Goal: Task Accomplishment & Management: Manage account settings

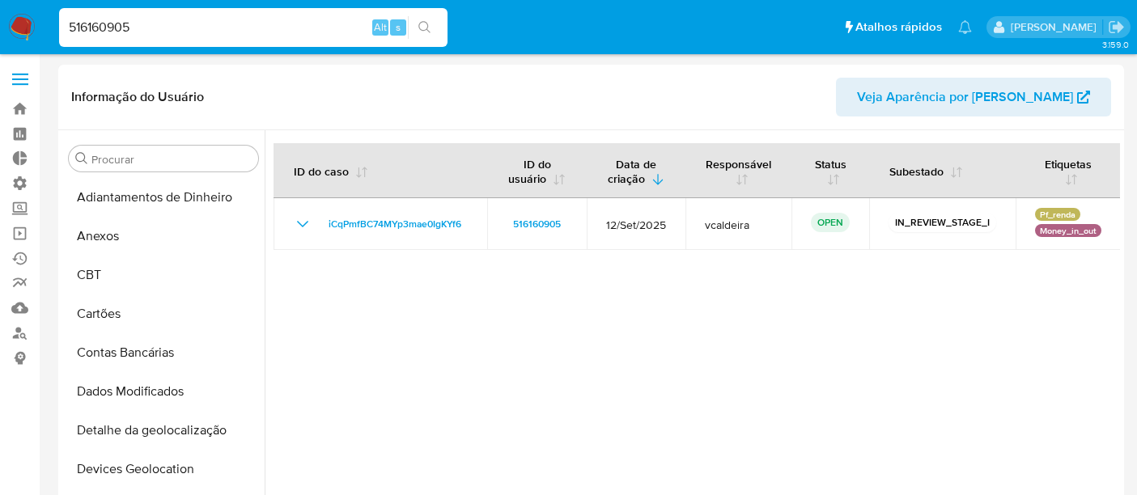
select select "10"
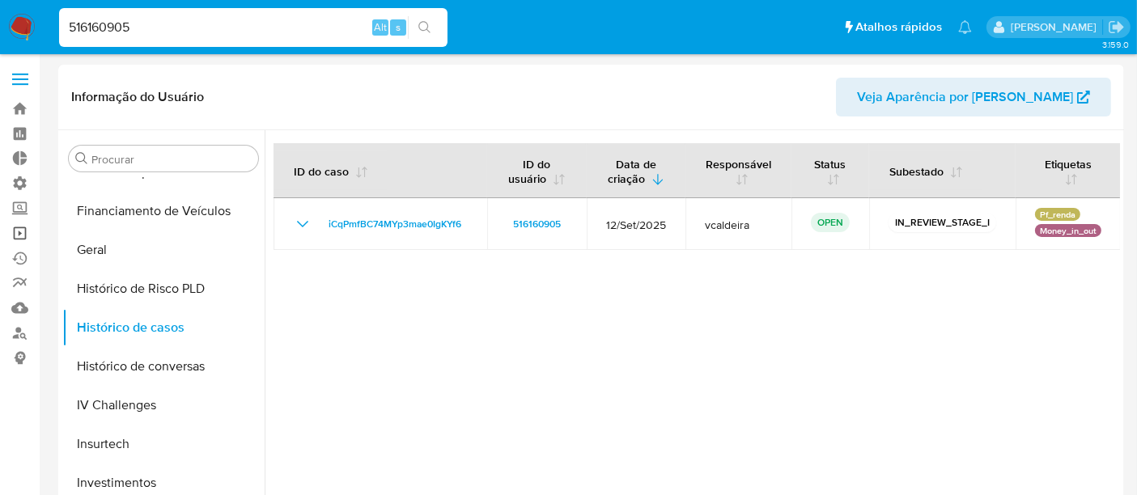
click at [22, 231] on link "Operações em massa" at bounding box center [96, 233] width 193 height 25
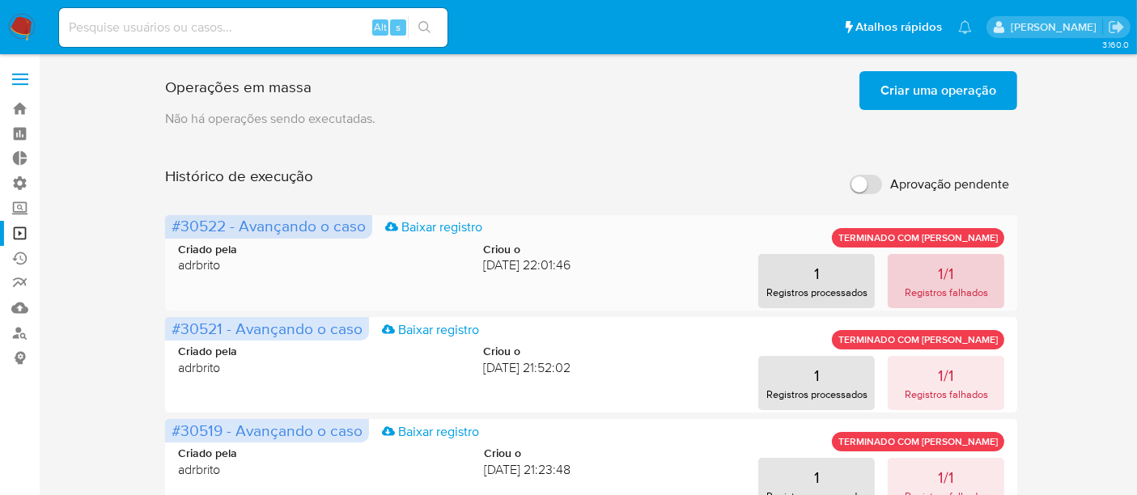
click at [948, 285] on p "Registros falhados" at bounding box center [946, 292] width 83 height 15
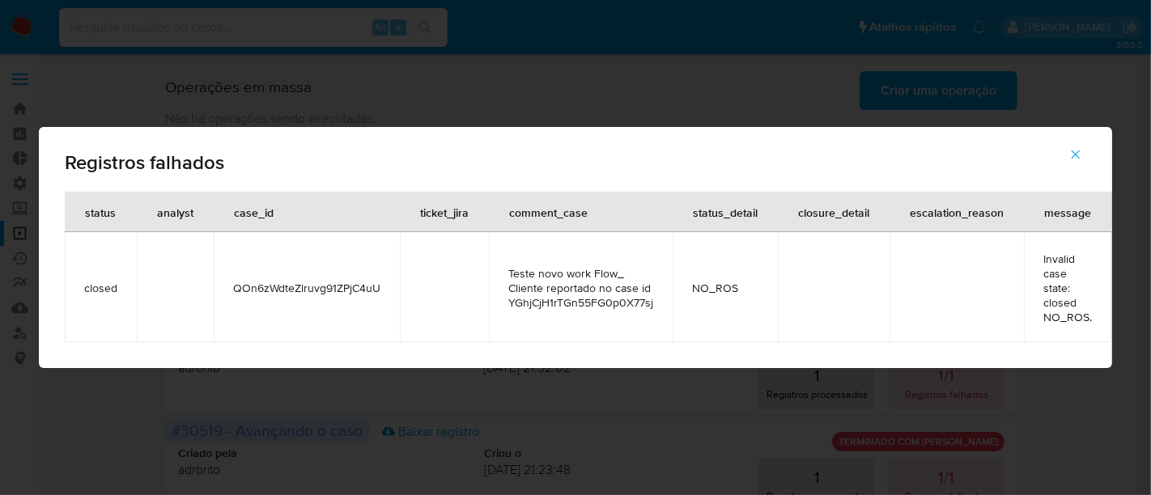
click at [1080, 151] on icon "button" at bounding box center [1075, 155] width 9 height 9
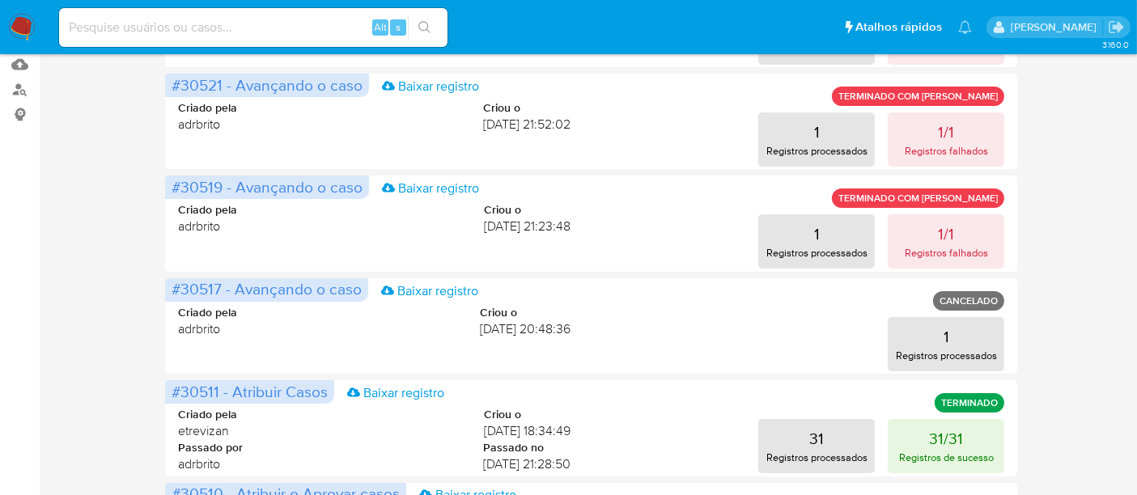
scroll to position [269, 0]
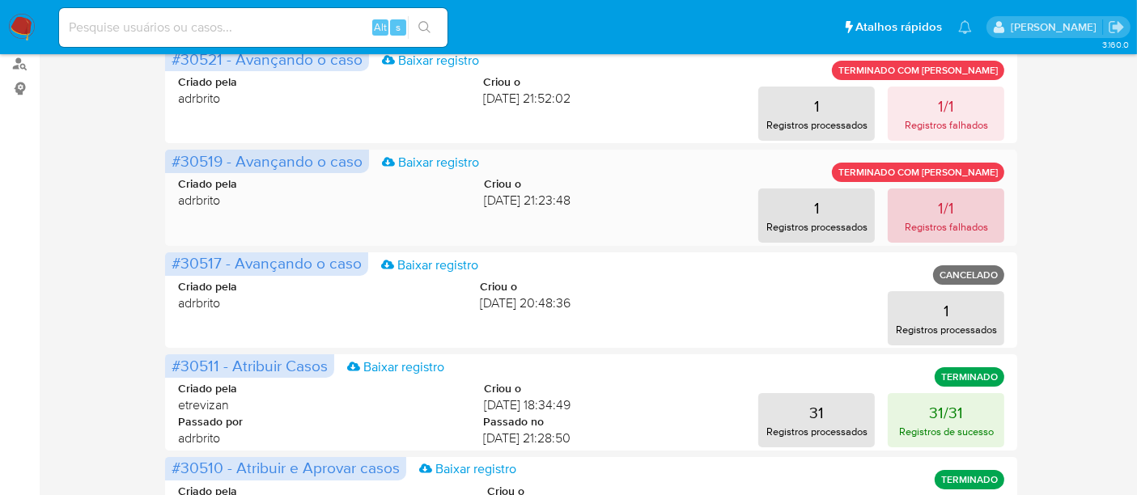
click at [913, 223] on p "Registros falhados" at bounding box center [946, 226] width 83 height 15
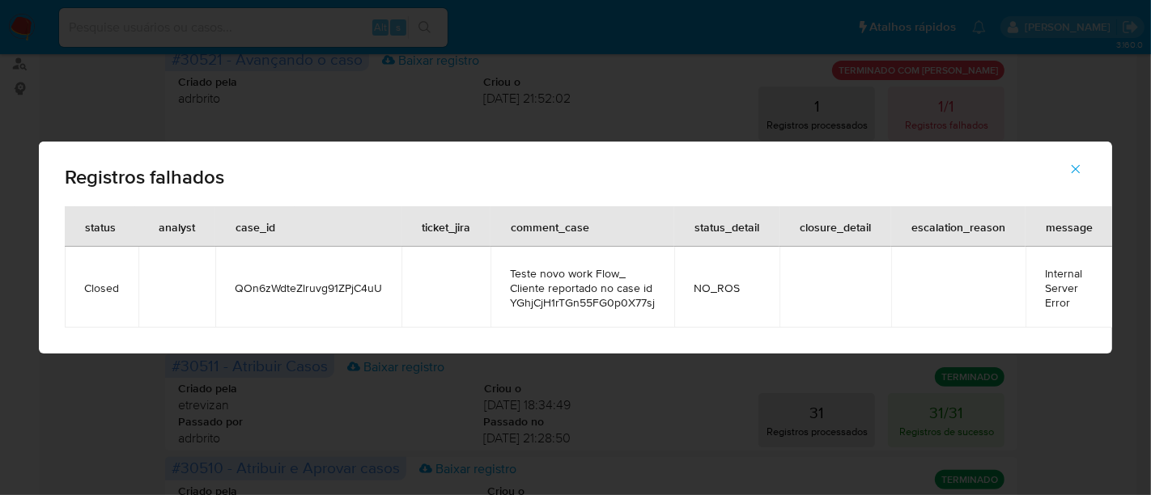
click at [1066, 168] on button "button" at bounding box center [1075, 169] width 57 height 39
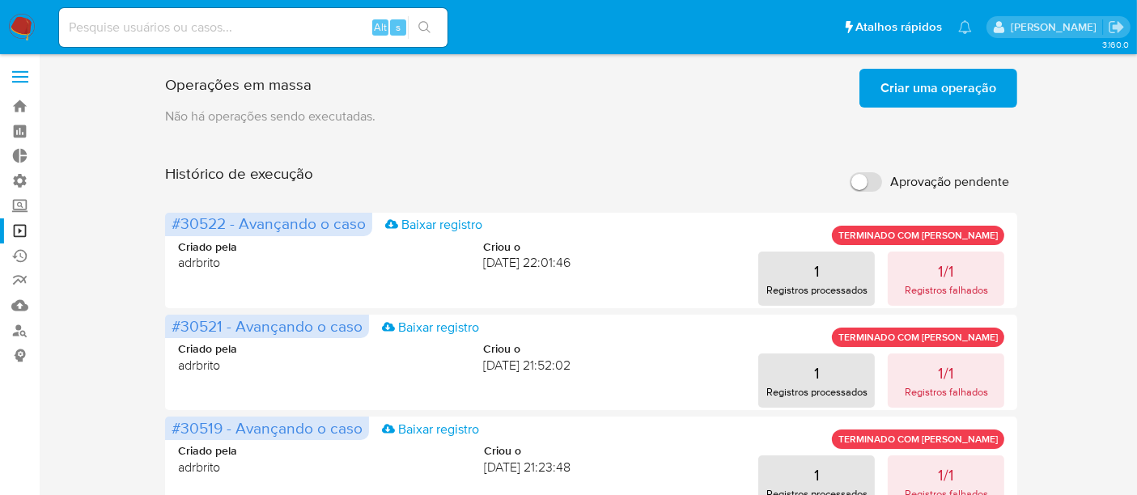
scroll to position [0, 0]
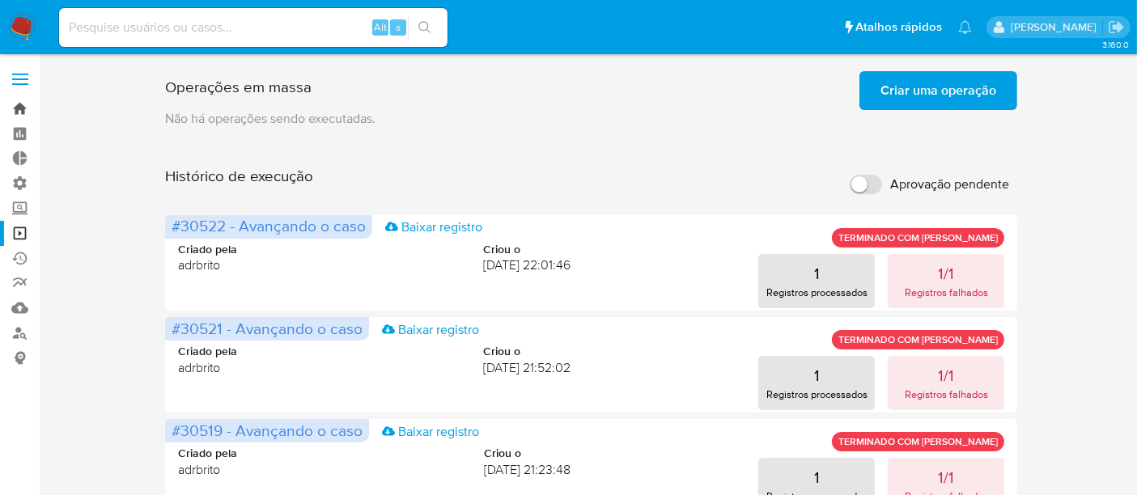
click at [17, 103] on link "Bandeja" at bounding box center [96, 108] width 193 height 25
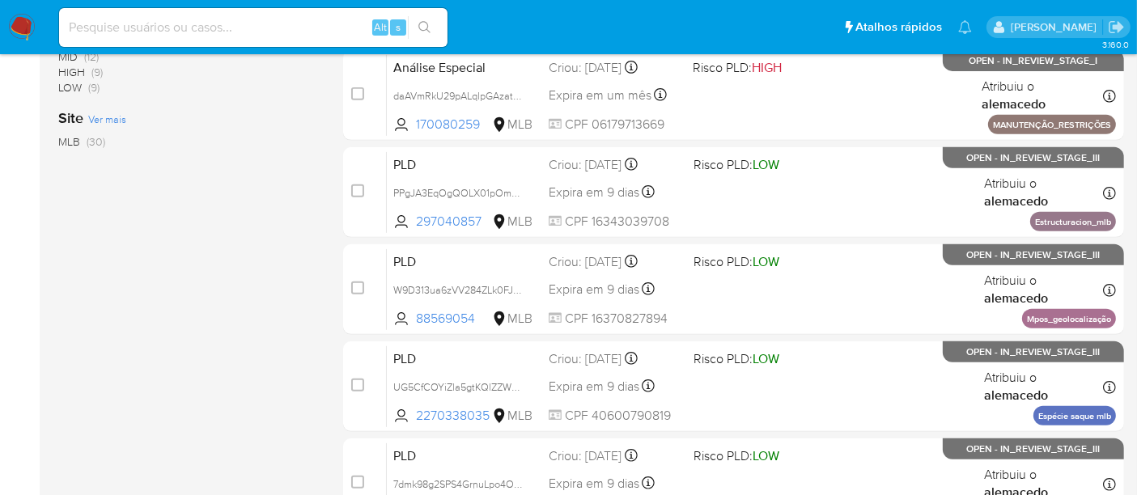
scroll to position [719, 0]
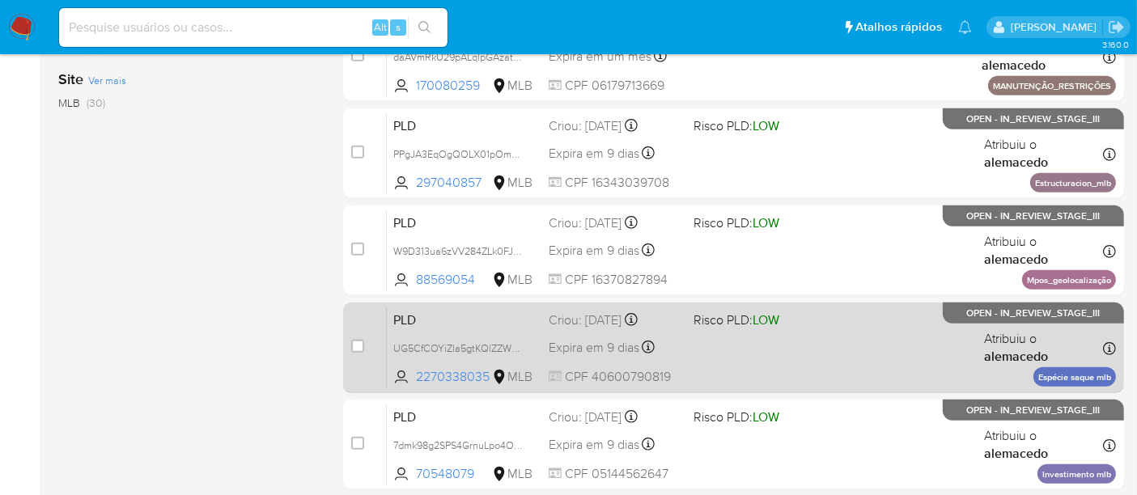
click at [825, 336] on div "PLD UG5CfCOYiZla5gtKQlZZWEWE 2270338035 MLB Risco PLD: LOW Criou: 12/08/2025 Cr…" at bounding box center [751, 348] width 729 height 82
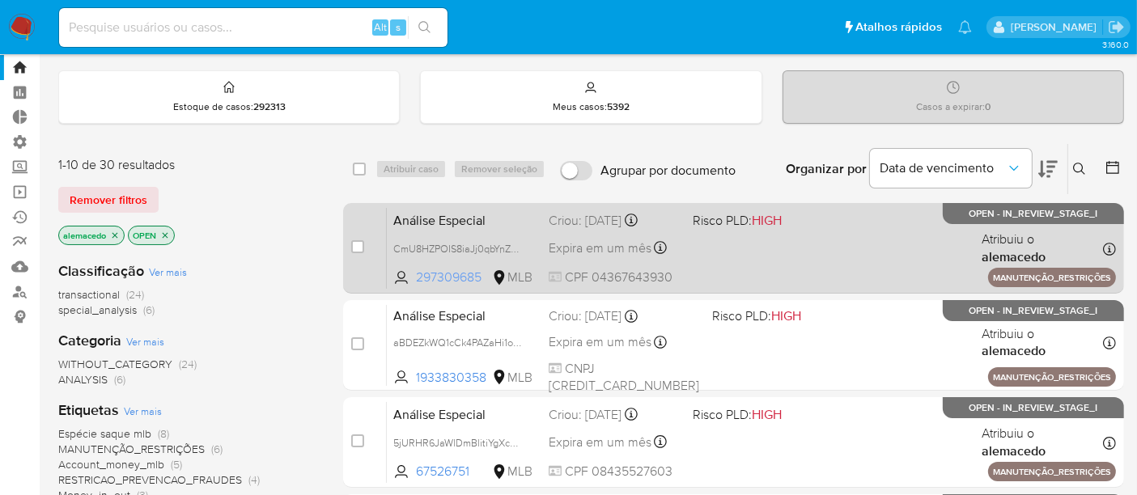
scroll to position [0, 0]
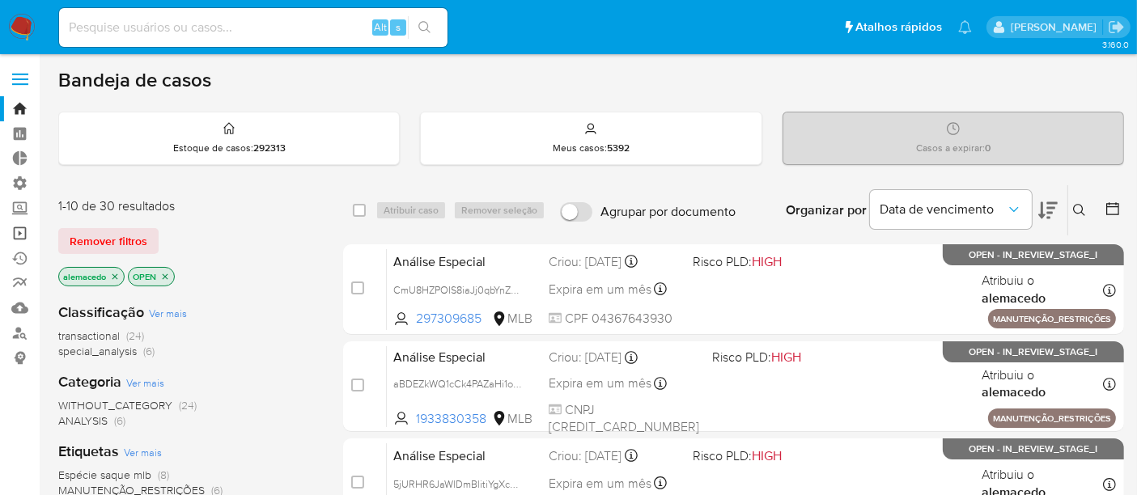
click at [11, 232] on link "Operações em massa" at bounding box center [96, 233] width 193 height 25
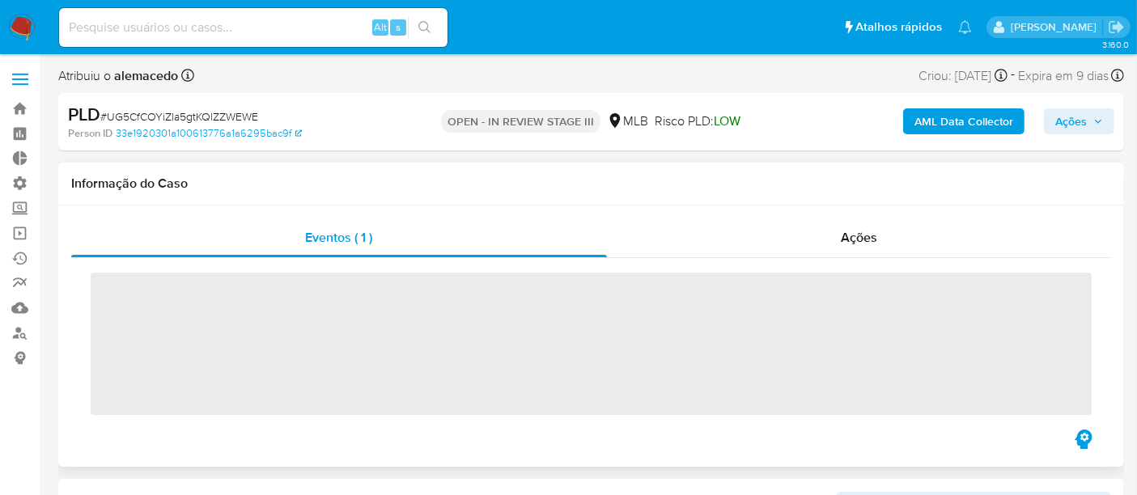
scroll to position [761, 0]
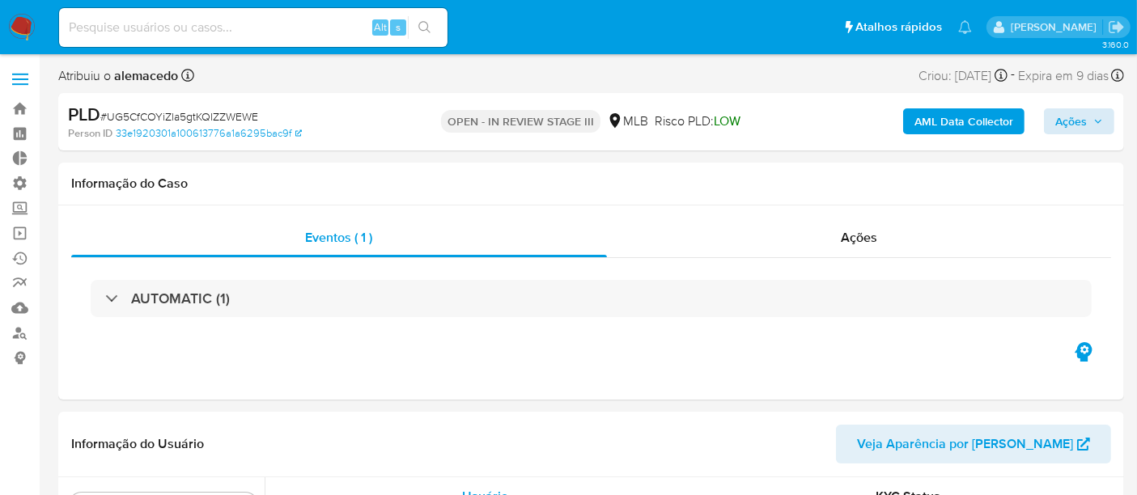
select select "10"
click at [1069, 119] on span "Ações" at bounding box center [1071, 121] width 32 height 26
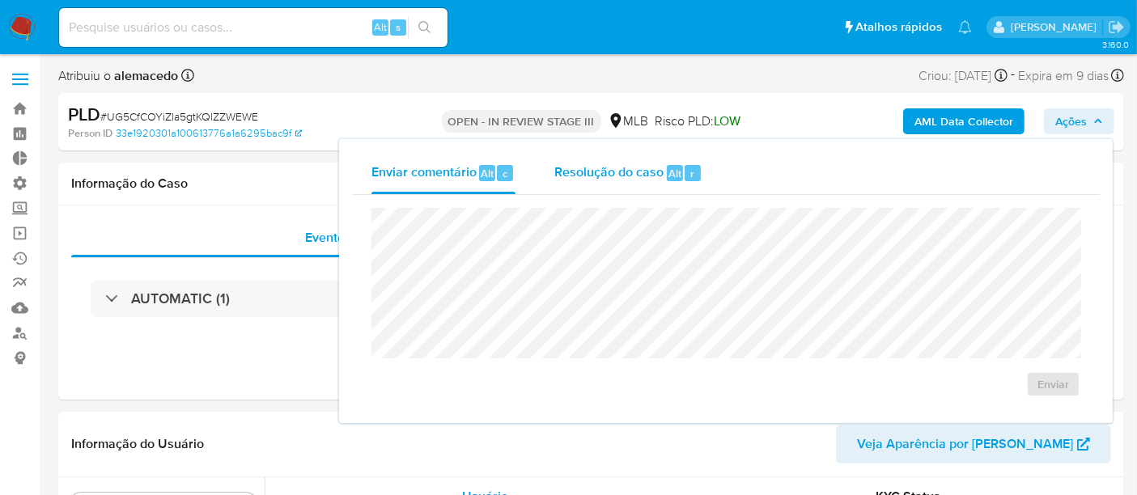
click at [619, 188] on div "Resolução do caso Alt r" at bounding box center [628, 173] width 148 height 42
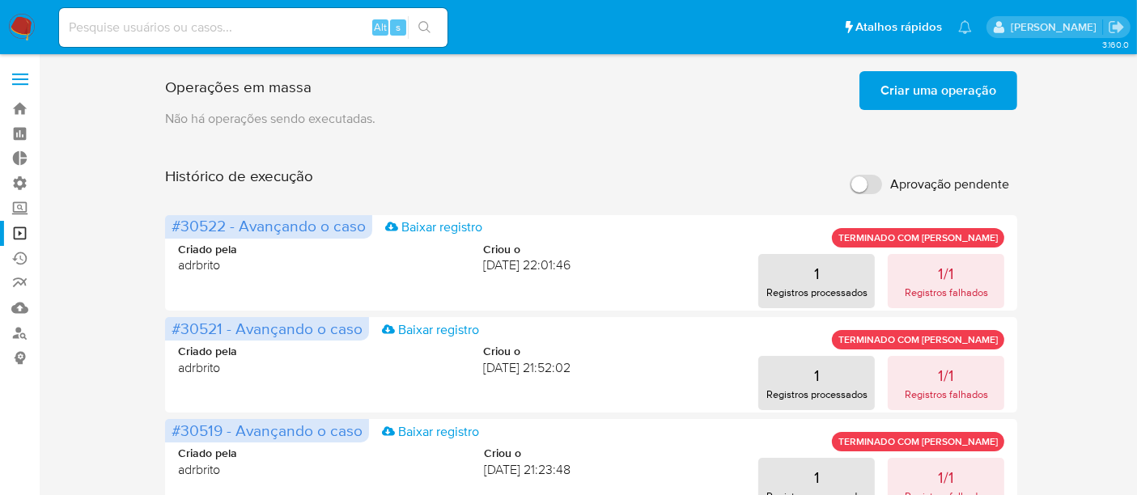
click at [927, 82] on span "Criar uma operação" at bounding box center [938, 91] width 116 height 36
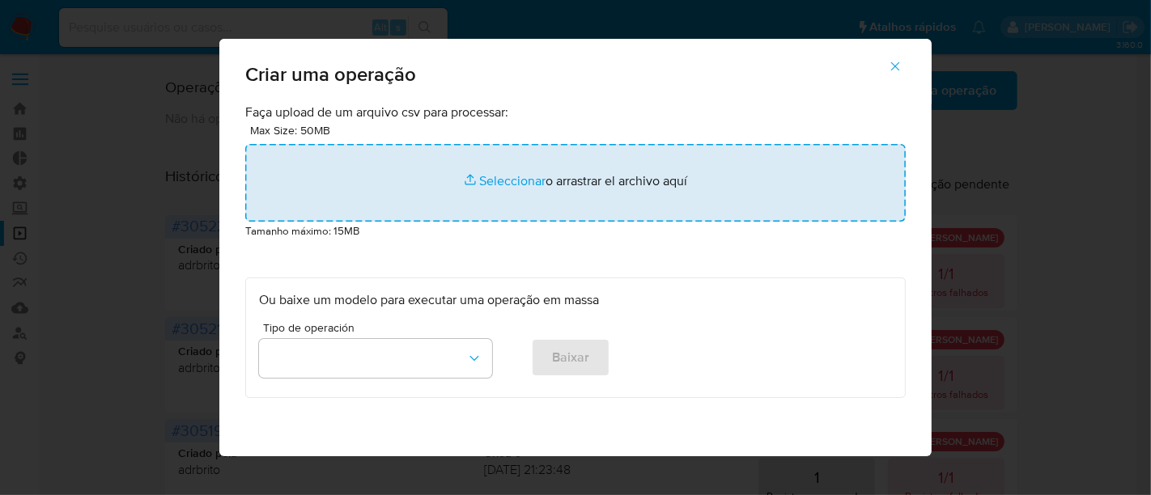
click at [483, 185] on input "file" at bounding box center [575, 183] width 660 height 78
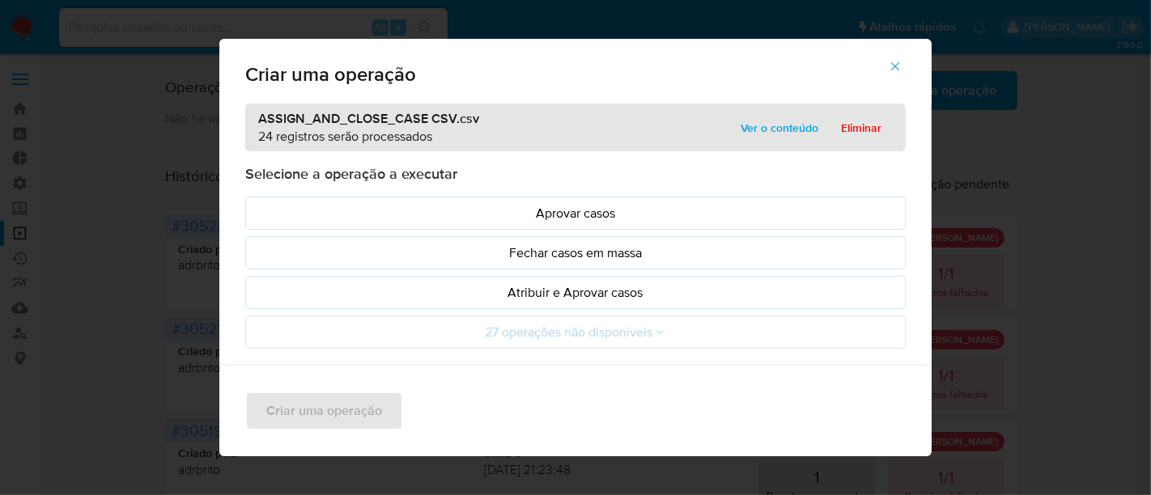
click at [783, 121] on span "Ver o conteúdo" at bounding box center [779, 128] width 78 height 23
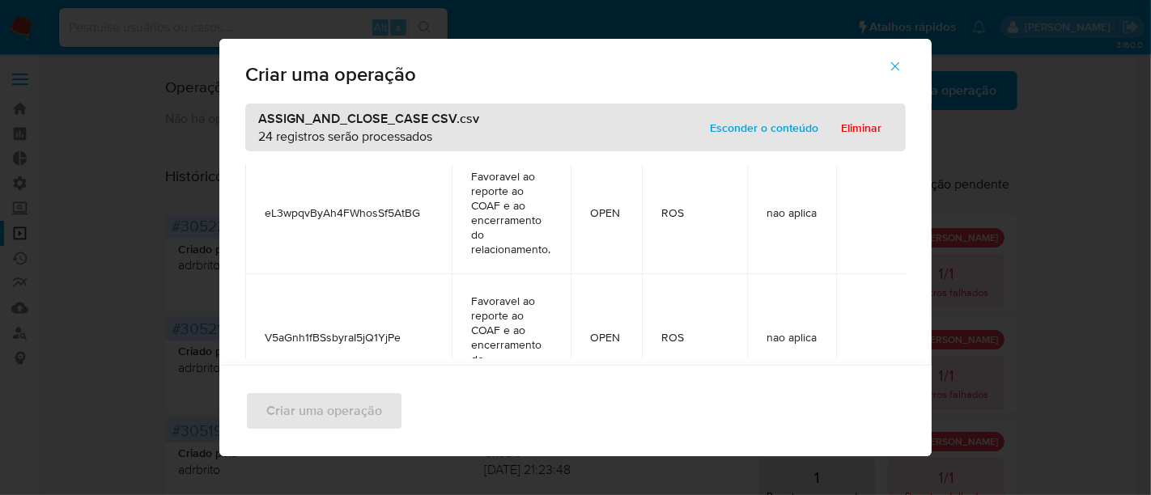
scroll to position [359, 0]
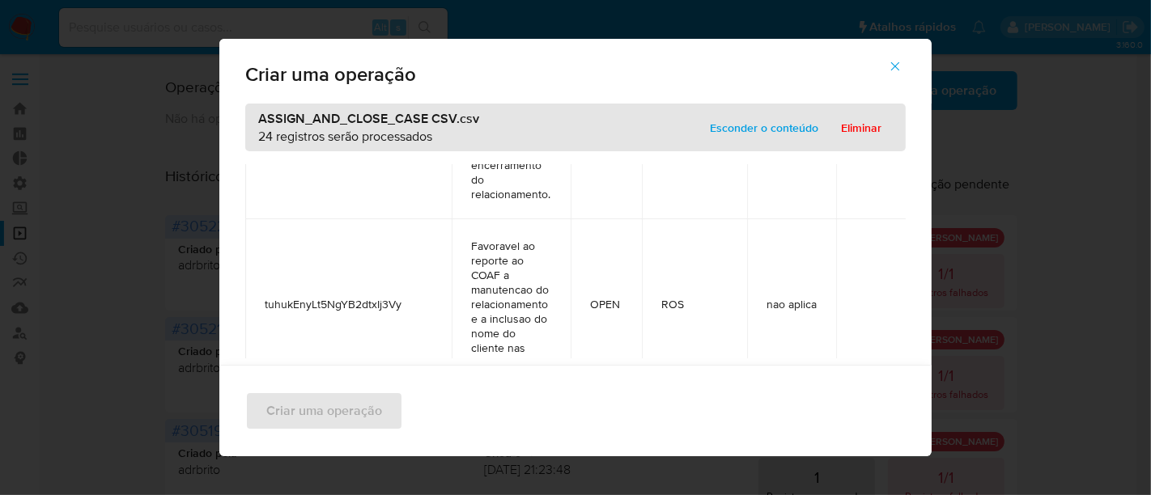
click at [736, 125] on span "Esconder o conteúdo" at bounding box center [764, 128] width 108 height 23
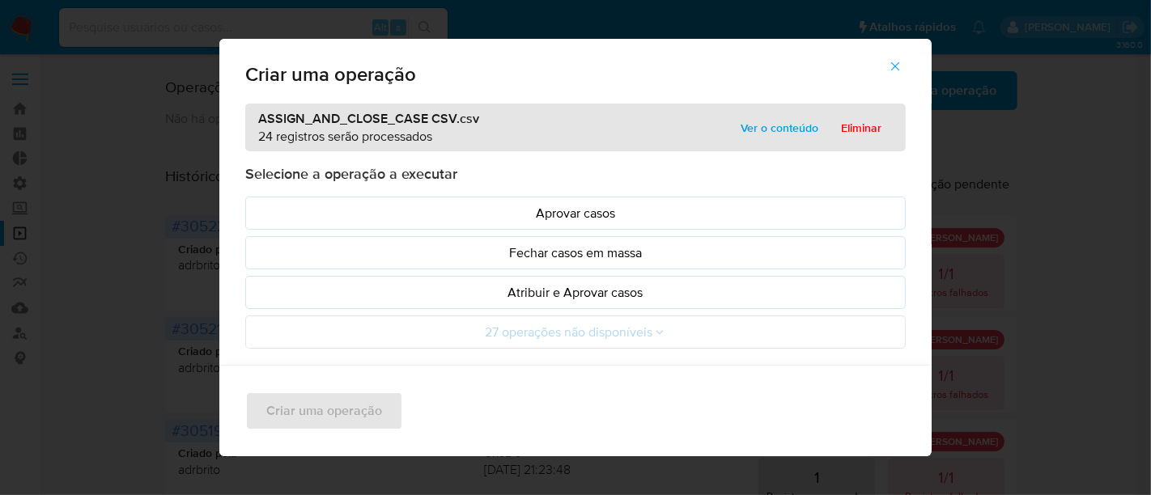
click at [761, 125] on span "Ver o conteúdo" at bounding box center [779, 128] width 78 height 23
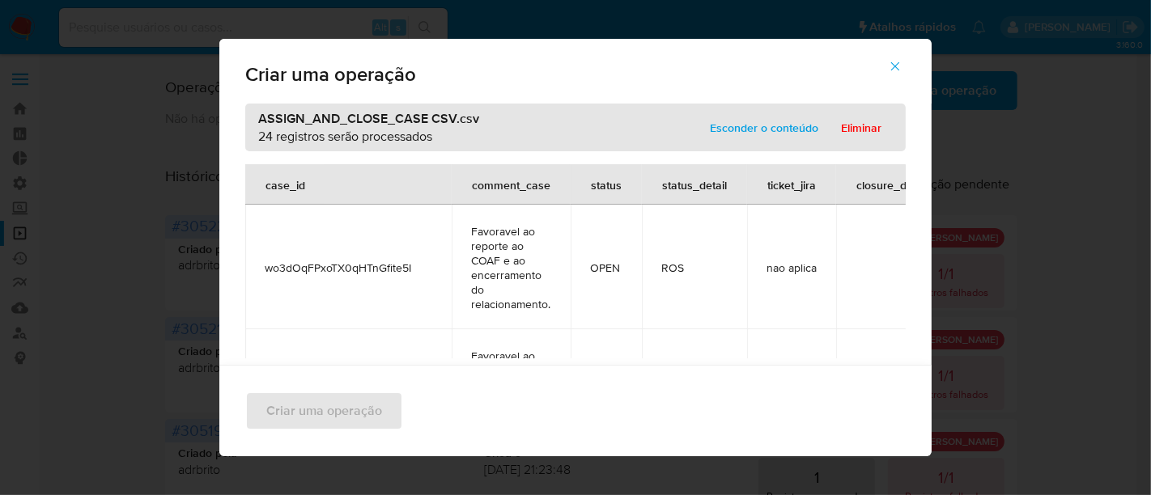
click at [761, 125] on span "Esconder o conteúdo" at bounding box center [764, 128] width 108 height 23
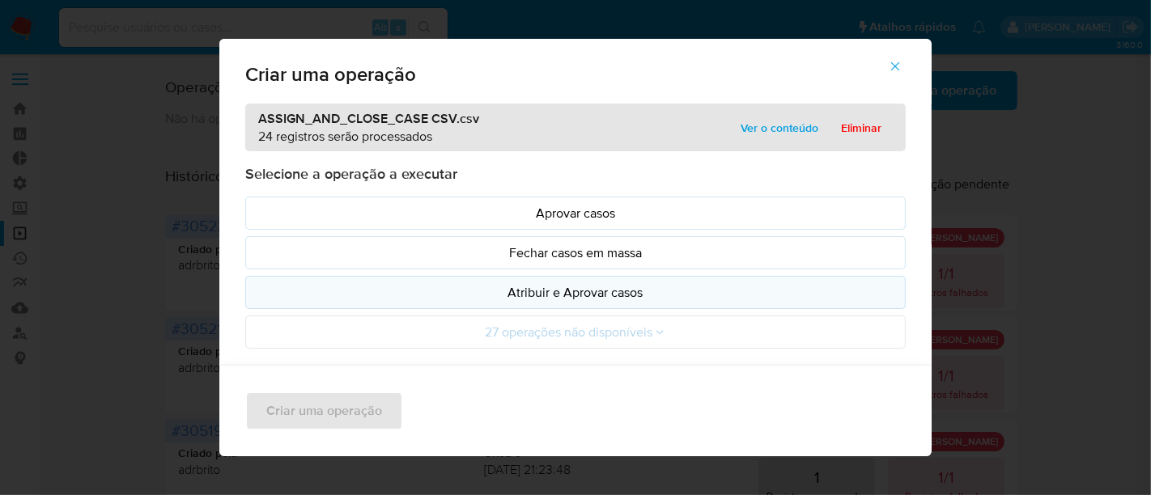
click at [528, 283] on p "Atribuir e Aprovar casos" at bounding box center [575, 292] width 633 height 19
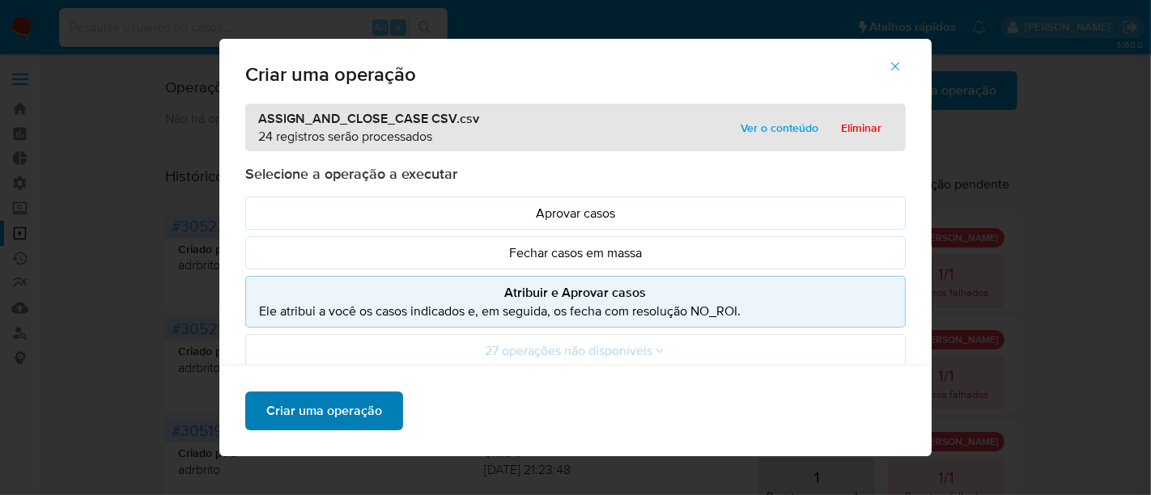
click at [346, 417] on span "Criar uma operação" at bounding box center [324, 411] width 116 height 36
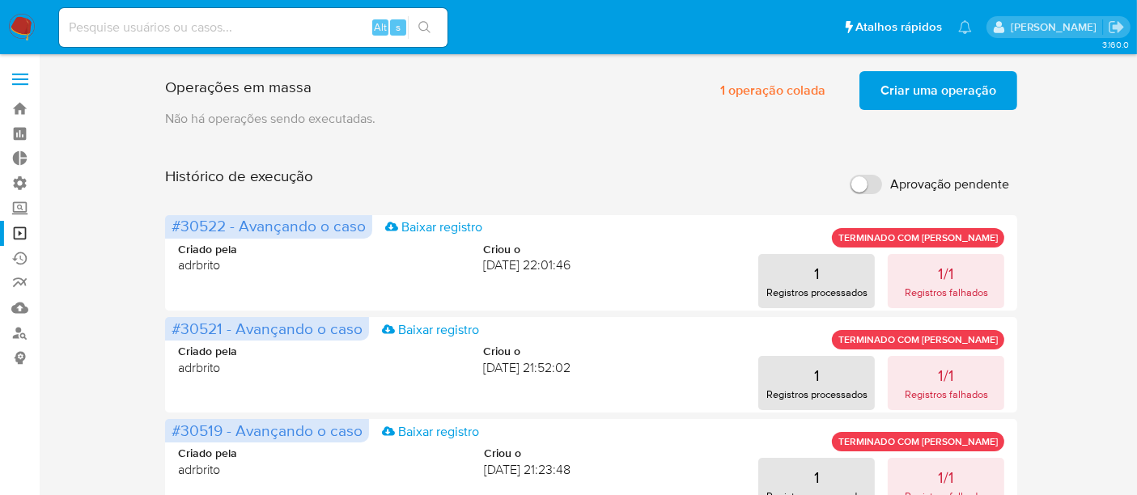
click at [909, 95] on span "Criar uma operação" at bounding box center [938, 91] width 116 height 36
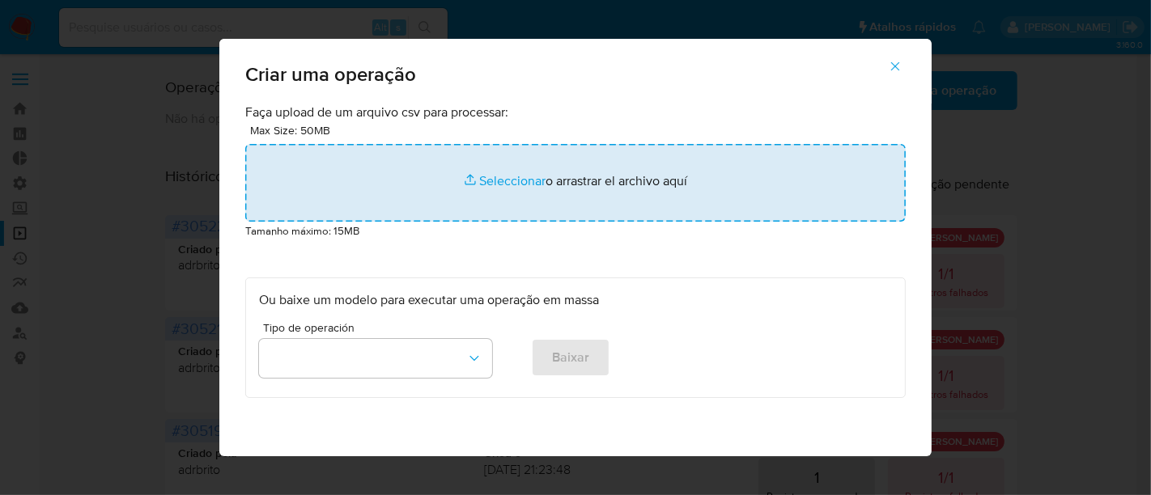
click at [497, 176] on input "file" at bounding box center [575, 183] width 660 height 78
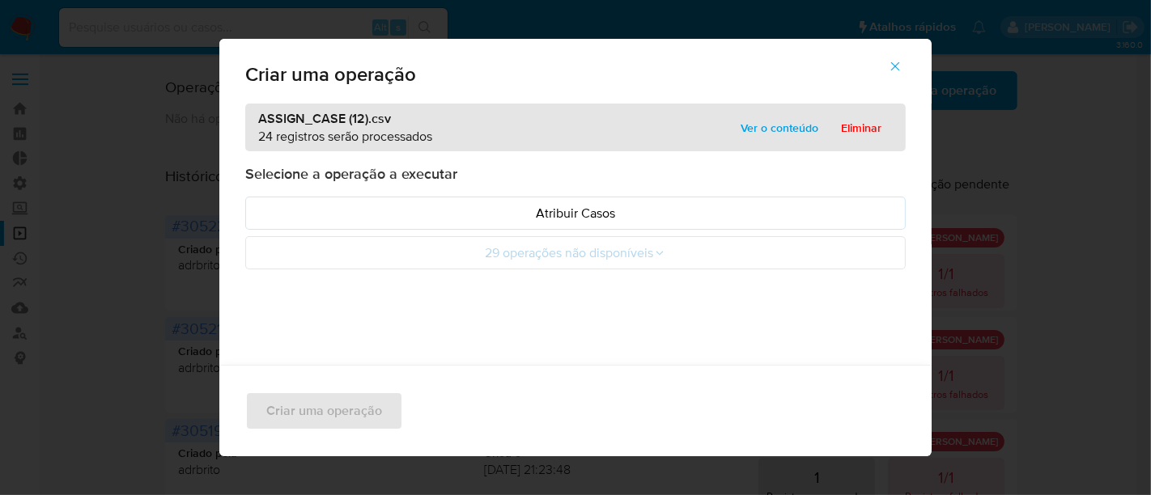
click at [777, 130] on span "Ver o conteúdo" at bounding box center [779, 128] width 78 height 23
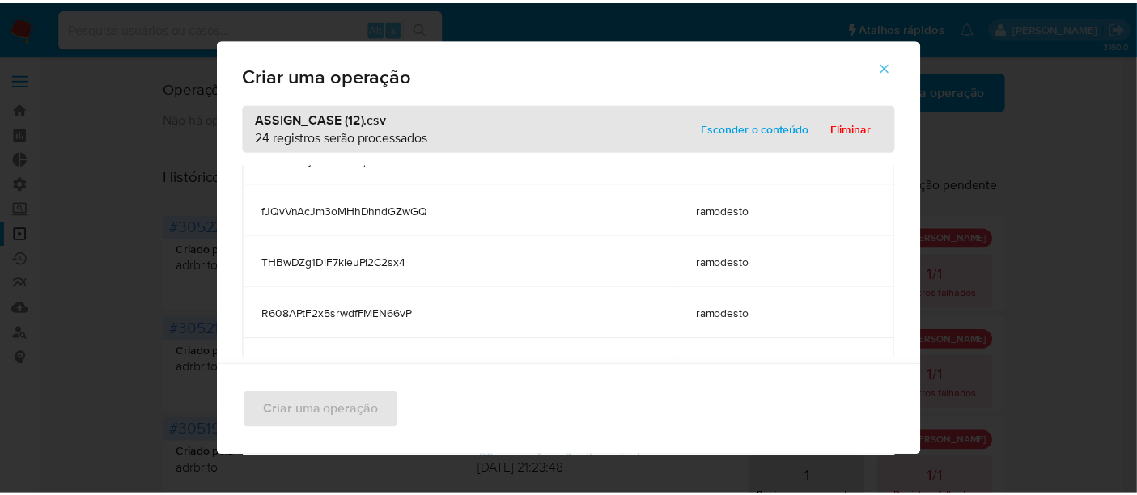
scroll to position [1088, 0]
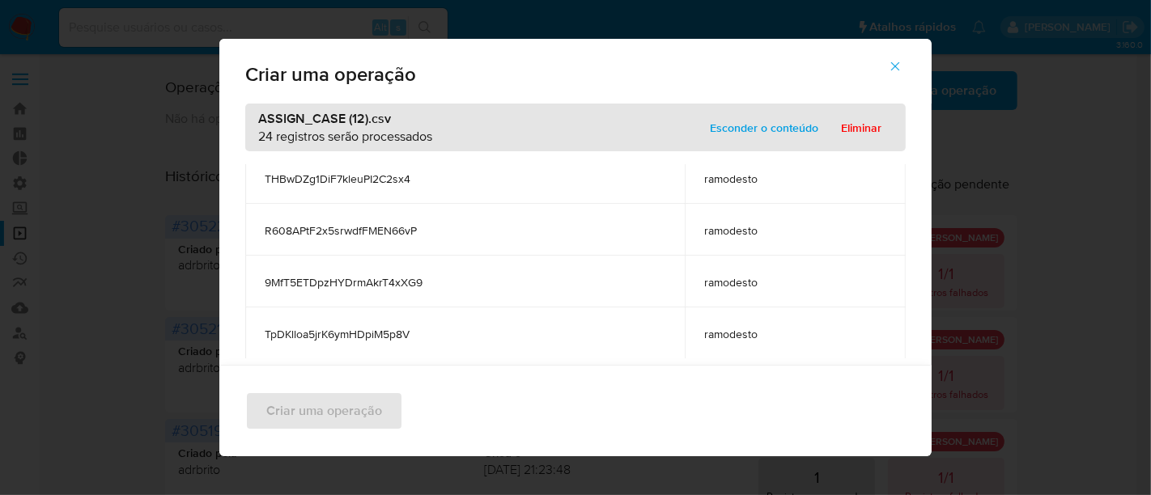
click at [743, 134] on span "Esconder o conteúdo" at bounding box center [764, 128] width 108 height 23
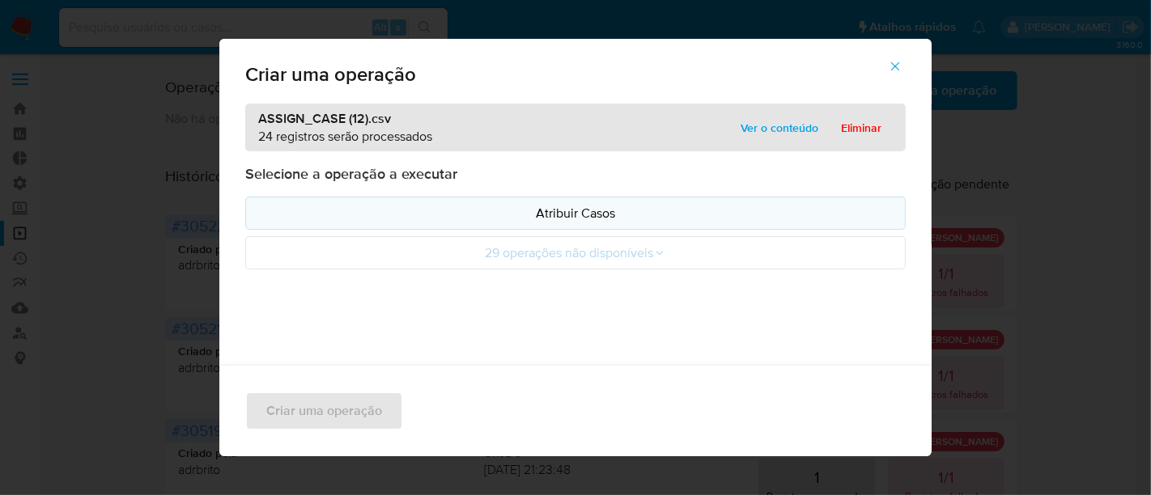
click at [578, 207] on p "Atribuir Casos" at bounding box center [575, 213] width 633 height 19
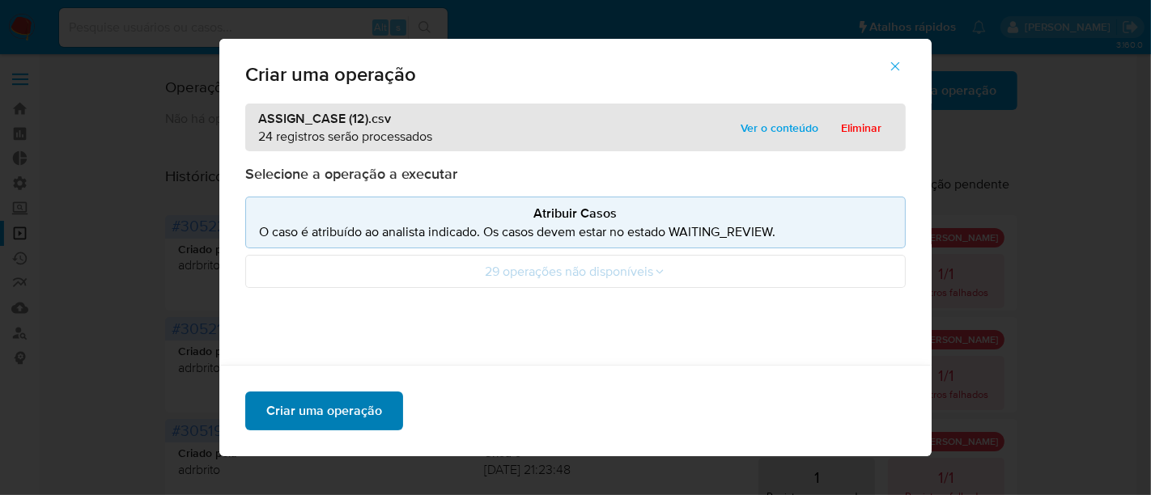
click at [324, 397] on span "Criar uma operação" at bounding box center [324, 411] width 116 height 36
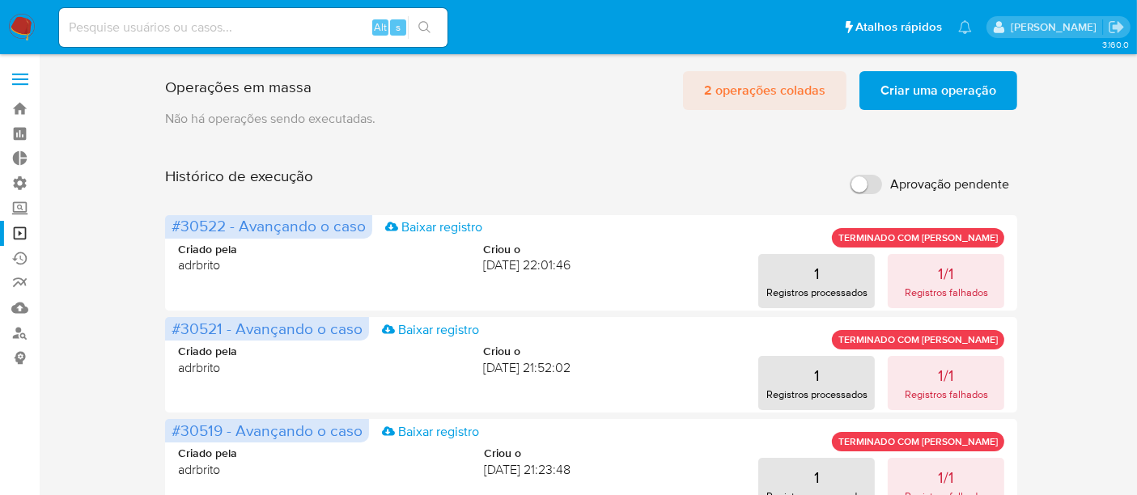
click at [797, 90] on span "2 operações coladas" at bounding box center [764, 91] width 121 height 36
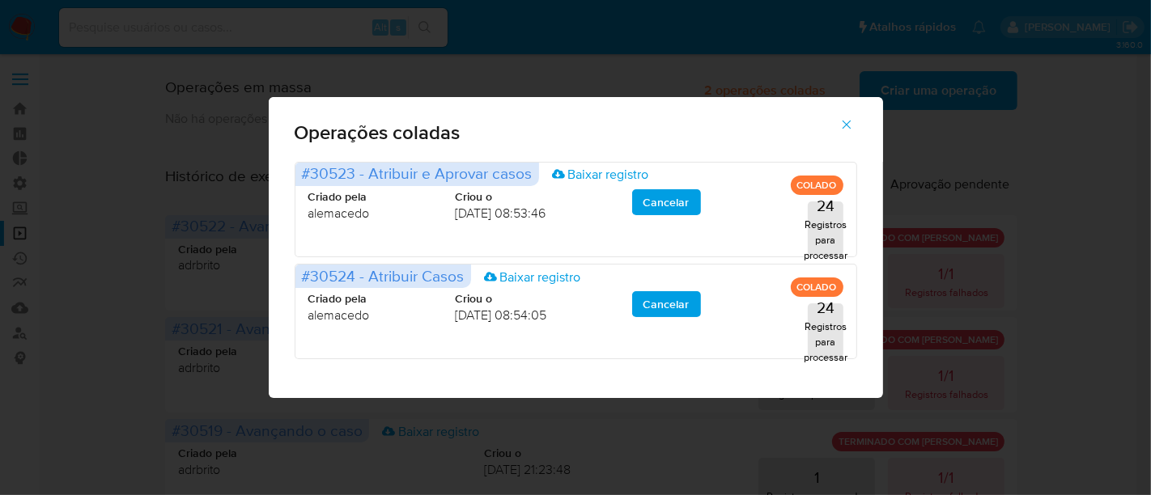
drag, startPoint x: 849, startPoint y: 127, endPoint x: 800, endPoint y: 66, distance: 78.4
click at [849, 126] on icon "button" at bounding box center [846, 124] width 15 height 15
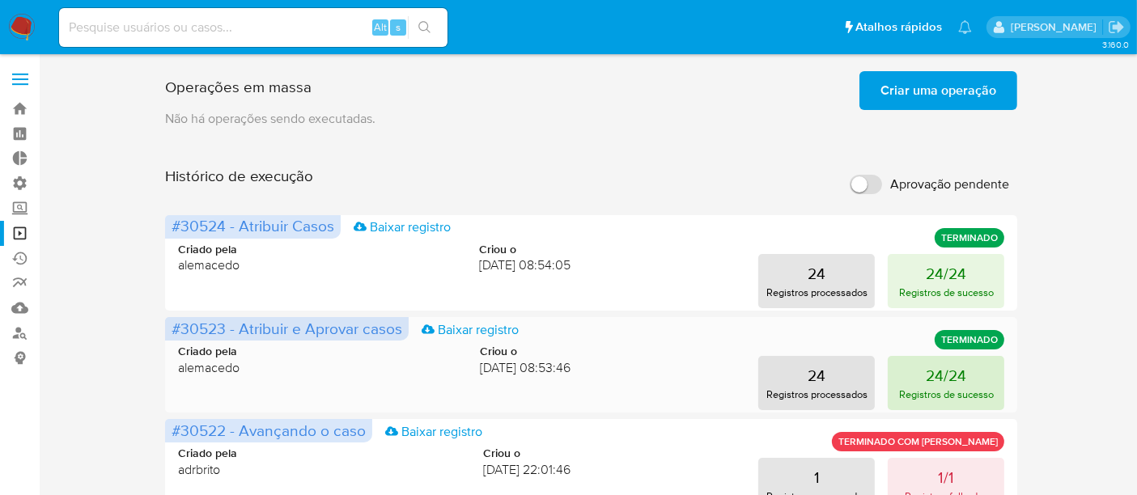
click at [981, 396] on p "Registros de sucesso" at bounding box center [946, 394] width 95 height 15
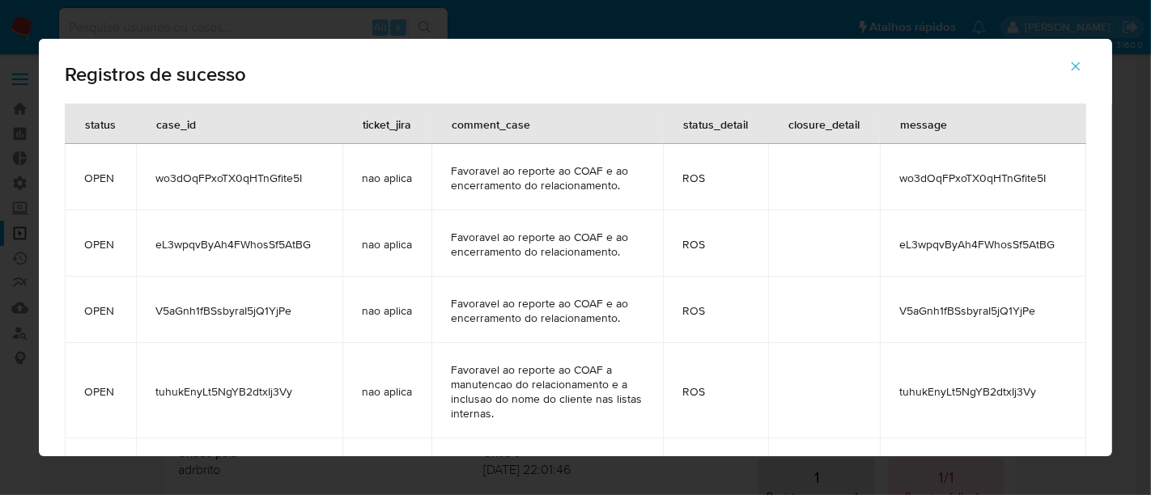
click at [1077, 68] on icon "button" at bounding box center [1075, 66] width 9 height 9
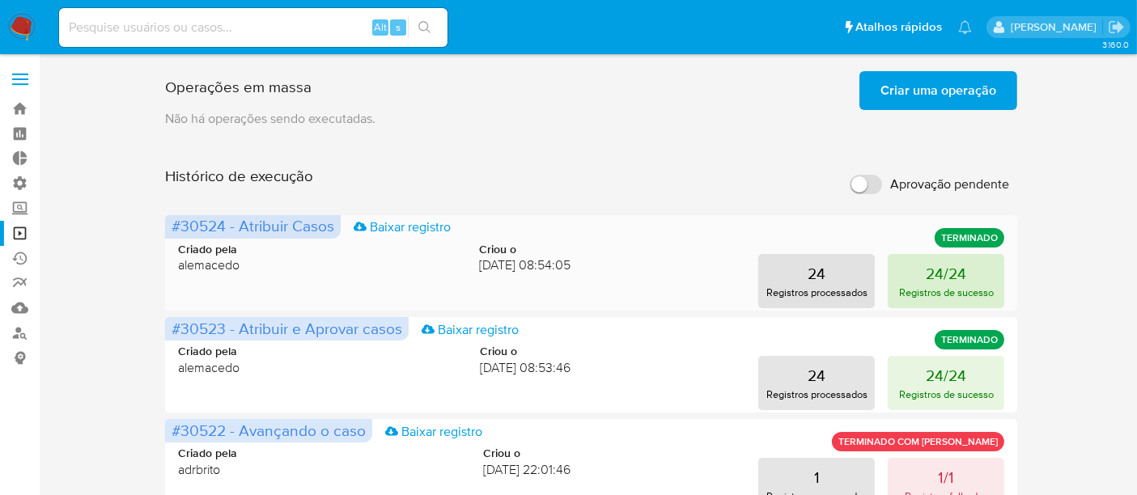
click at [936, 279] on p "24/24" at bounding box center [946, 273] width 40 height 23
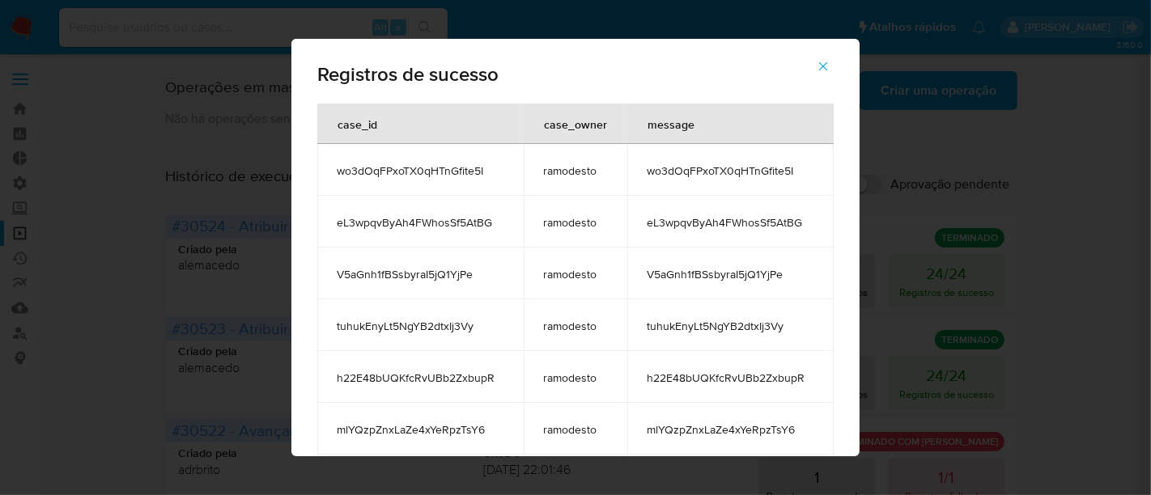
click at [827, 69] on icon "button" at bounding box center [823, 66] width 15 height 15
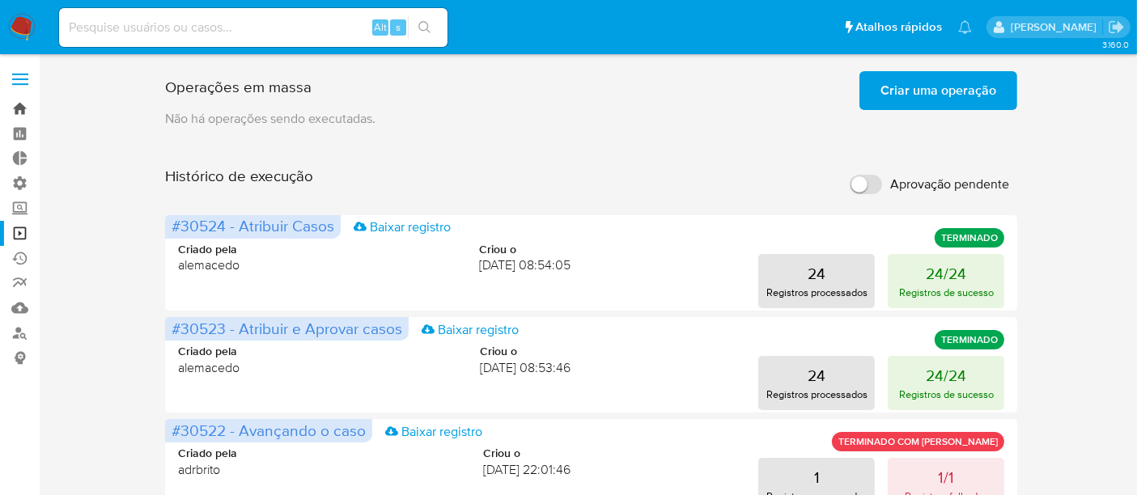
click at [19, 109] on link "Bandeja" at bounding box center [96, 108] width 193 height 25
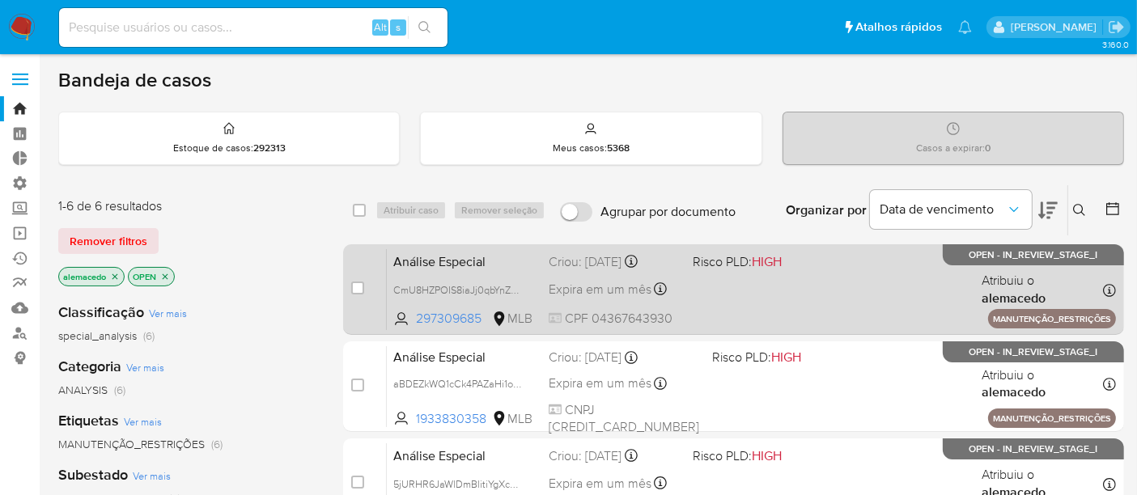
click at [807, 299] on div "Análise Especial CmU8HZPOIS8iaJj0qbYnZZ3i 297309685 MLB Risco PLD: HIGH Criou: …" at bounding box center [751, 289] width 729 height 82
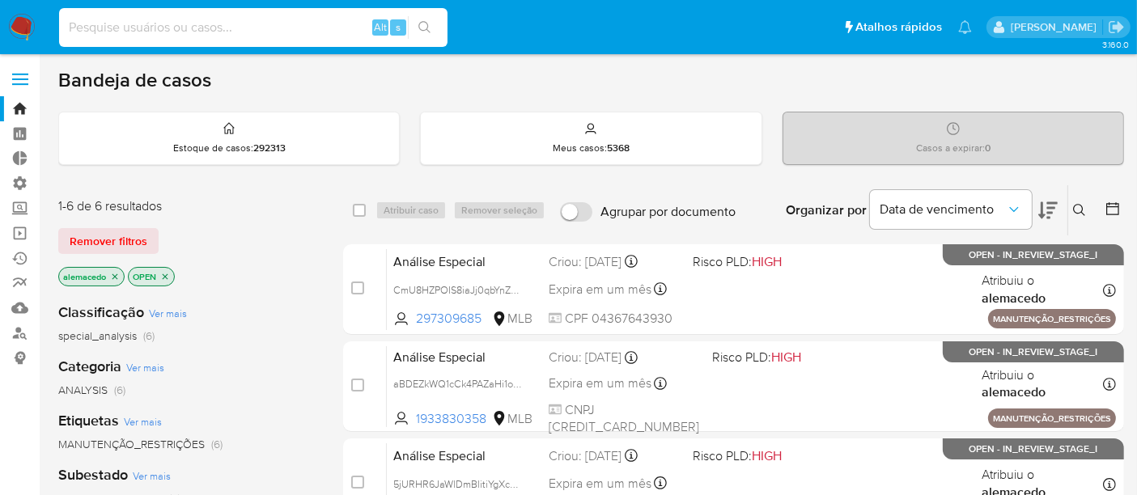
click at [100, 24] on input at bounding box center [253, 27] width 388 height 21
click at [103, 232] on span "Remover filtros" at bounding box center [109, 241] width 78 height 23
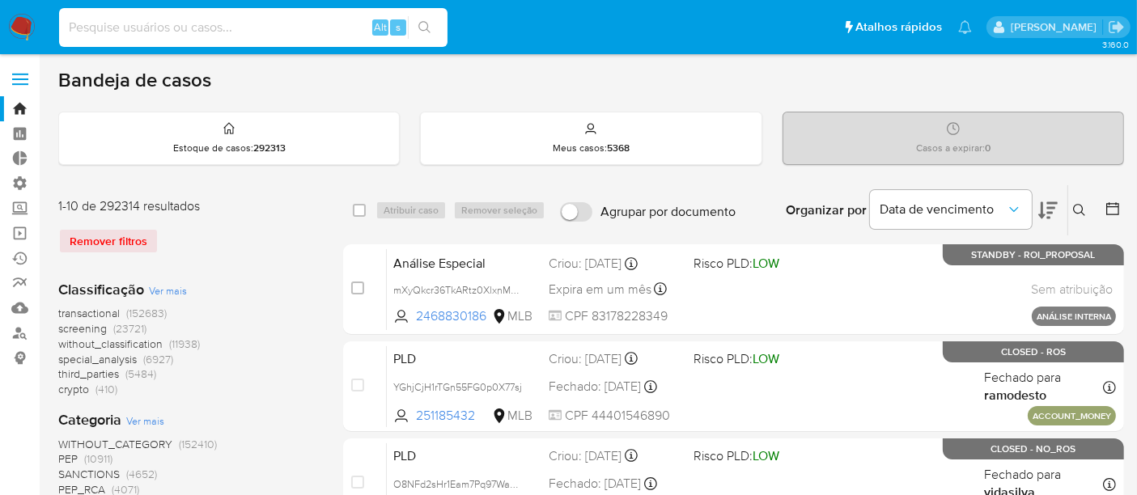
click at [97, 19] on input at bounding box center [253, 27] width 388 height 21
paste input "QOn6zWdteZlruvg91ZPjC4uU"
type input "QOn6zWdteZlruvg91ZPjC4uU"
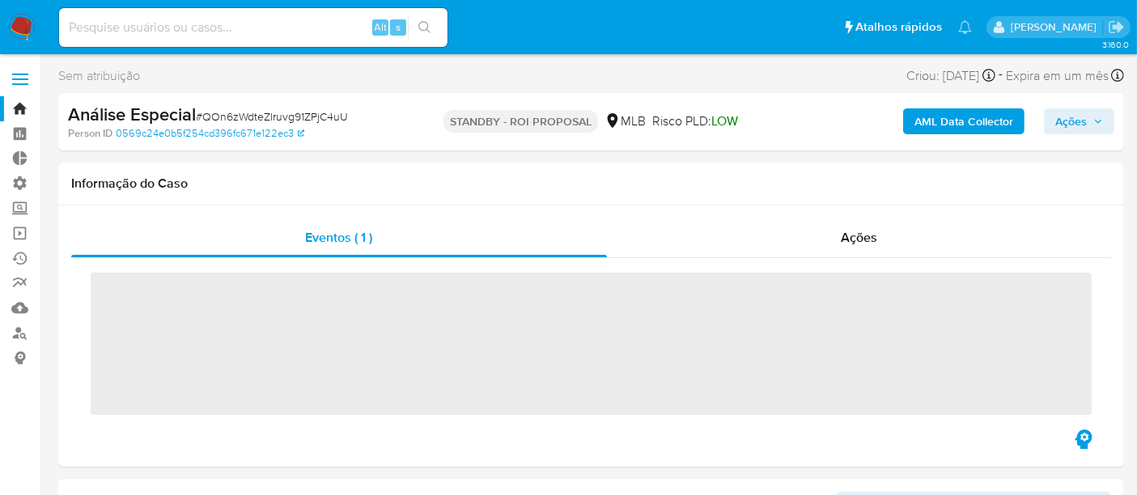
scroll to position [761, 0]
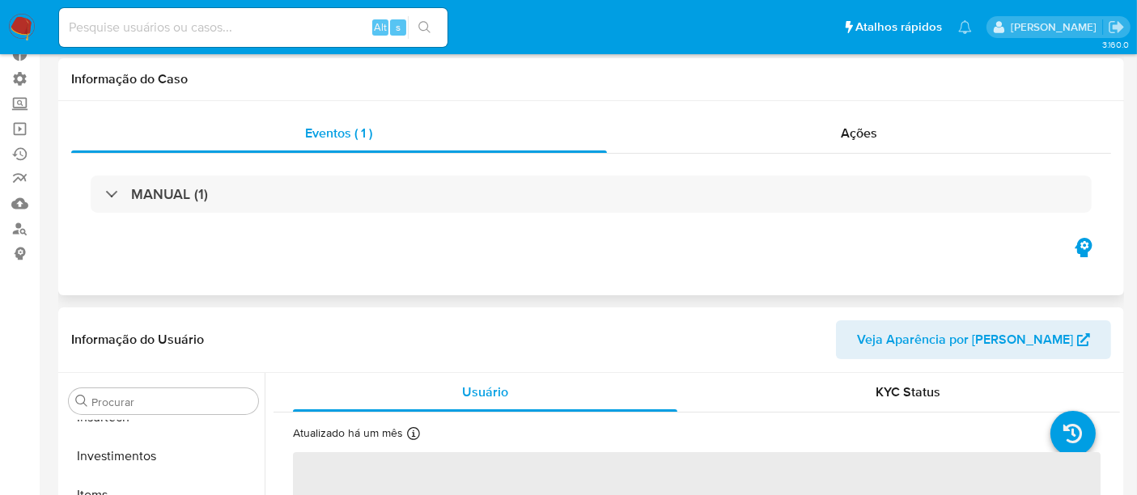
select select "10"
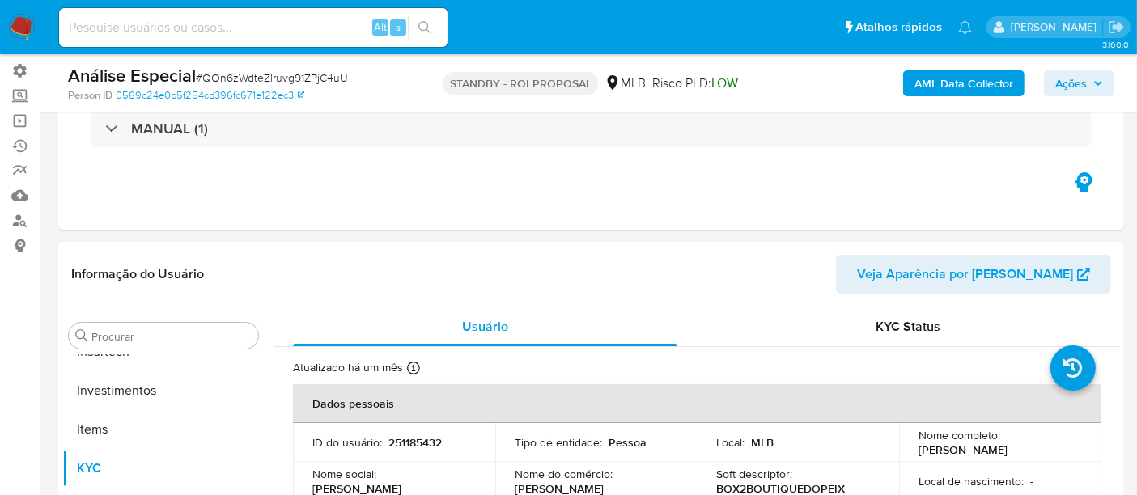
scroll to position [0, 0]
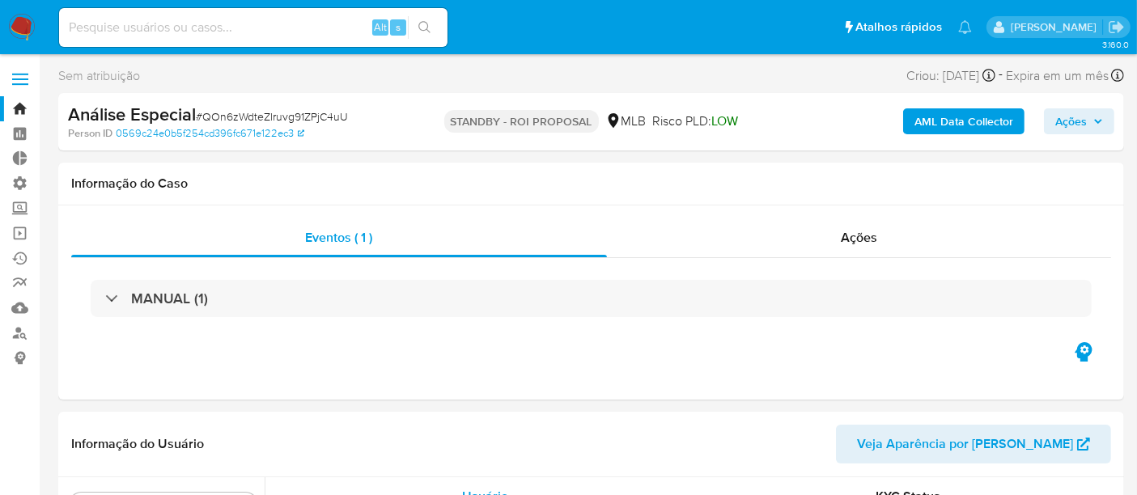
click at [15, 105] on link "Bandeja" at bounding box center [96, 108] width 193 height 25
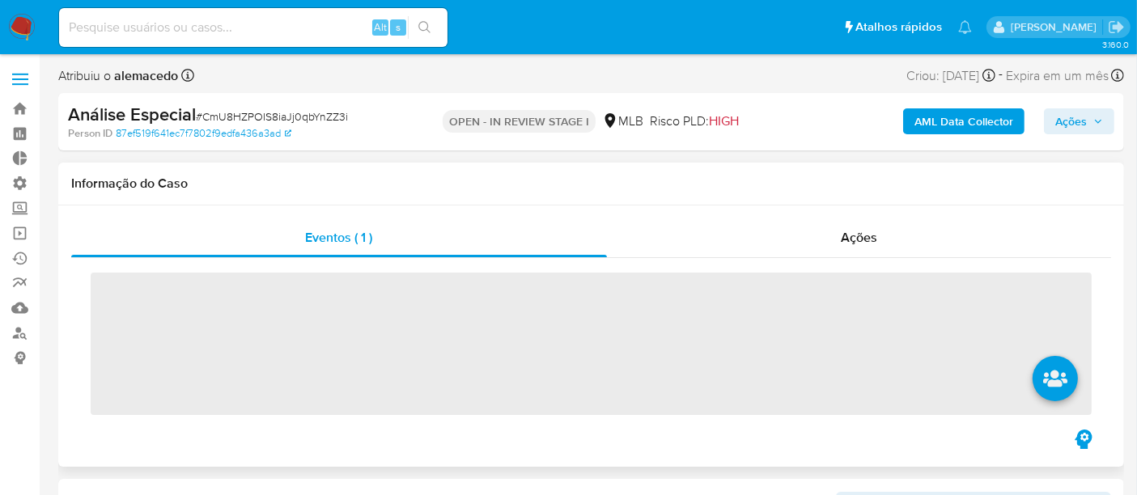
scroll to position [761, 0]
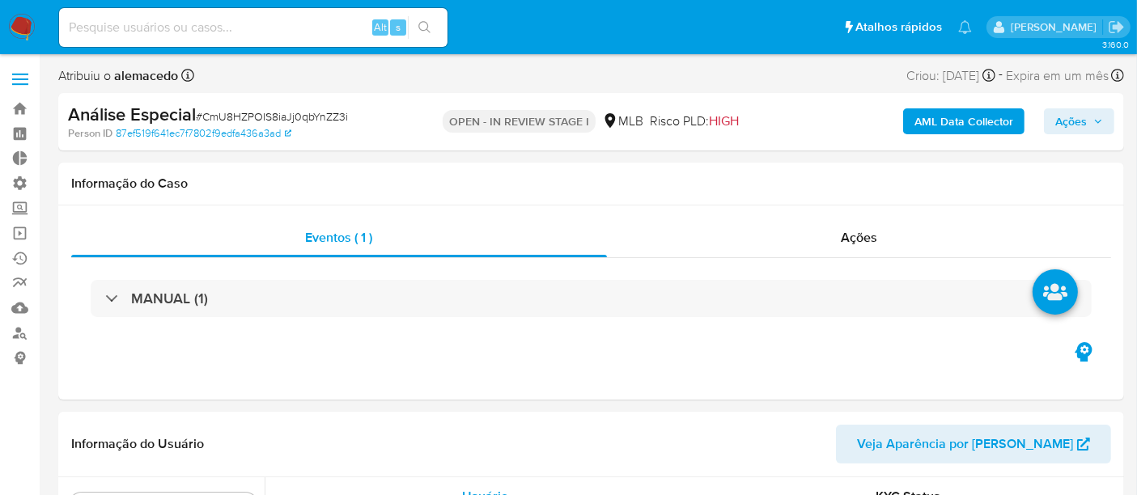
click at [1075, 120] on span "Ações" at bounding box center [1071, 121] width 32 height 26
select select "10"
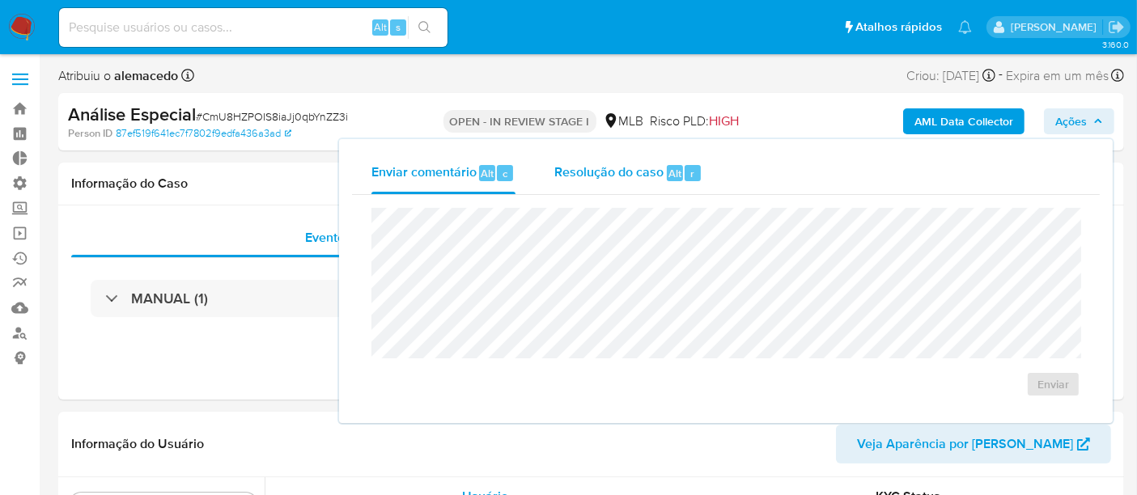
click at [624, 182] on div "Resolução do caso Alt r" at bounding box center [628, 173] width 148 height 42
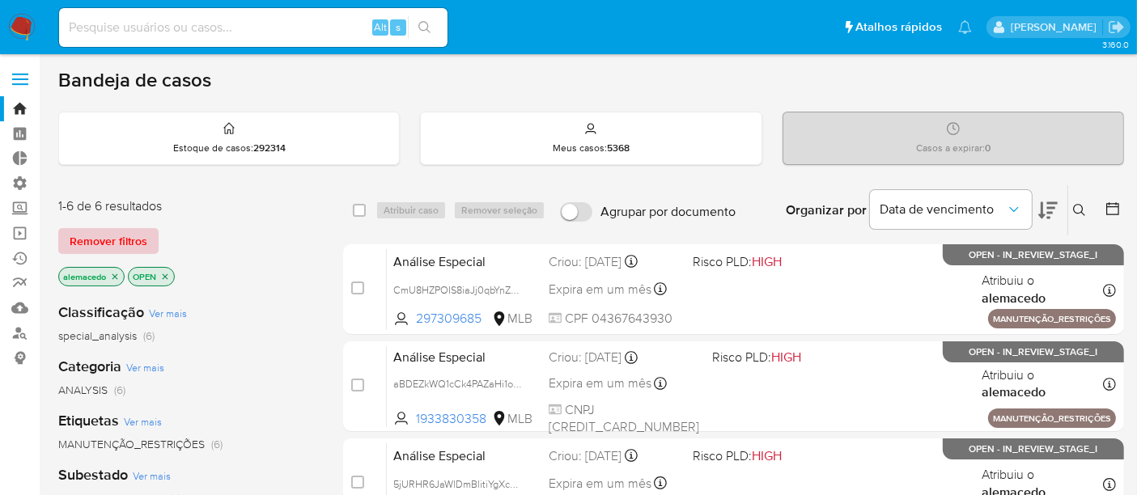
click at [134, 231] on span "Remover filtros" at bounding box center [109, 241] width 78 height 23
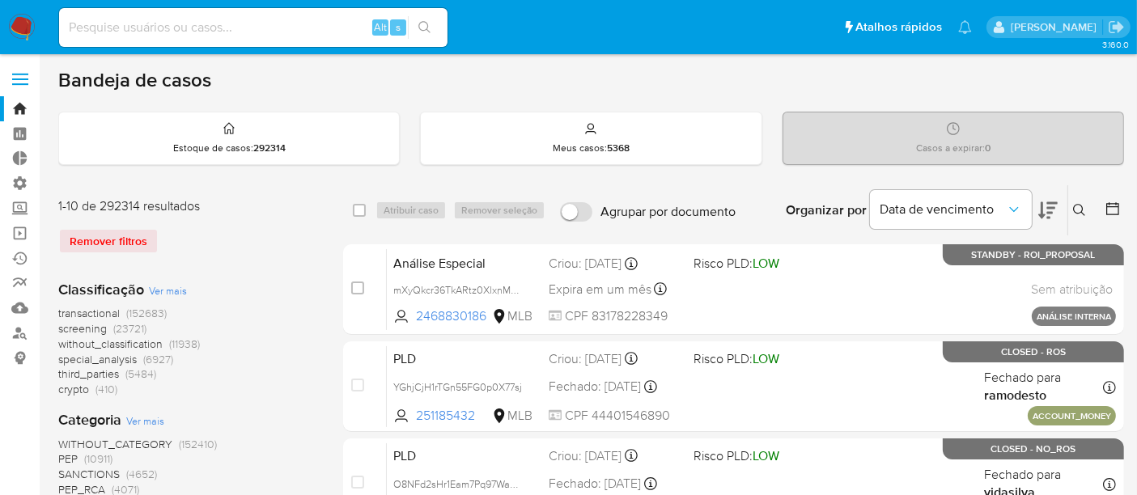
click at [1074, 206] on icon at bounding box center [1079, 210] width 12 height 12
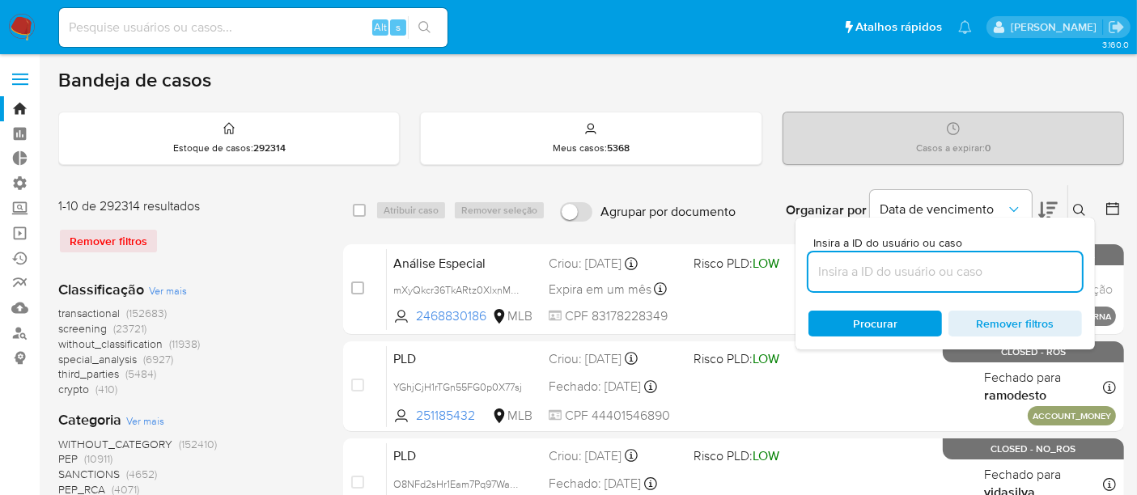
click at [880, 277] on input at bounding box center [945, 271] width 274 height 21
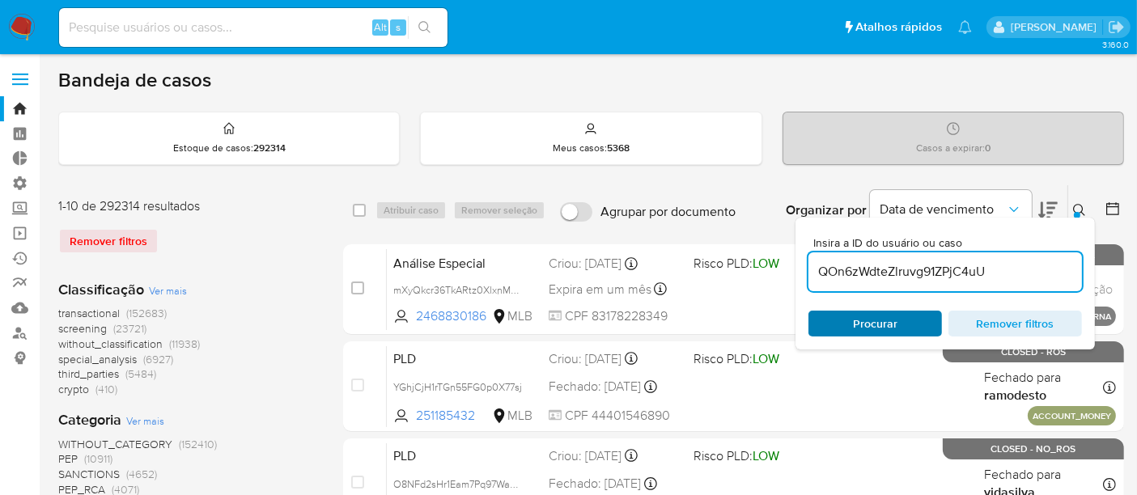
type input "QOn6zWdteZlruvg91ZPjC4uU"
click at [863, 328] on div "Procurar Remover filtros" at bounding box center [945, 324] width 274 height 26
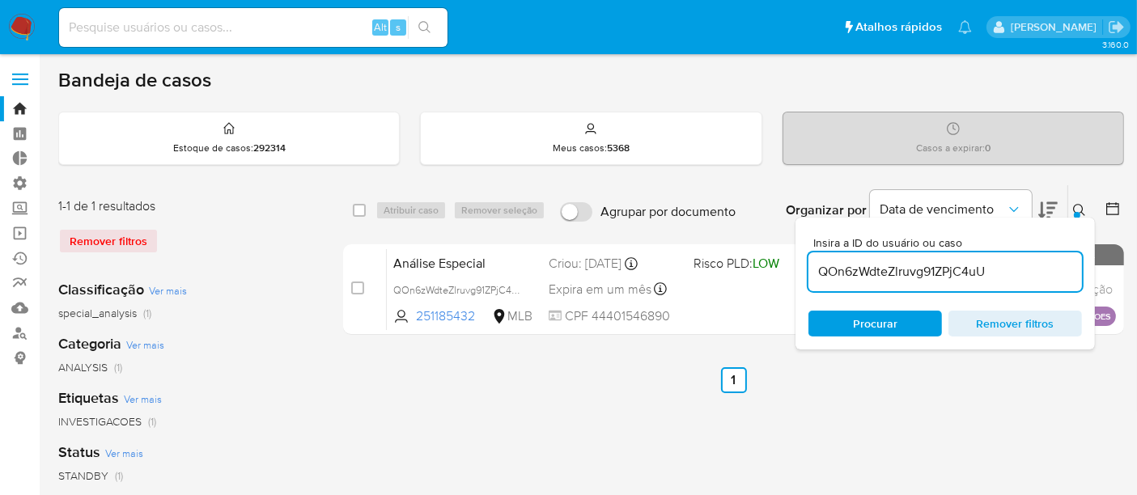
click at [1075, 204] on icon at bounding box center [1079, 210] width 13 height 13
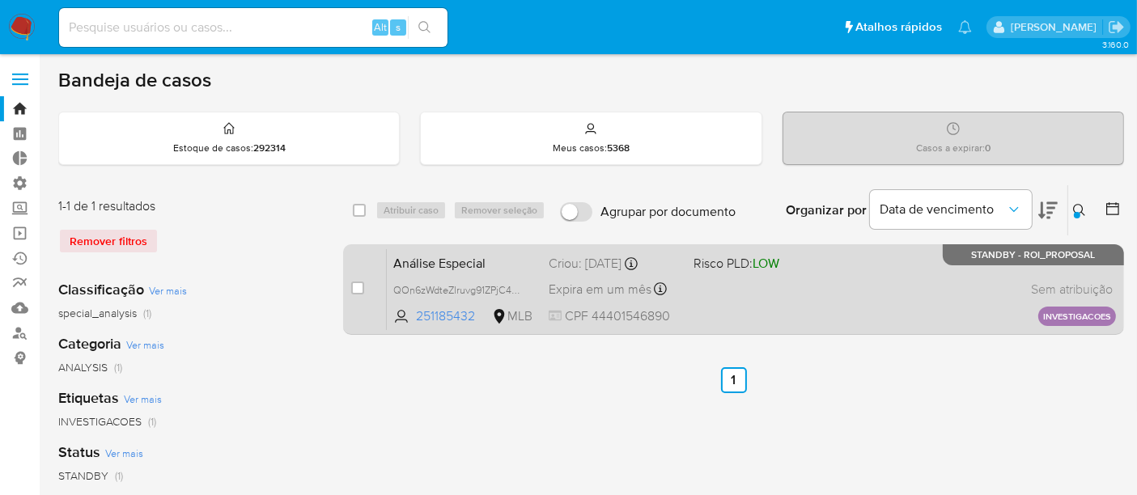
click at [792, 278] on div "Análise Especial QOn6zWdteZlruvg91ZPjC4uU 251185432 MLB Risco PLD: LOW Criou: 1…" at bounding box center [751, 289] width 729 height 82
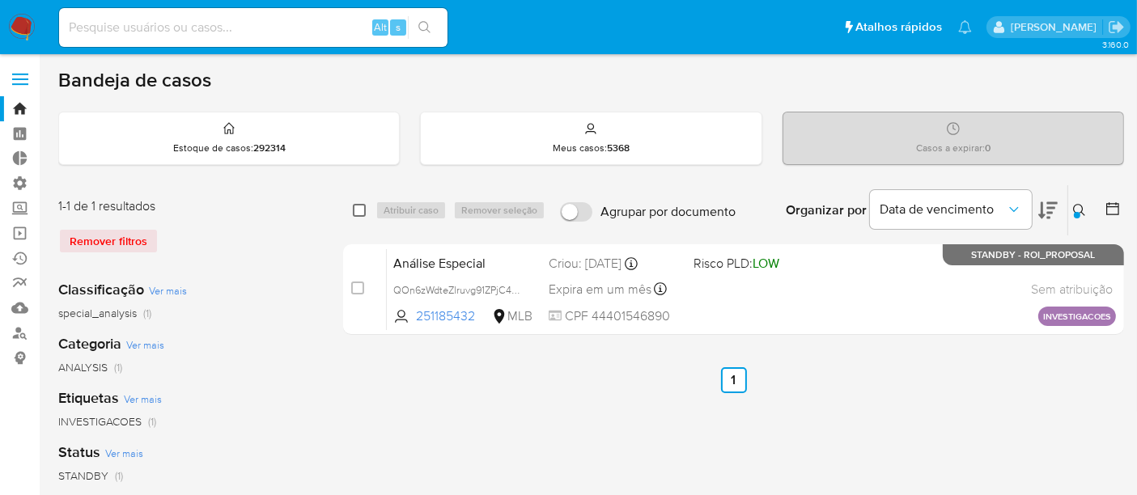
click at [360, 207] on input "checkbox" at bounding box center [359, 210] width 13 height 13
checkbox input "true"
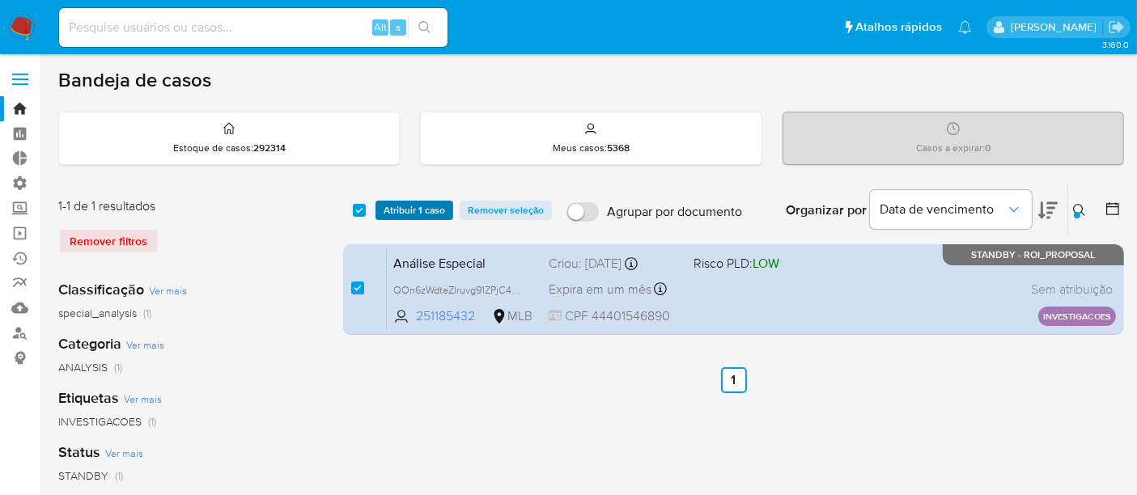
click at [409, 205] on span "Atribuir 1 caso" at bounding box center [415, 210] width 62 height 16
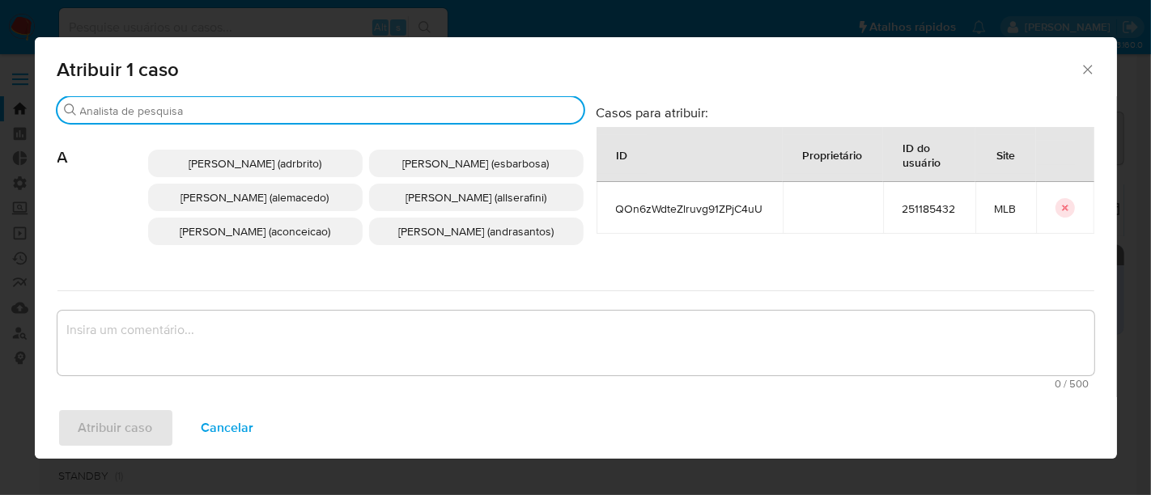
click at [131, 113] on input "Buscar" at bounding box center [328, 111] width 497 height 15
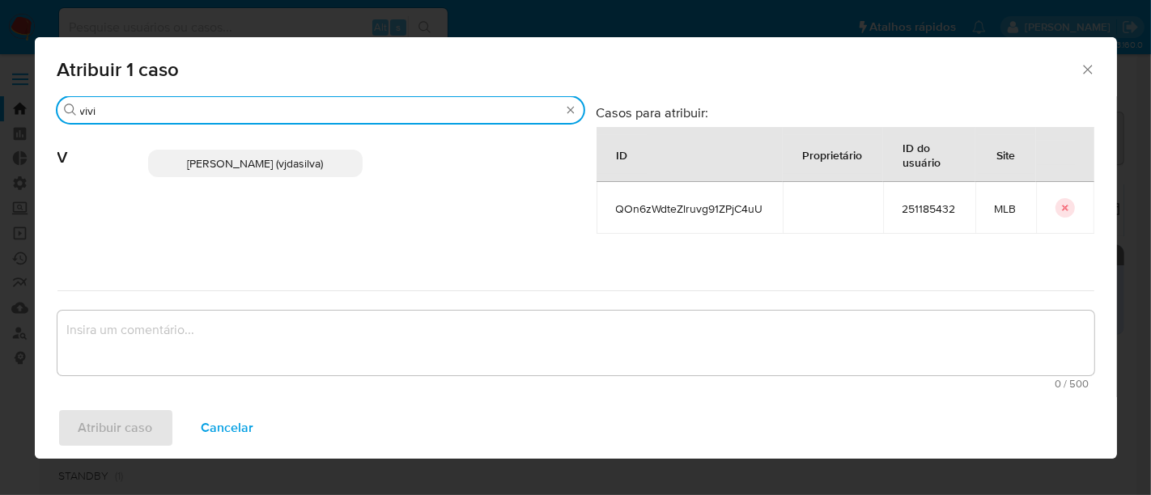
type input "vivi"
click at [280, 169] on span "Viviane Jesus Da Silva (vjdasilva)" at bounding box center [255, 163] width 136 height 16
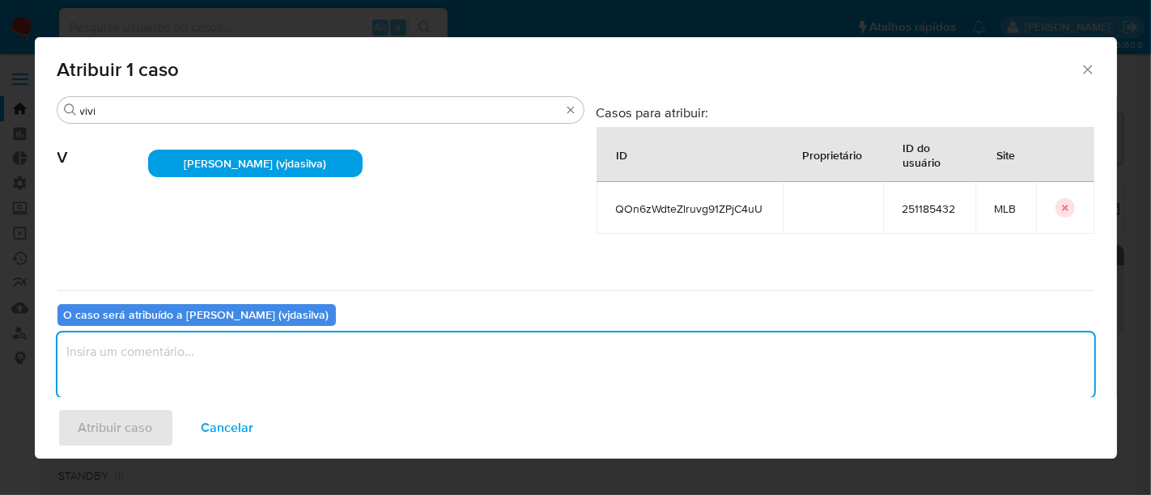
click at [152, 373] on textarea "assign-modal" at bounding box center [575, 365] width 1037 height 65
type textarea "aa"
click at [98, 422] on span "Atribuir caso" at bounding box center [115, 428] width 74 height 36
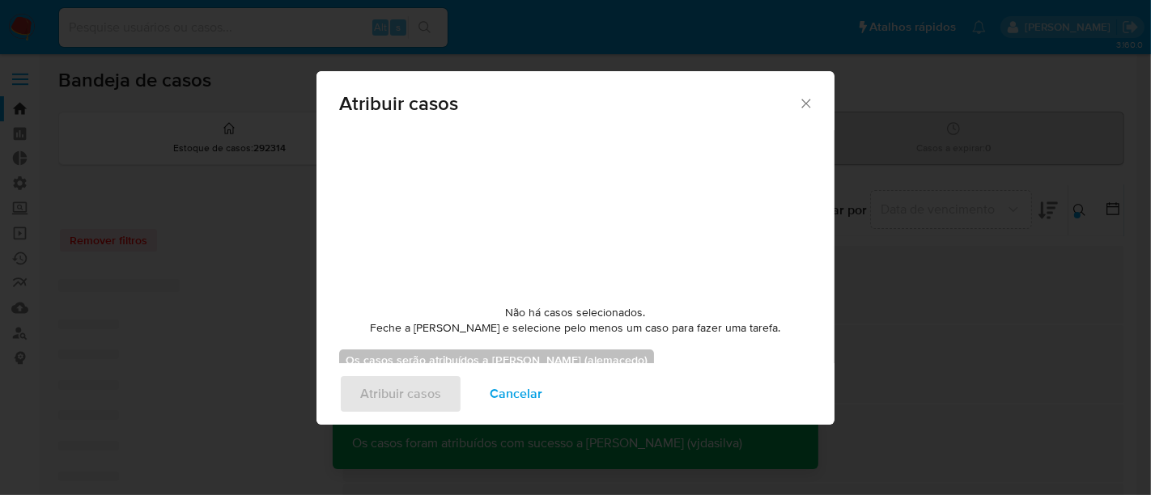
checkbox input "false"
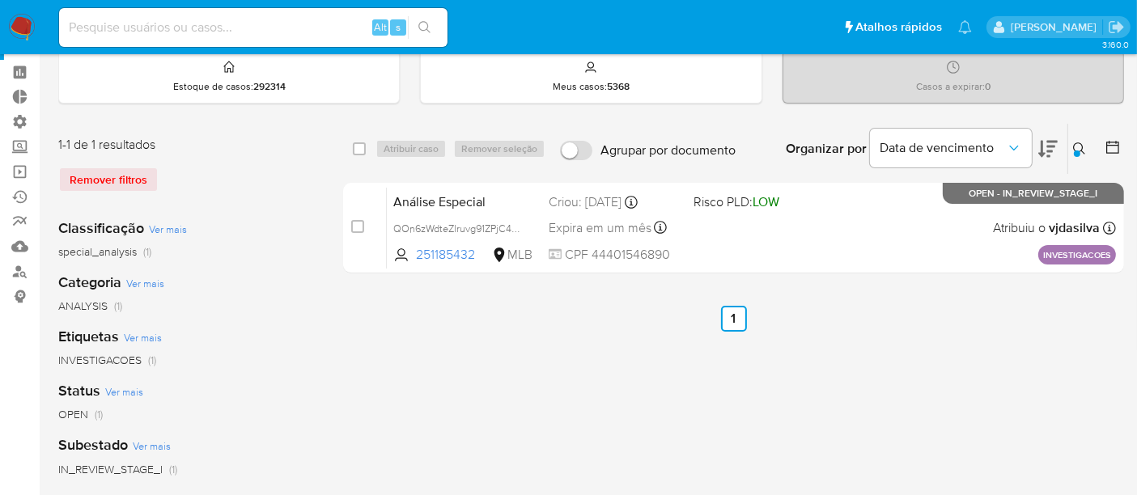
scroll to position [90, 0]
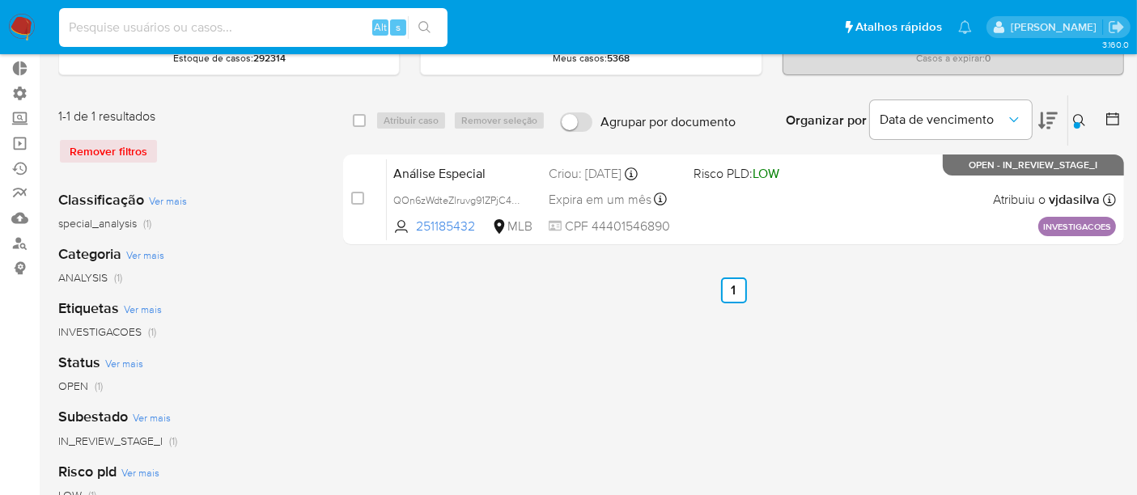
click at [109, 31] on input at bounding box center [253, 27] width 388 height 21
paste input "644267748"
type input "644267748"
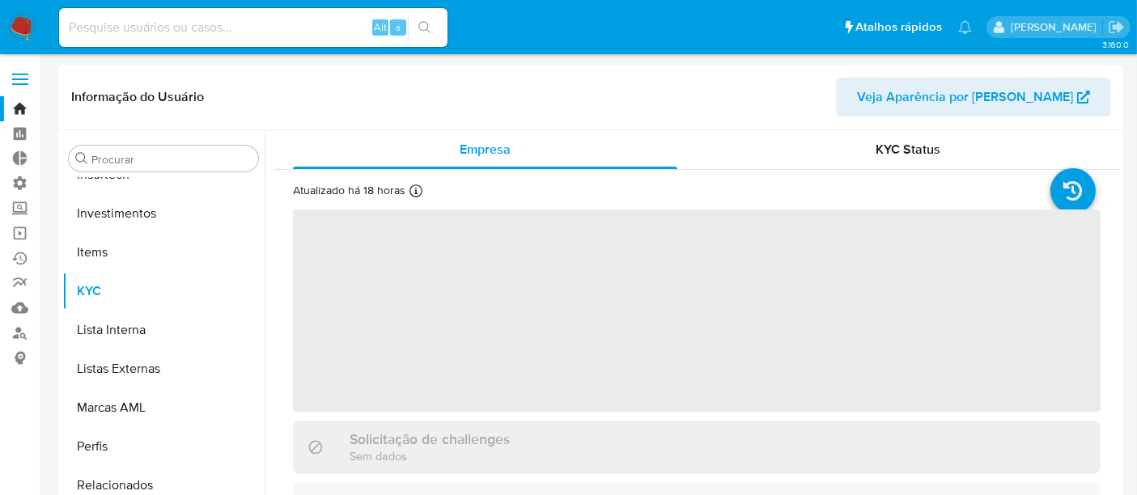
scroll to position [761, 0]
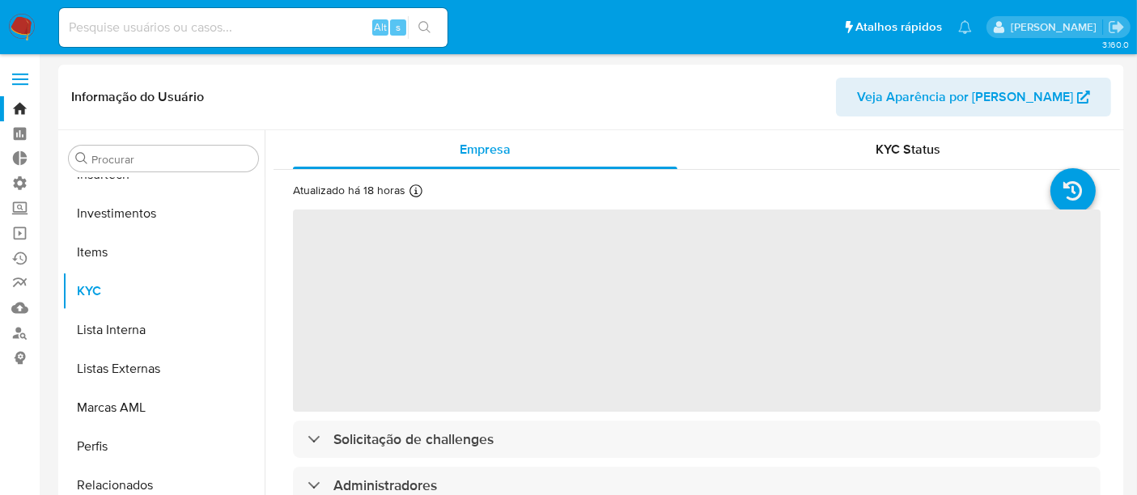
select select "10"
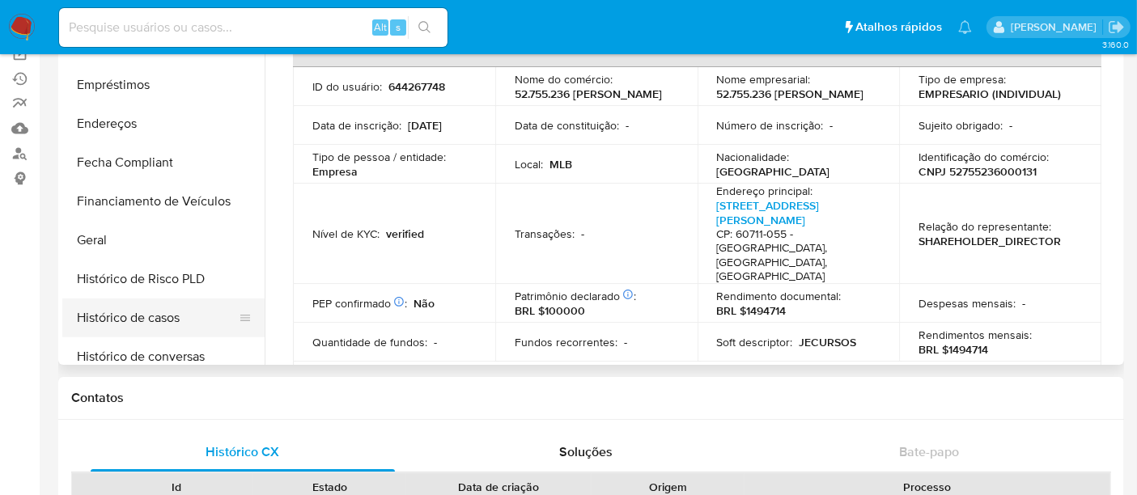
scroll to position [312, 0]
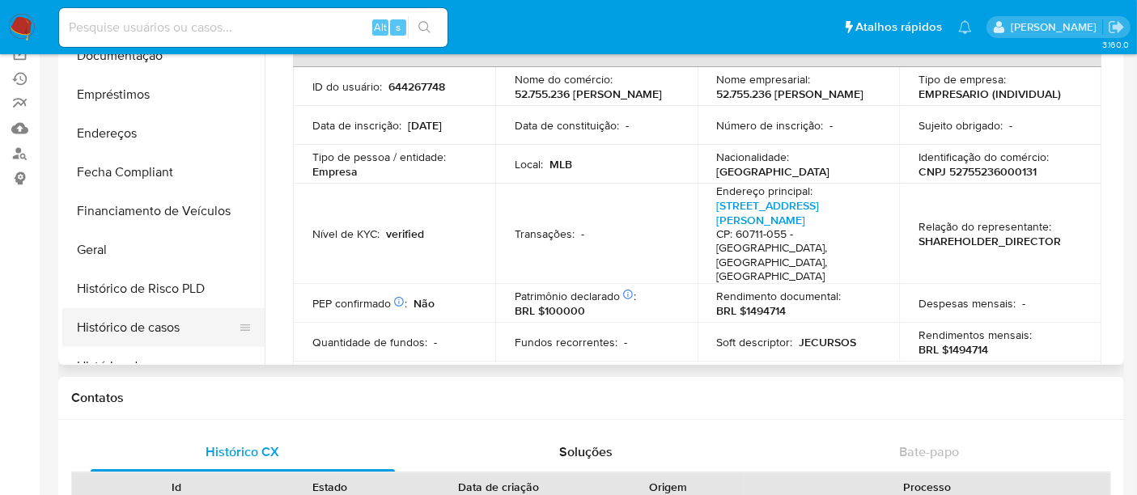
click at [125, 313] on button "Histórico de casos" at bounding box center [156, 327] width 189 height 39
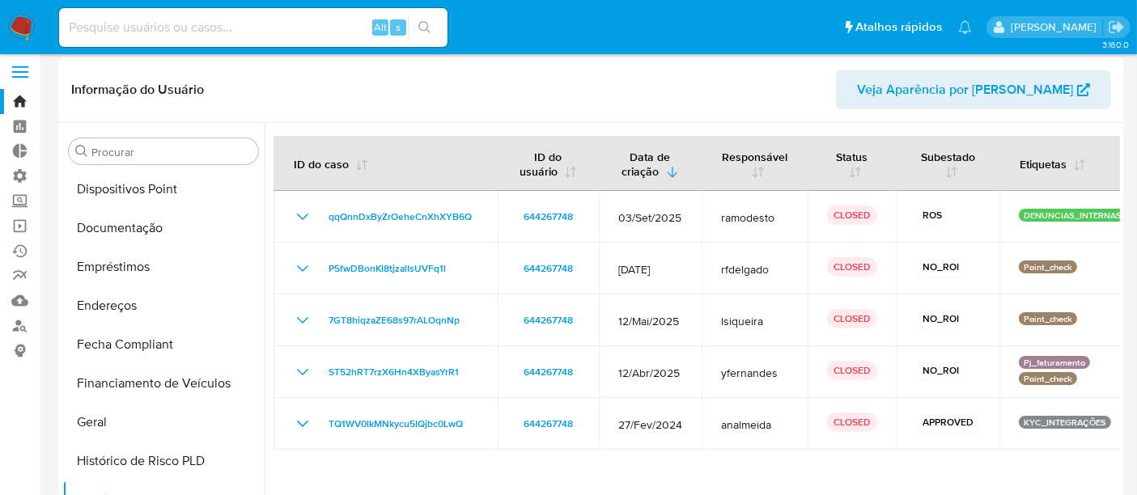
scroll to position [0, 0]
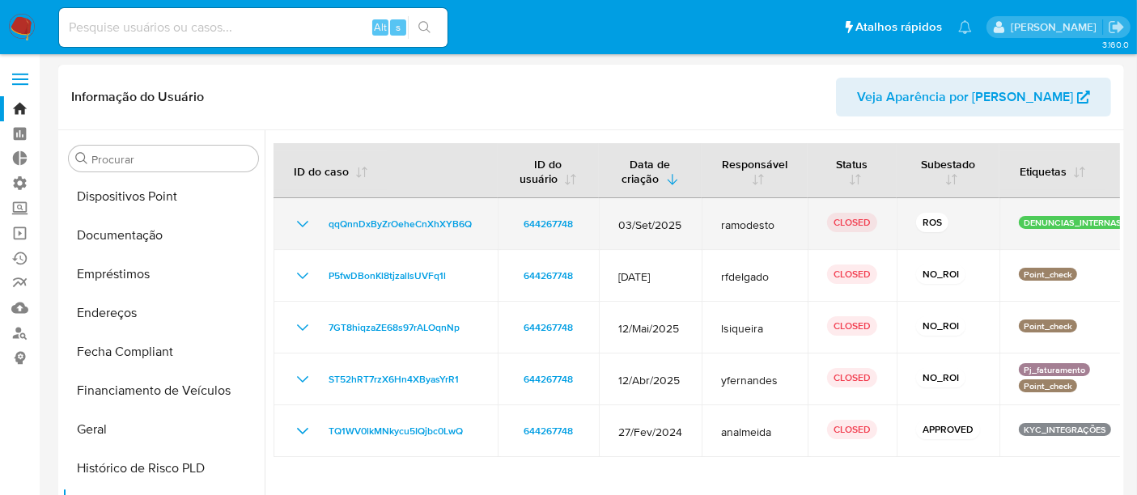
click at [297, 227] on icon "Mostrar/Ocultar" at bounding box center [302, 223] width 19 height 19
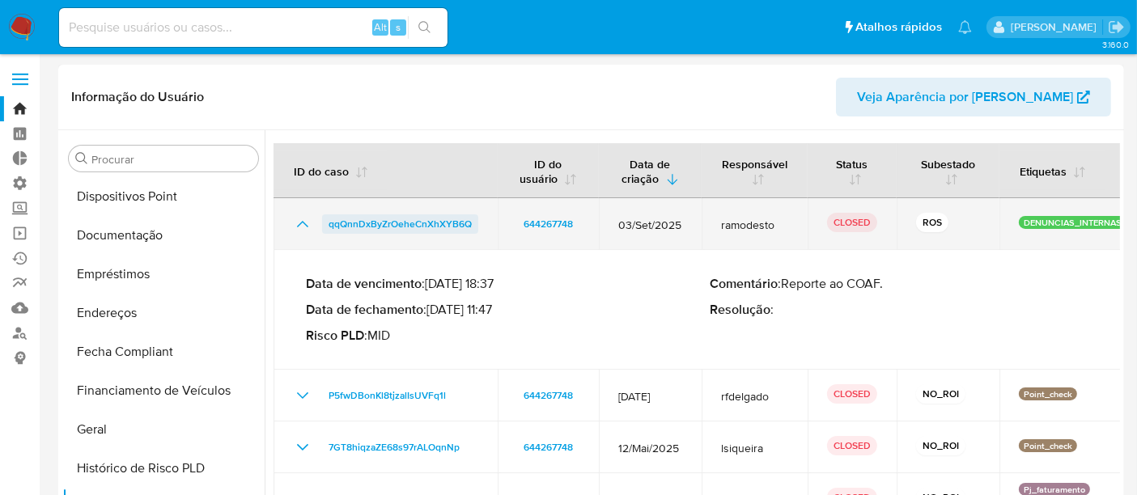
click at [401, 233] on span "qqQnnDxByZrOeheCnXhXYB6Q" at bounding box center [400, 223] width 143 height 19
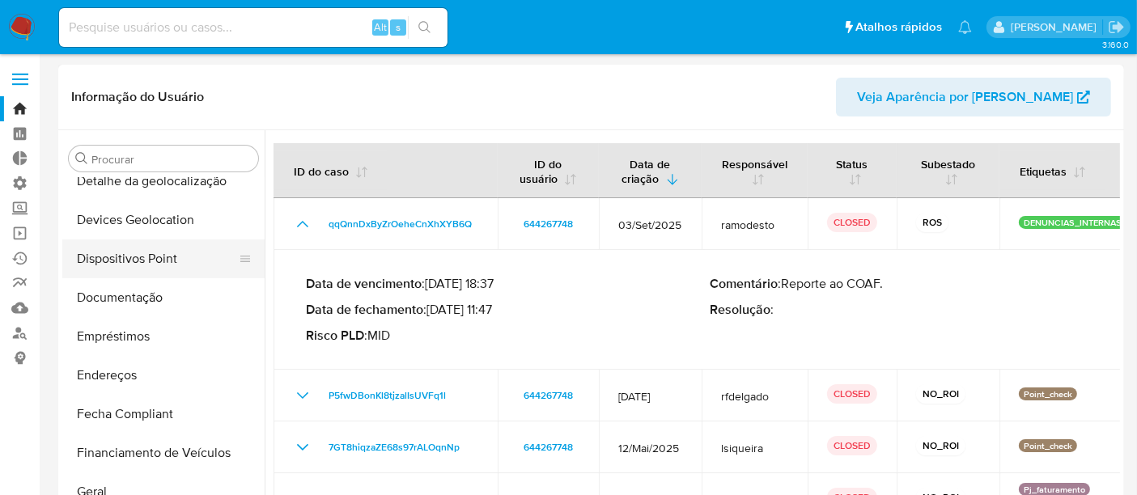
scroll to position [222, 0]
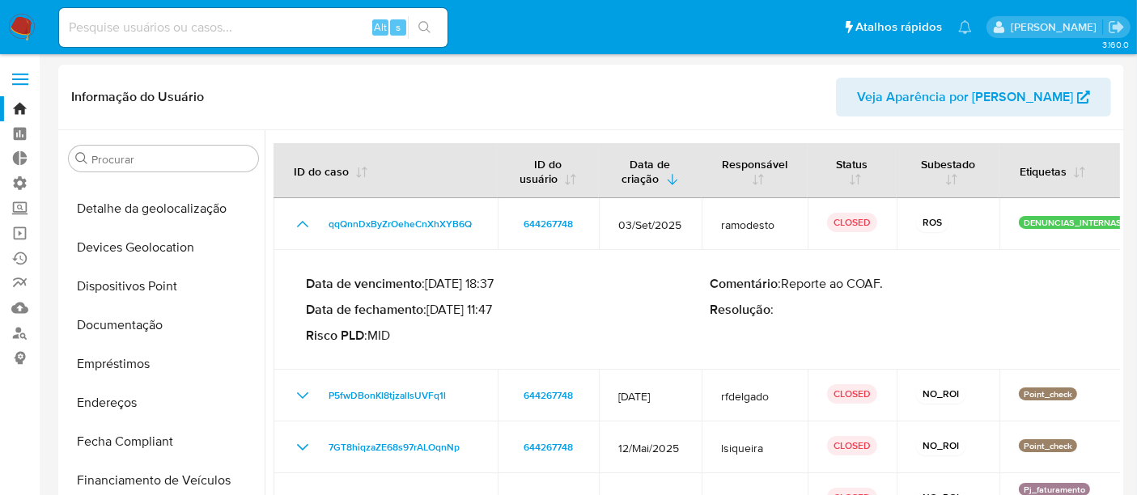
click at [99, 17] on input at bounding box center [253, 27] width 388 height 21
paste input "1754705078"
type input "1754705078"
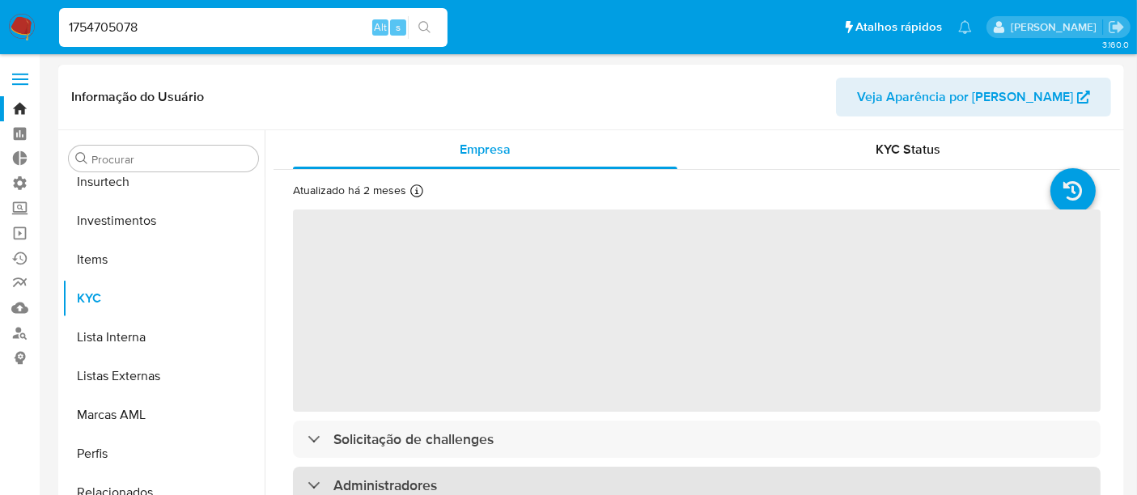
scroll to position [761, 0]
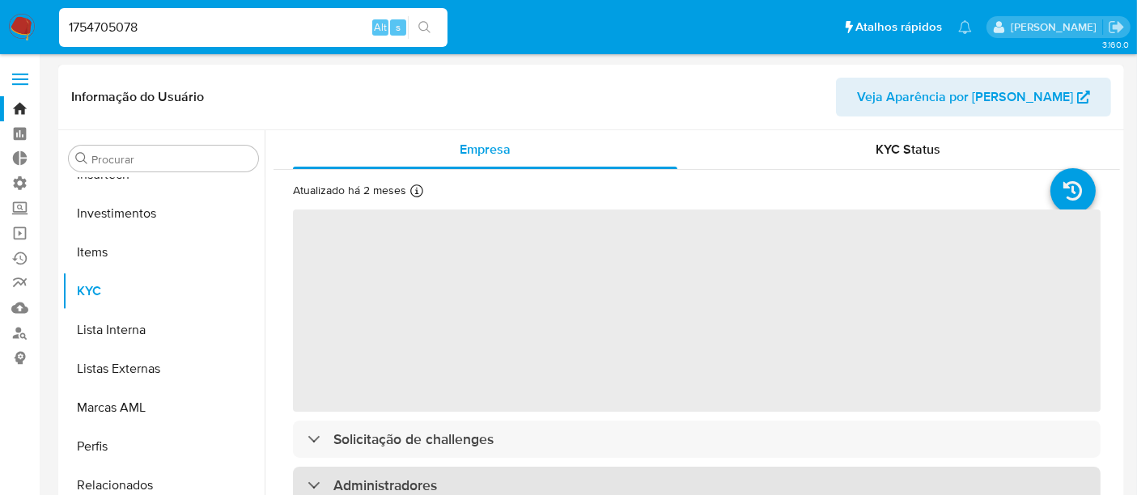
select select "10"
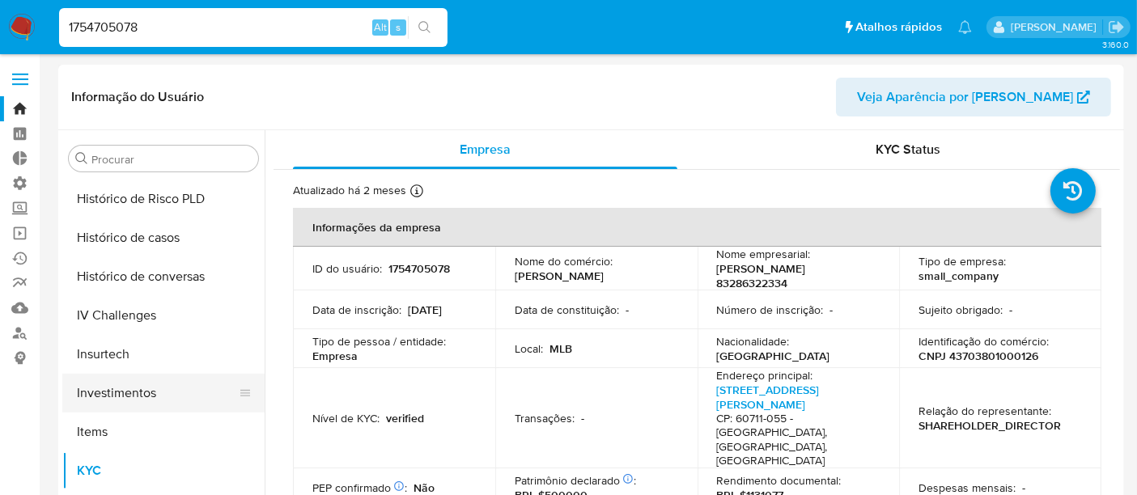
scroll to position [491, 0]
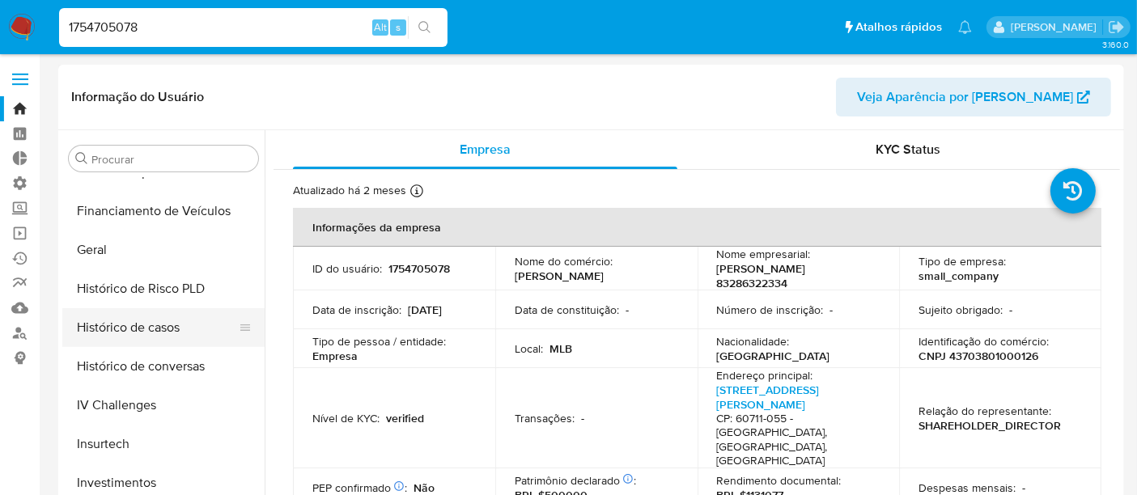
click at [127, 317] on button "Histórico de casos" at bounding box center [156, 327] width 189 height 39
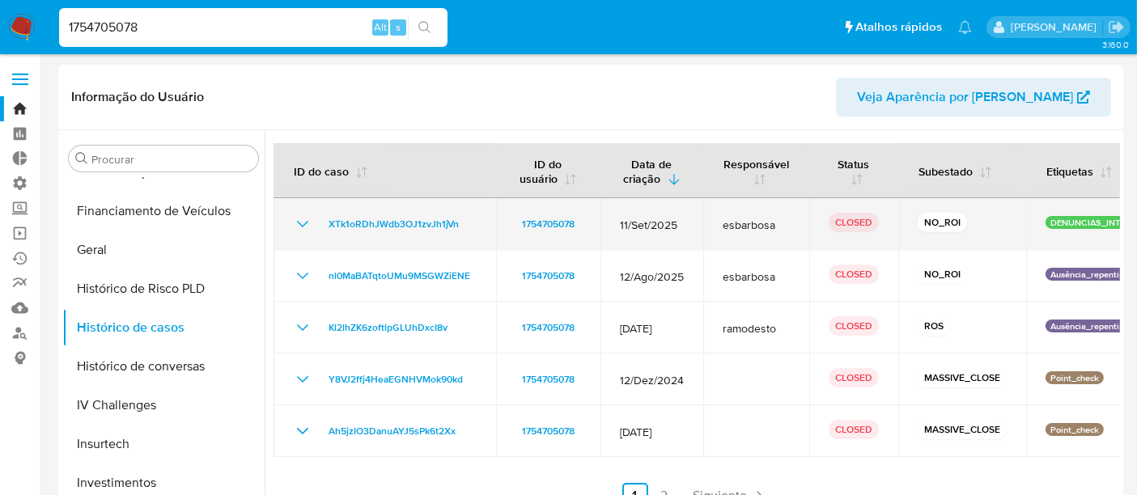
click at [296, 223] on icon "Mostrar/Ocultar" at bounding box center [302, 223] width 19 height 19
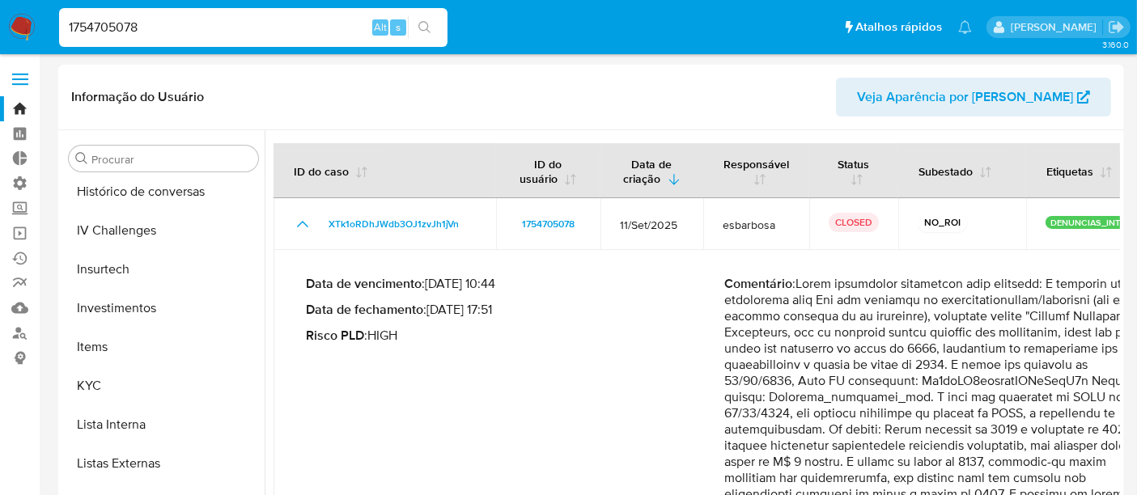
scroll to position [672, 0]
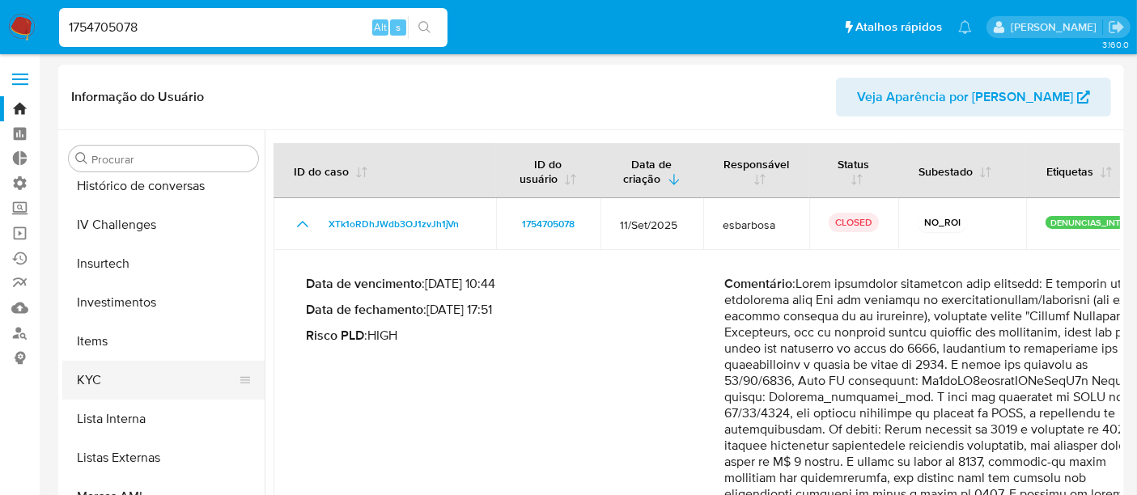
click at [98, 375] on button "KYC" at bounding box center [156, 380] width 189 height 39
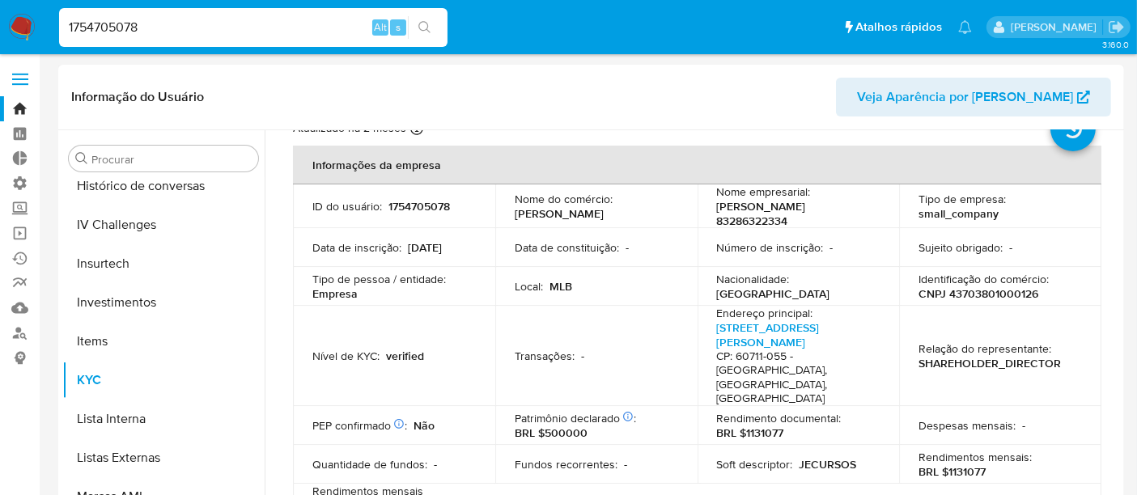
scroll to position [90, 0]
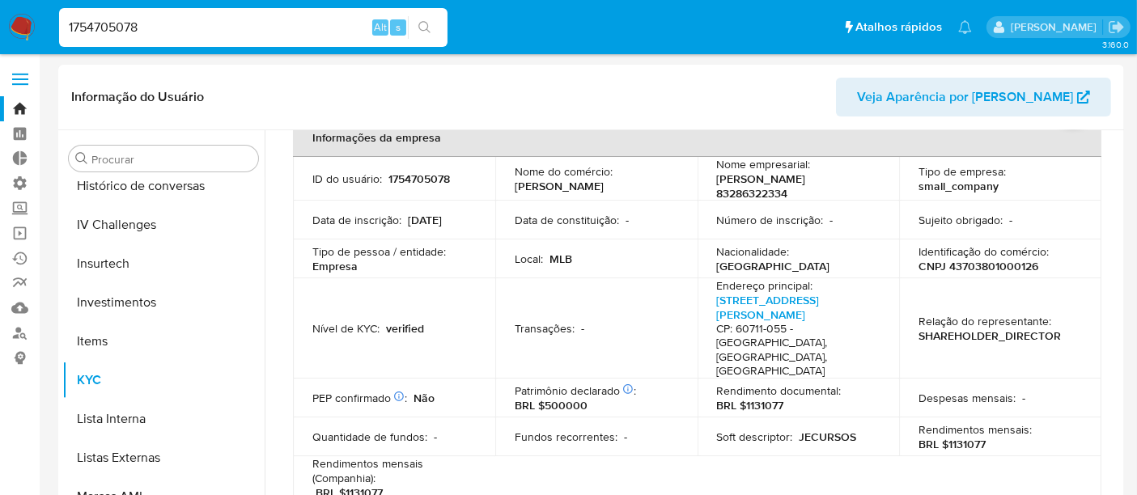
drag, startPoint x: 158, startPoint y: 31, endPoint x: 0, endPoint y: 22, distance: 158.1
click at [0, 22] on nav "Pausado Ver notificaciones 1754705078 Alt s Atalhos rápidos Presiona las siguie…" at bounding box center [568, 27] width 1137 height 54
paste input "454989836"
type input "454989836"
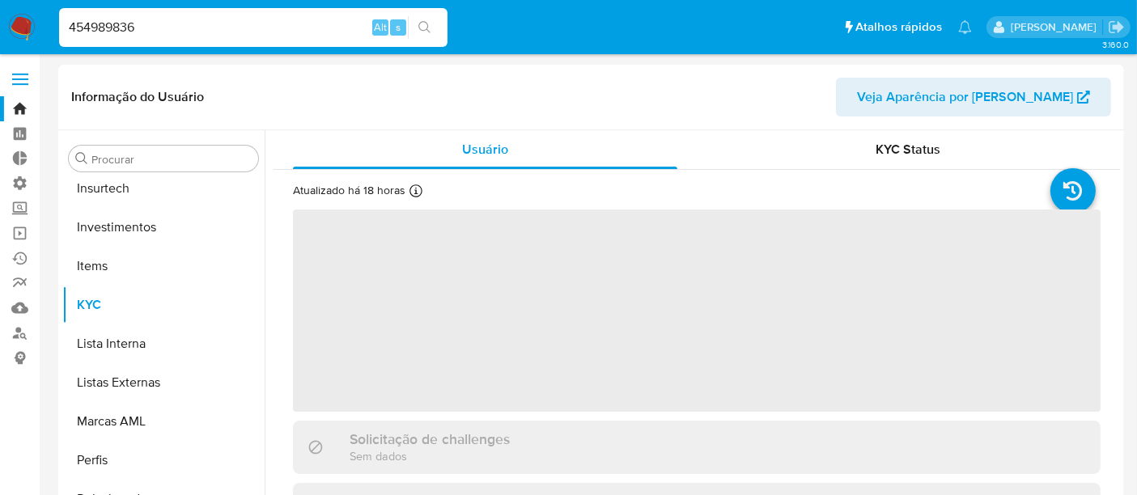
scroll to position [761, 0]
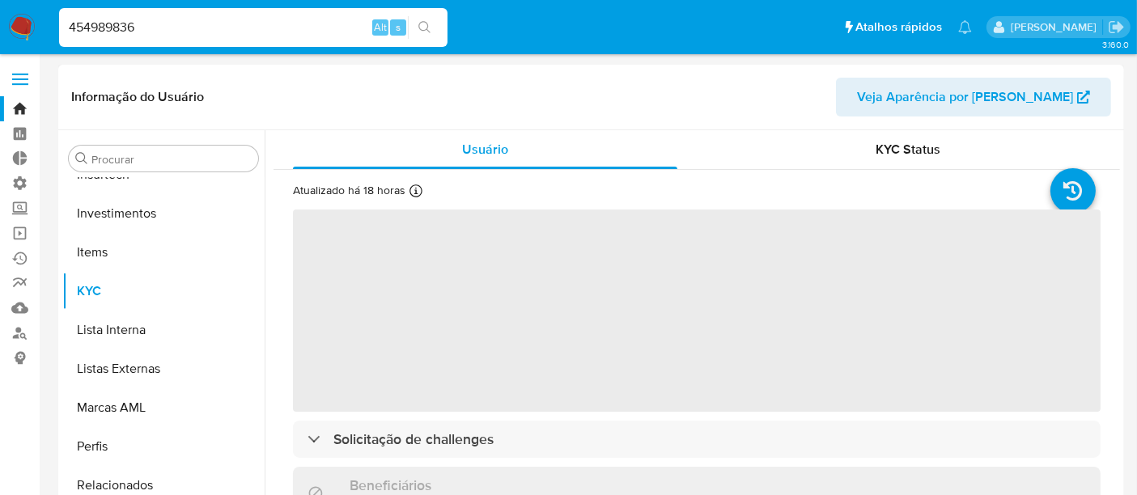
select select "10"
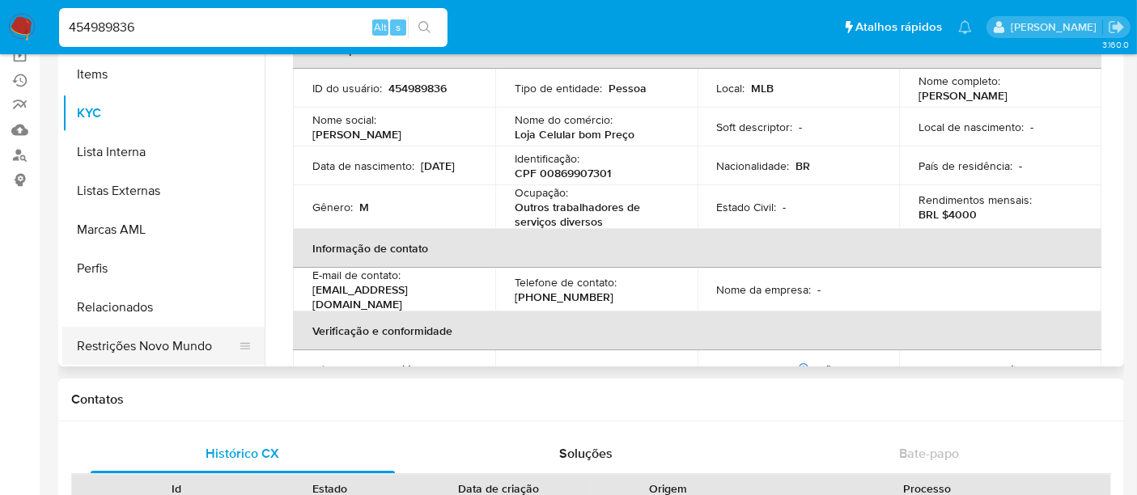
scroll to position [180, 0]
click at [173, 350] on button "Restrições Novo Mundo" at bounding box center [156, 344] width 189 height 39
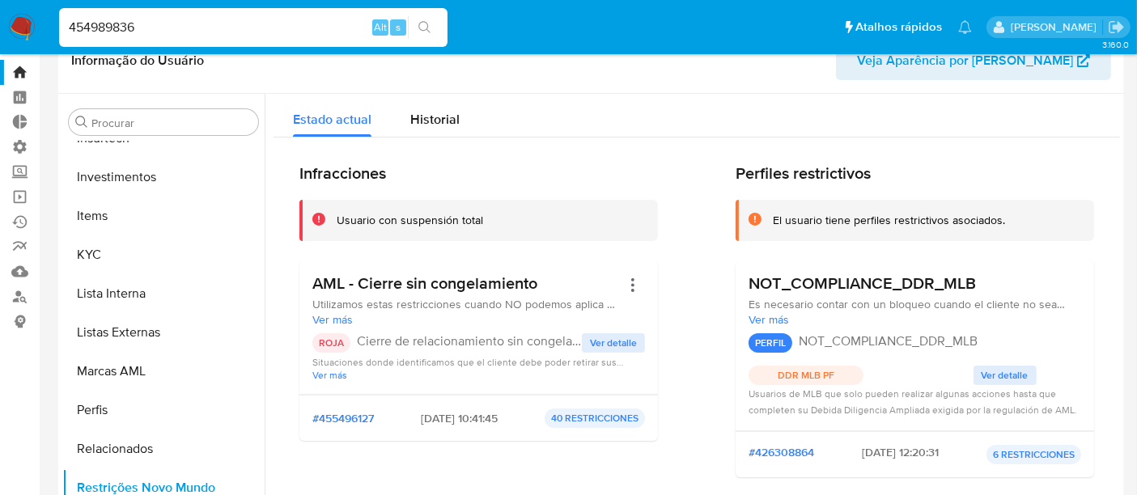
scroll to position [0, 0]
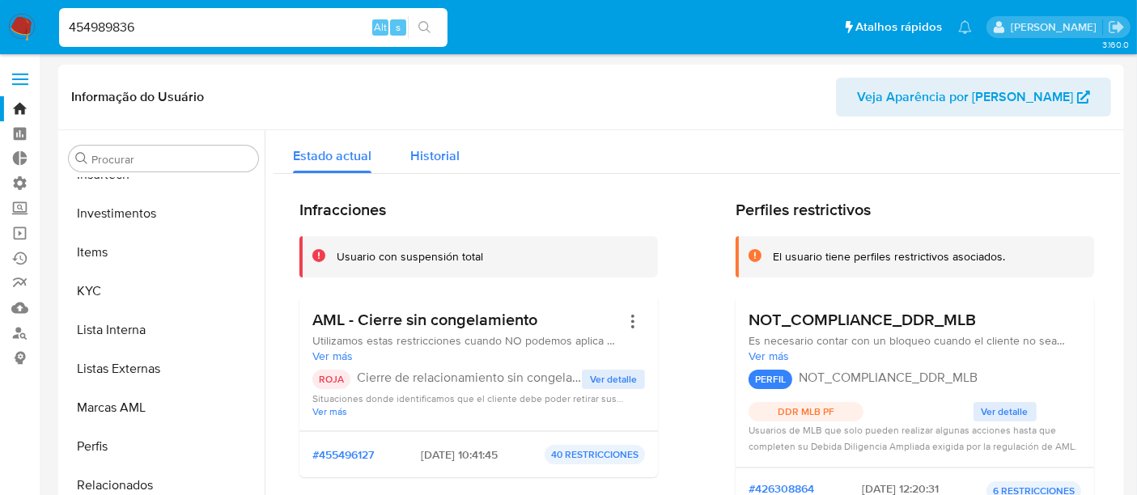
click at [427, 156] on span "Historial" at bounding box center [434, 155] width 49 height 19
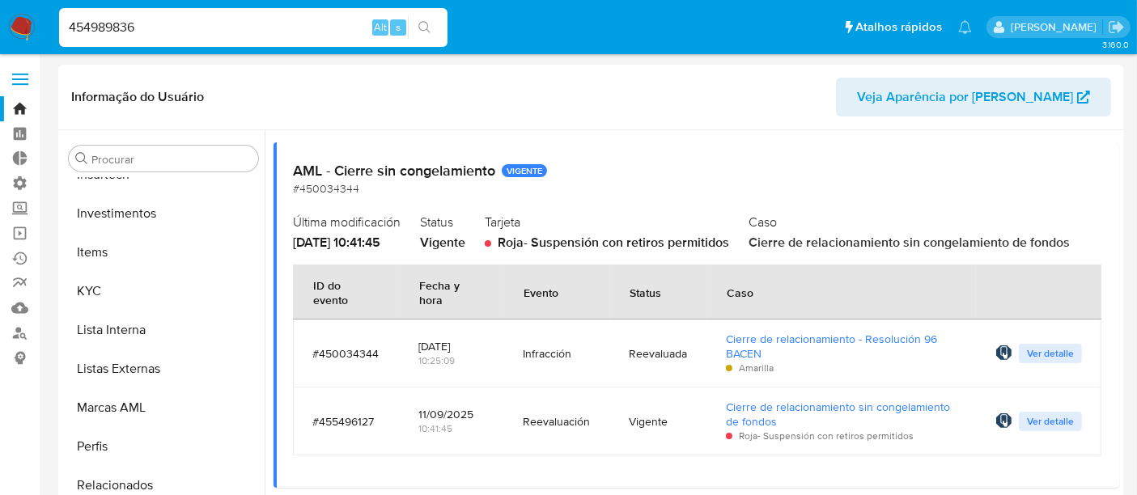
scroll to position [180, 0]
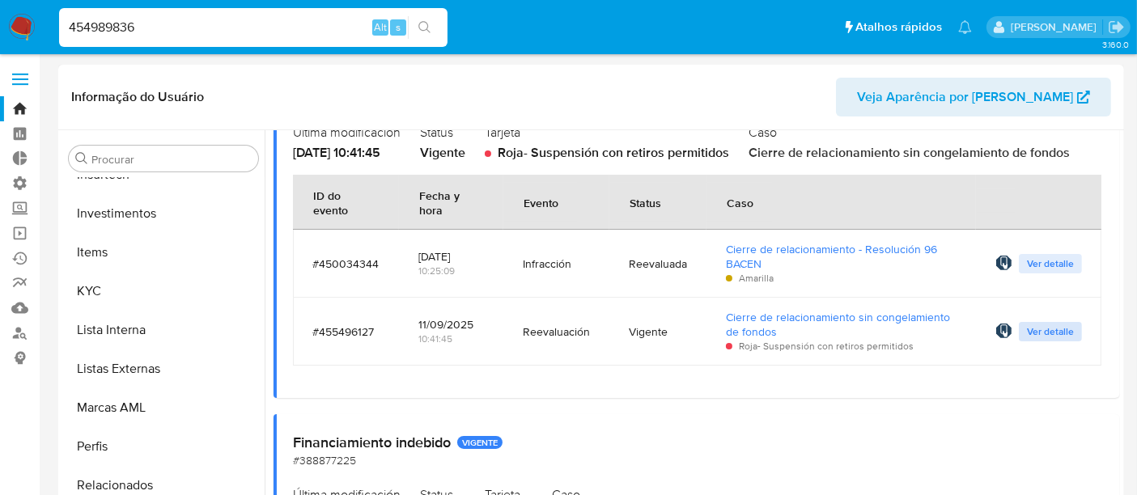
click at [1050, 324] on span "Ver detalle" at bounding box center [1050, 332] width 47 height 16
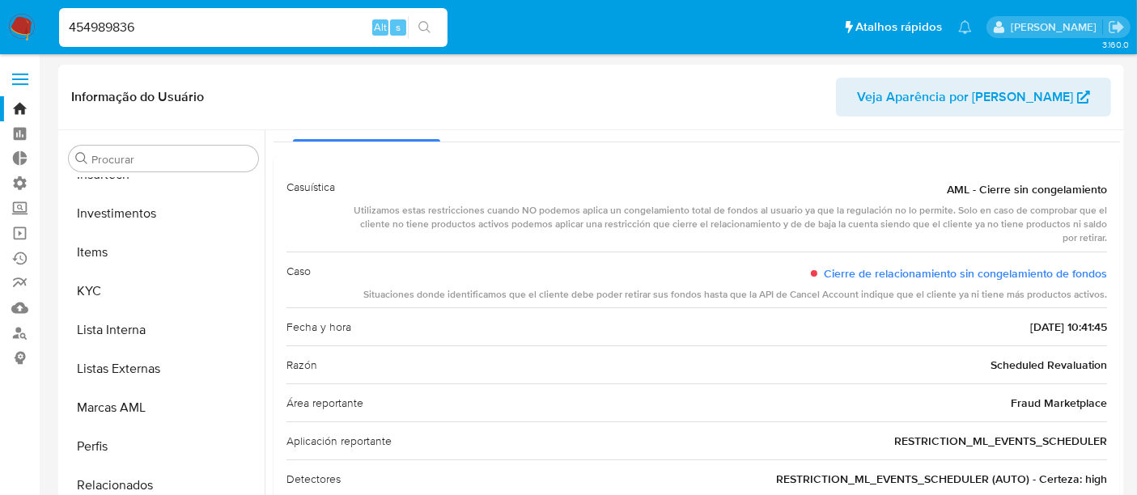
scroll to position [0, 0]
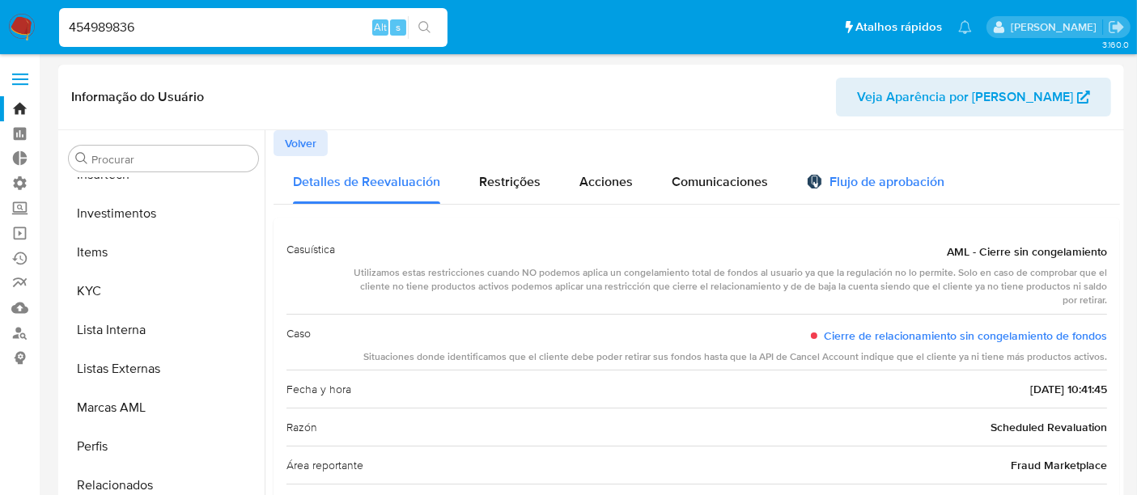
click at [916, 180] on div "Flujo de aprobación" at bounding box center [876, 185] width 138 height 18
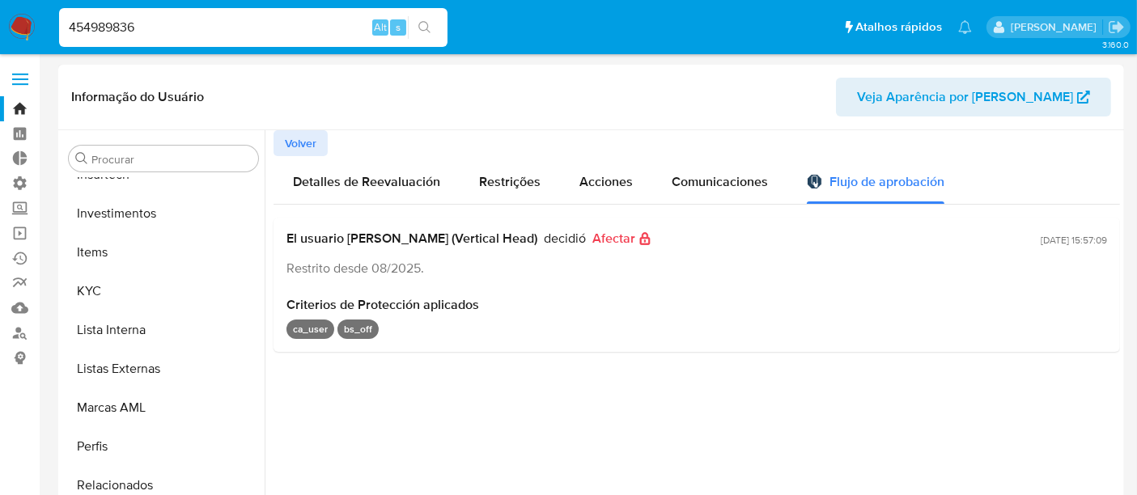
drag, startPoint x: 1004, startPoint y: 236, endPoint x: 1101, endPoint y: 237, distance: 96.3
click at [1101, 237] on div "El usuario Alexandra Macedo Da Silva (Vertical Head) decidió Afectar Restrito d…" at bounding box center [696, 254] width 821 height 47
click at [1071, 263] on div "16/09/2025 - 15:57:09" at bounding box center [1074, 254] width 66 height 47
click at [1044, 249] on div "16/09/2025 - 15:57:09" at bounding box center [1074, 254] width 66 height 47
drag, startPoint x: 1008, startPoint y: 244, endPoint x: 1108, endPoint y: 240, distance: 99.6
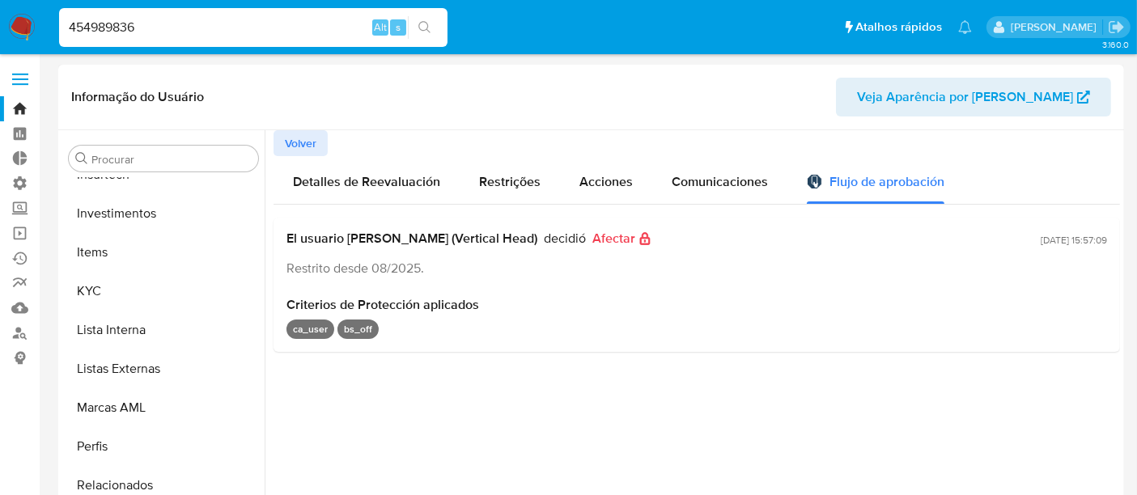
click at [1108, 240] on div "El usuario Alexandra Macedo Da Silva (Vertical Head) decidió Afectar Restrito d…" at bounding box center [697, 285] width 846 height 134
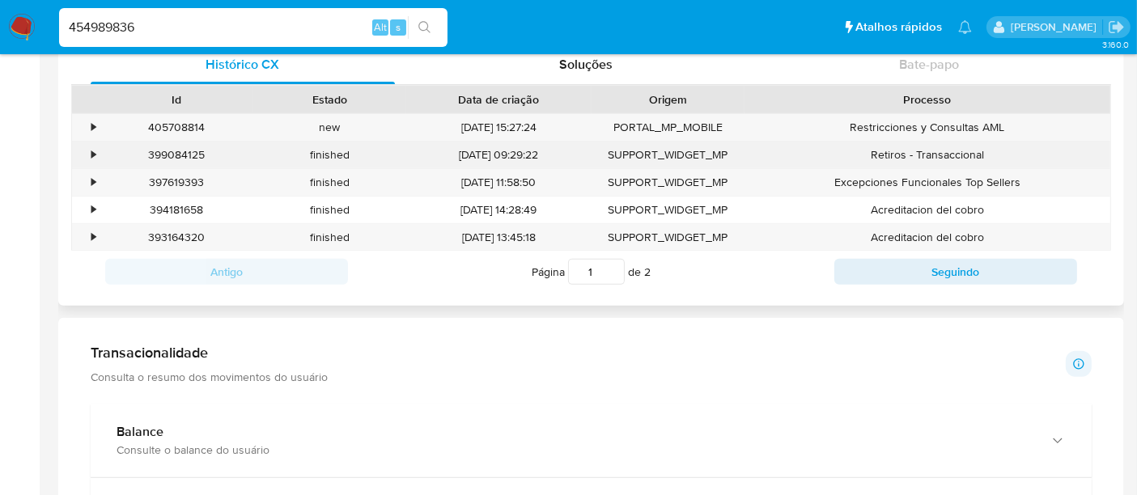
scroll to position [539, 0]
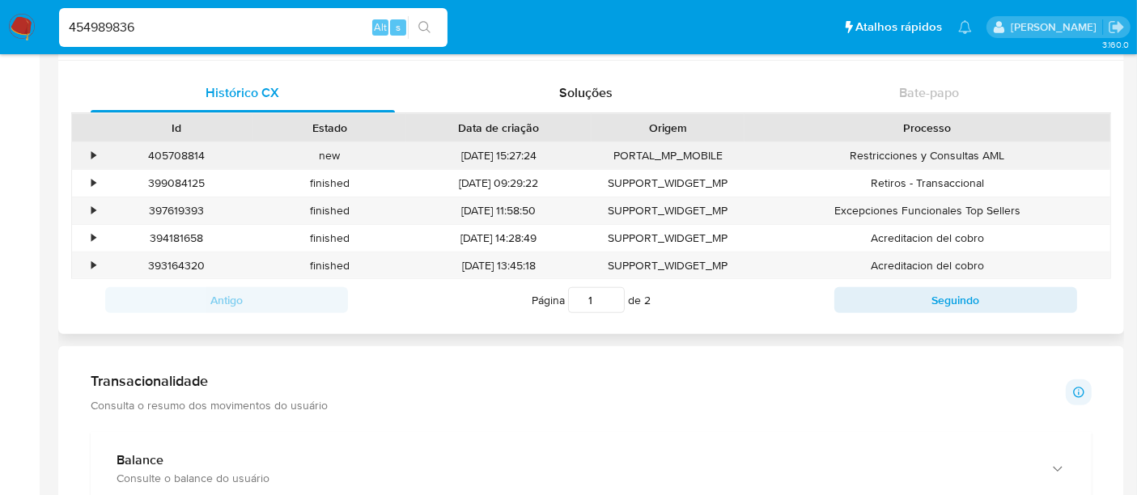
click at [90, 148] on div "•" at bounding box center [86, 155] width 28 height 27
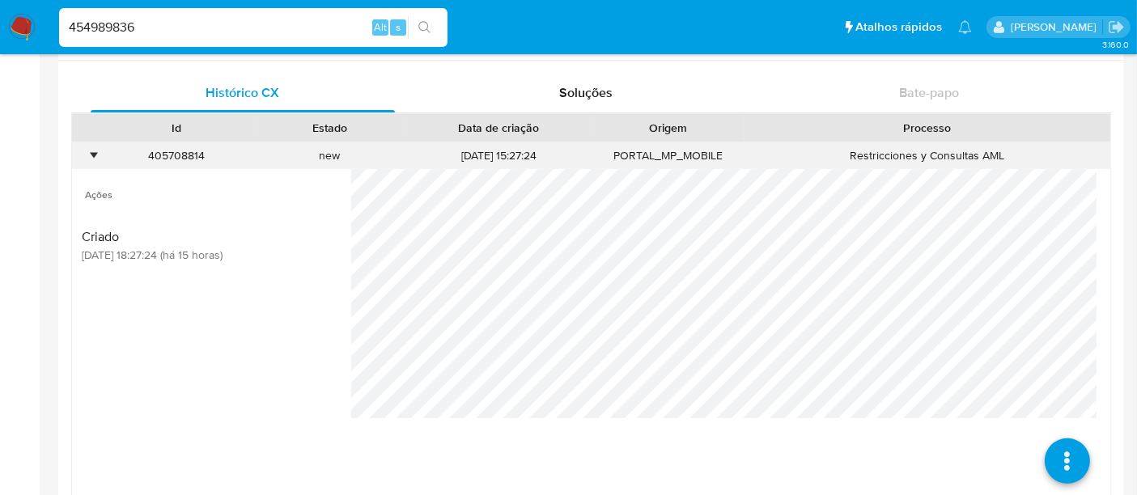
click at [90, 148] on div "•" at bounding box center [86, 155] width 28 height 27
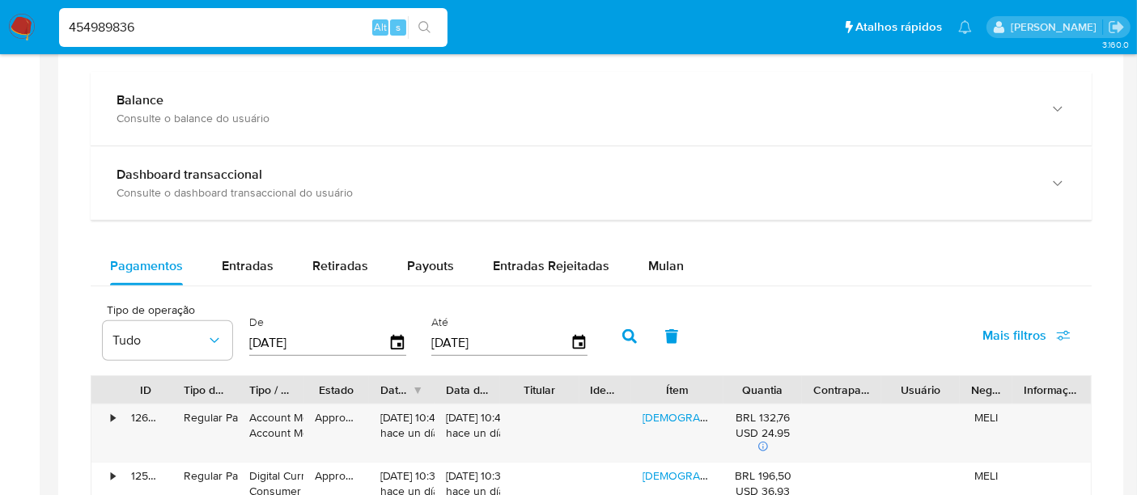
scroll to position [989, 0]
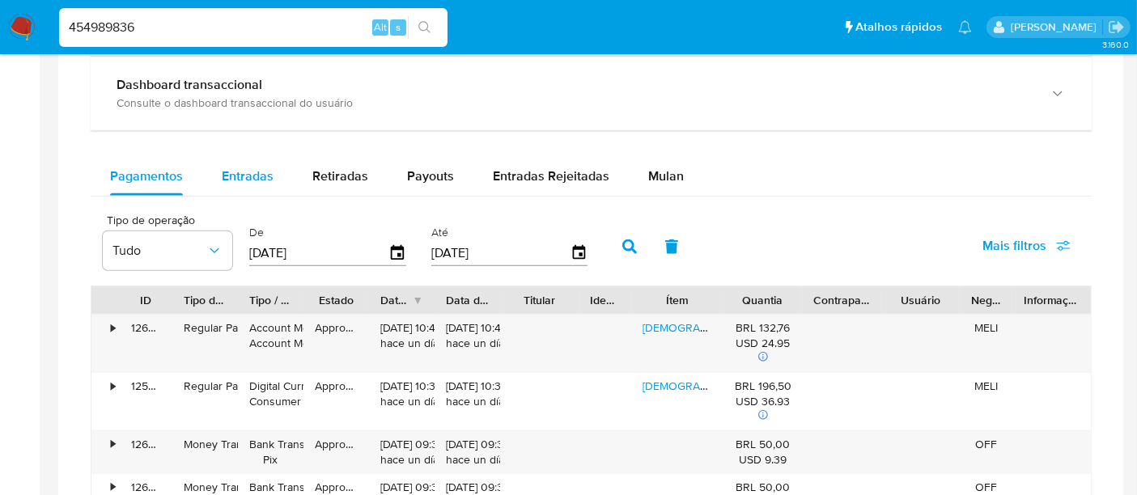
click at [268, 171] on span "Entradas" at bounding box center [248, 176] width 52 height 19
select select "10"
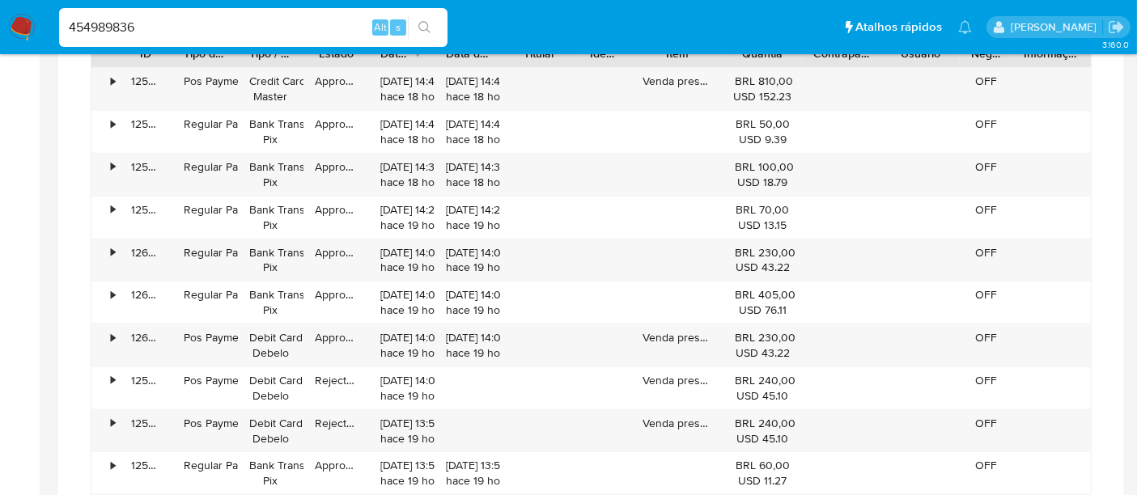
scroll to position [1258, 0]
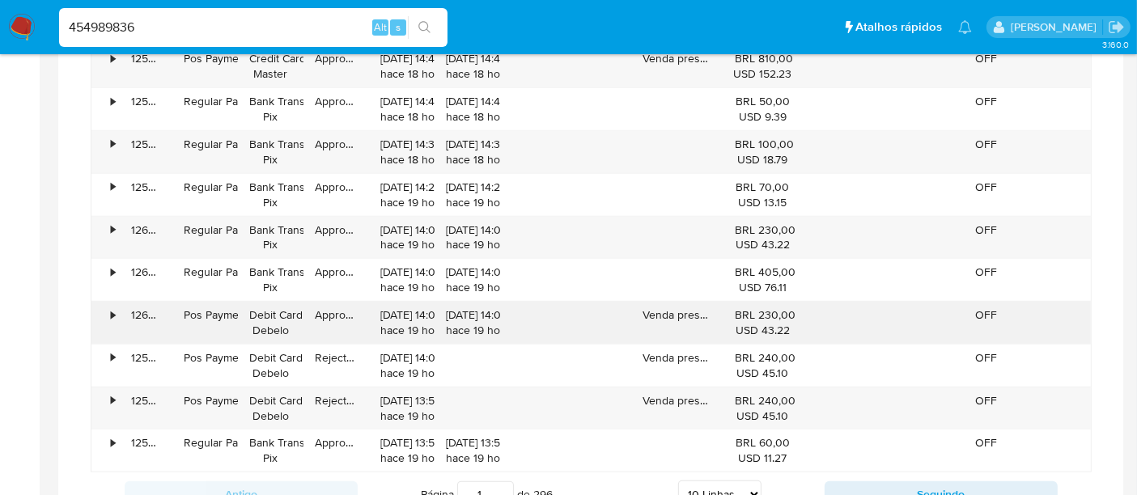
click at [112, 312] on div "•" at bounding box center [113, 315] width 4 height 15
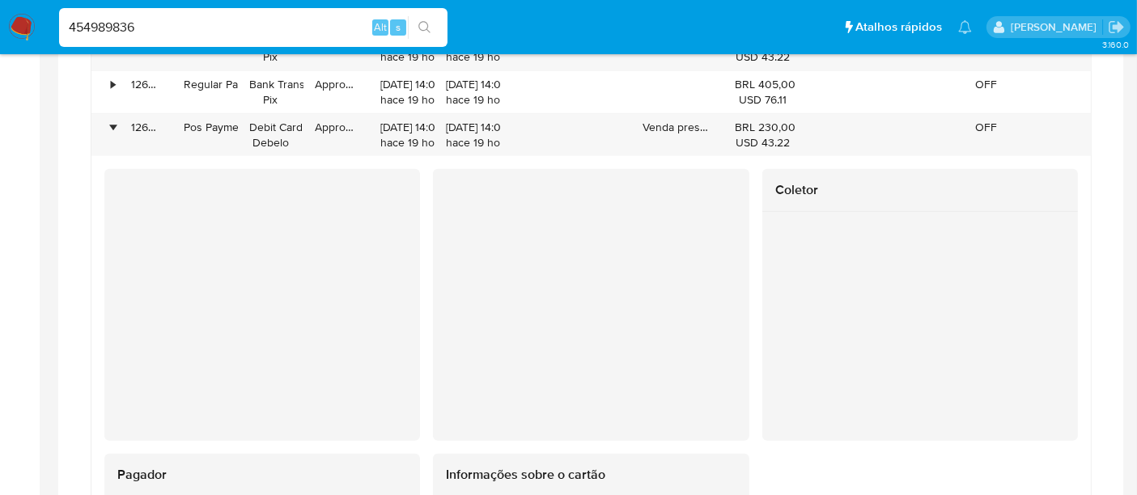
scroll to position [1438, 0]
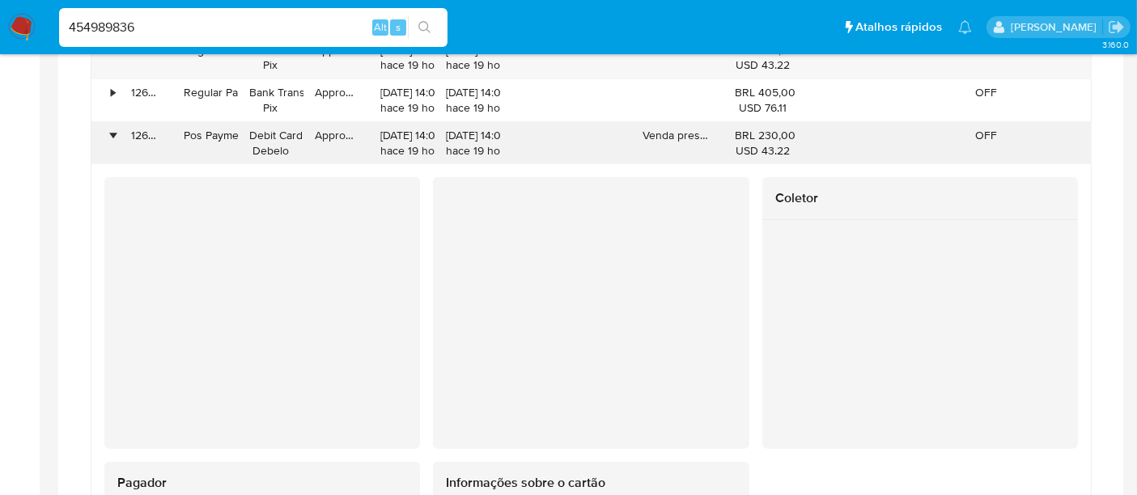
click at [114, 134] on div "•" at bounding box center [113, 135] width 4 height 15
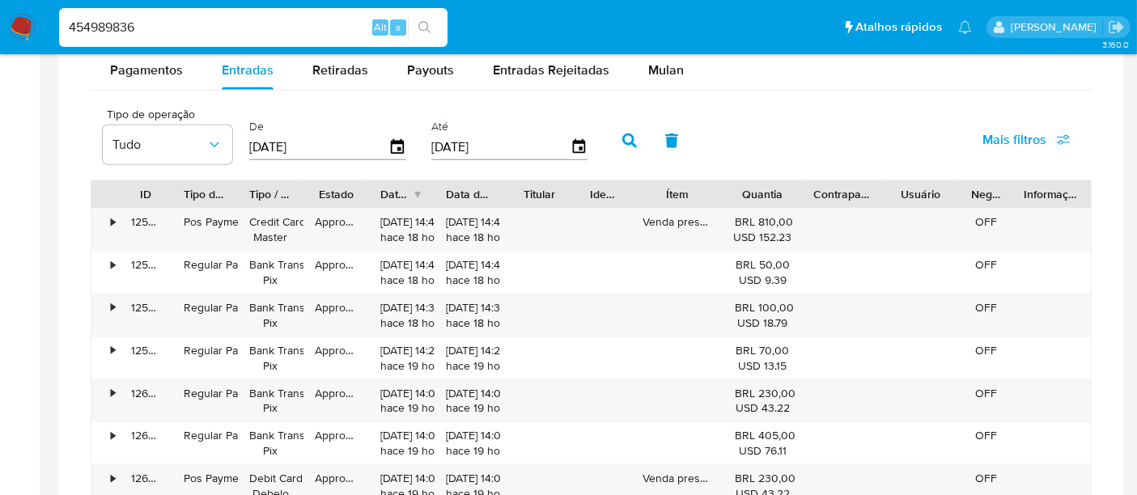
scroll to position [1079, 0]
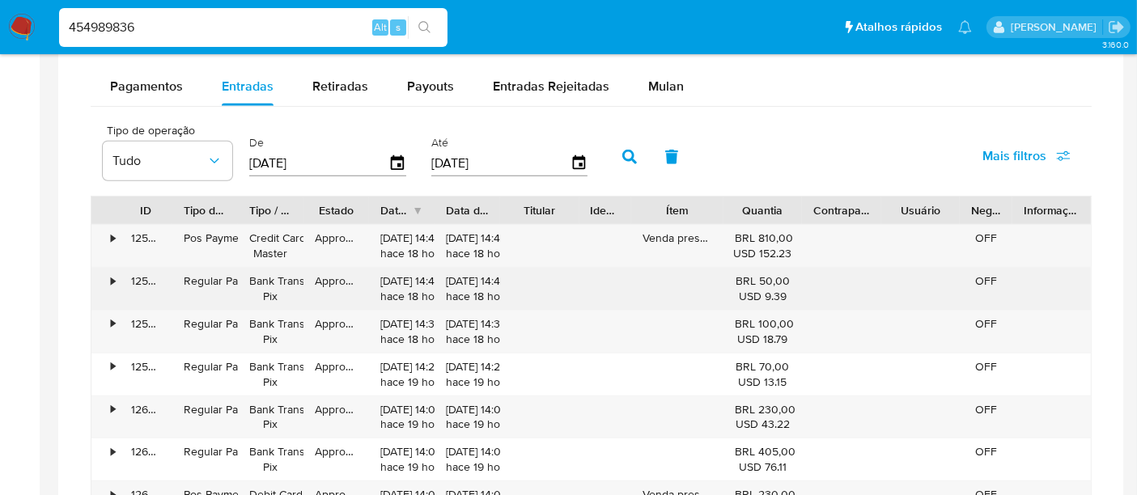
click at [113, 284] on div "•" at bounding box center [113, 281] width 4 height 15
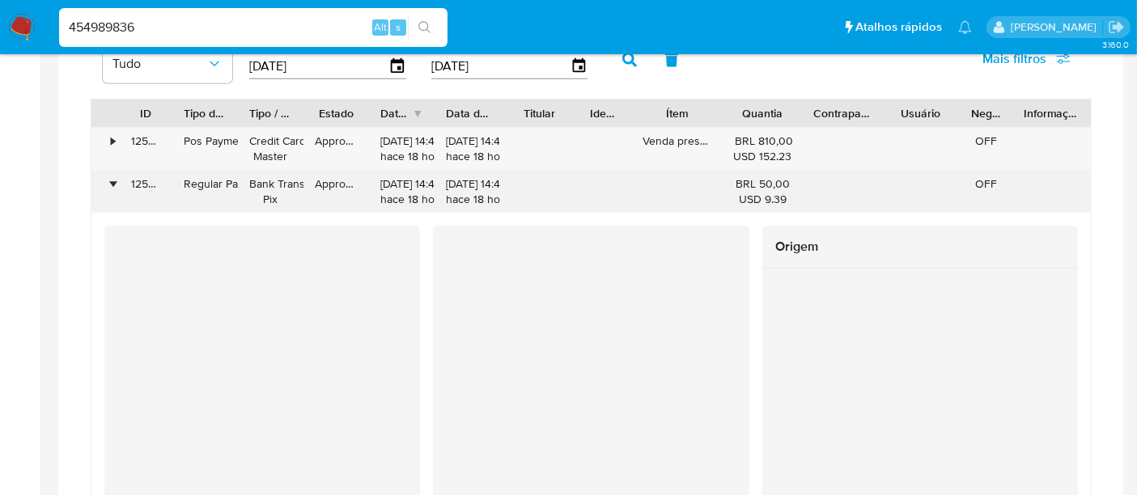
scroll to position [1169, 0]
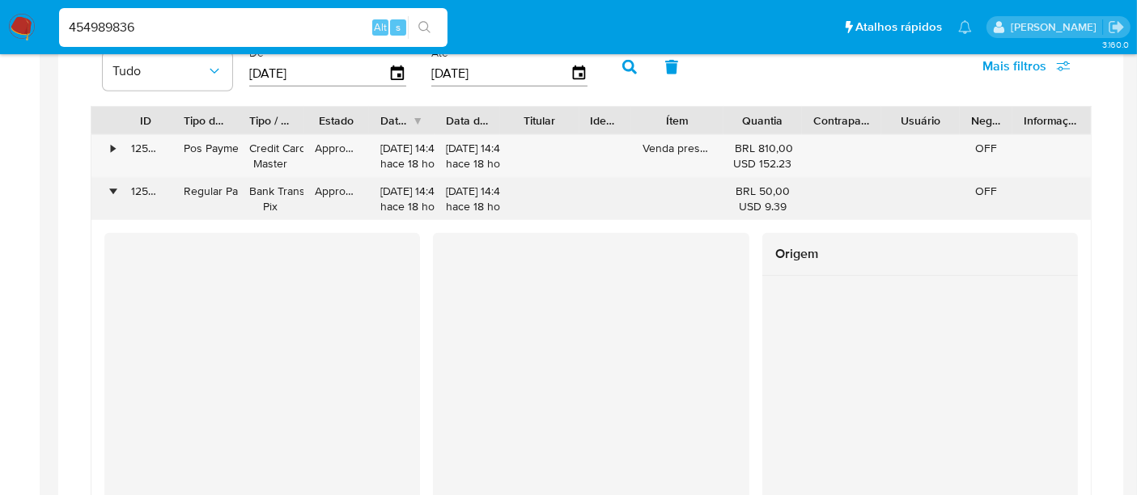
click at [120, 188] on div "125865240929" at bounding box center [146, 199] width 53 height 42
click at [112, 184] on div "•" at bounding box center [113, 191] width 4 height 15
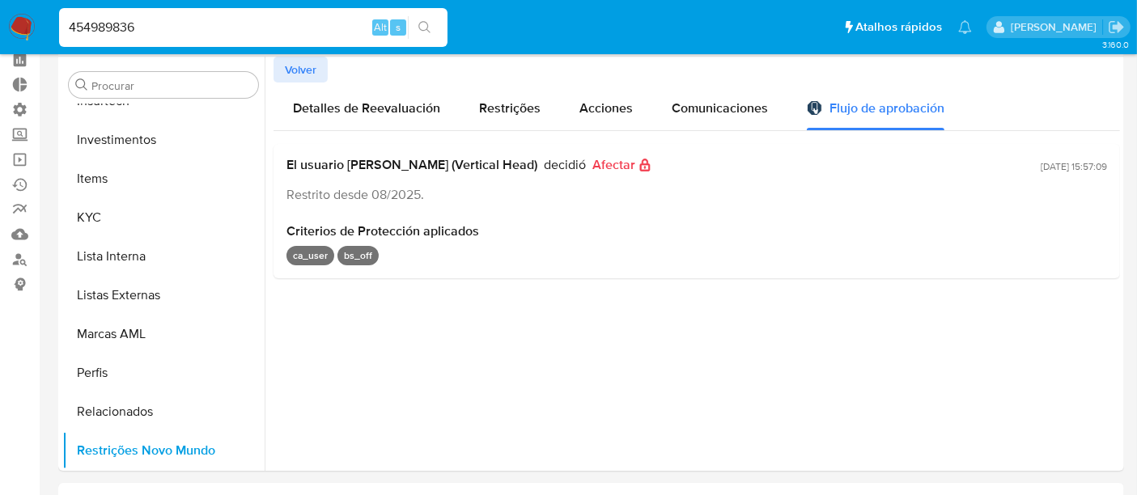
scroll to position [0, 0]
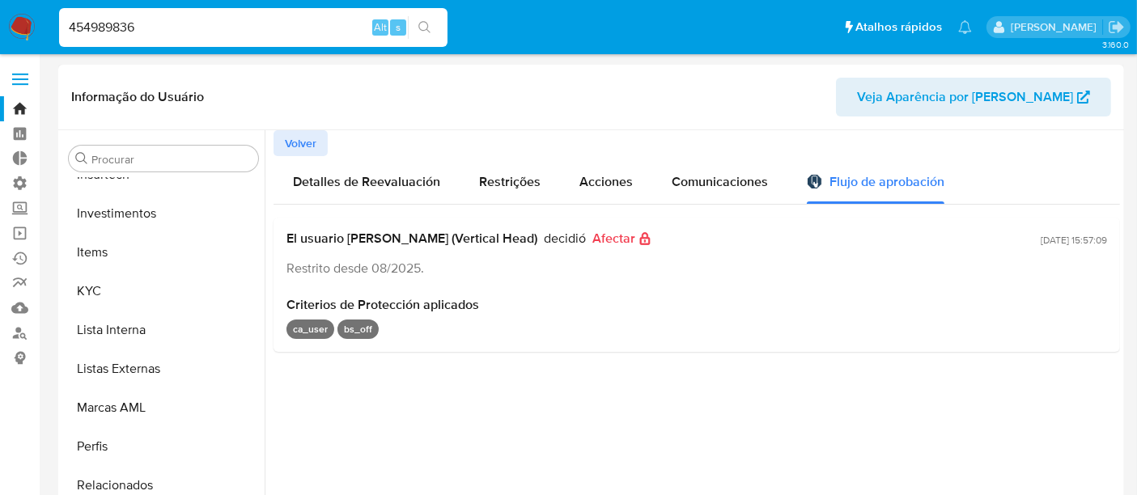
drag, startPoint x: 994, startPoint y: 241, endPoint x: 1117, endPoint y: 232, distance: 123.3
click at [1117, 232] on div at bounding box center [692, 337] width 855 height 414
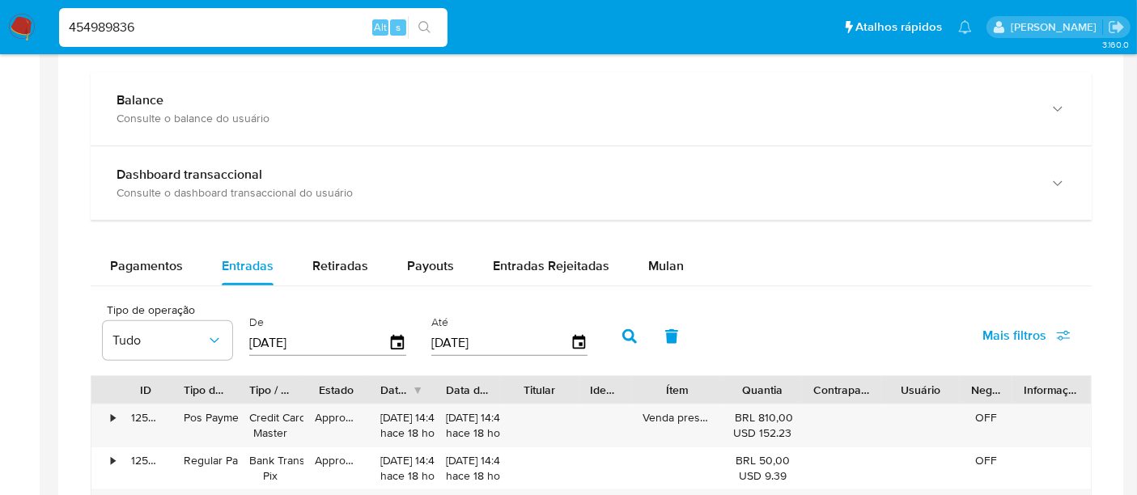
scroll to position [989, 0]
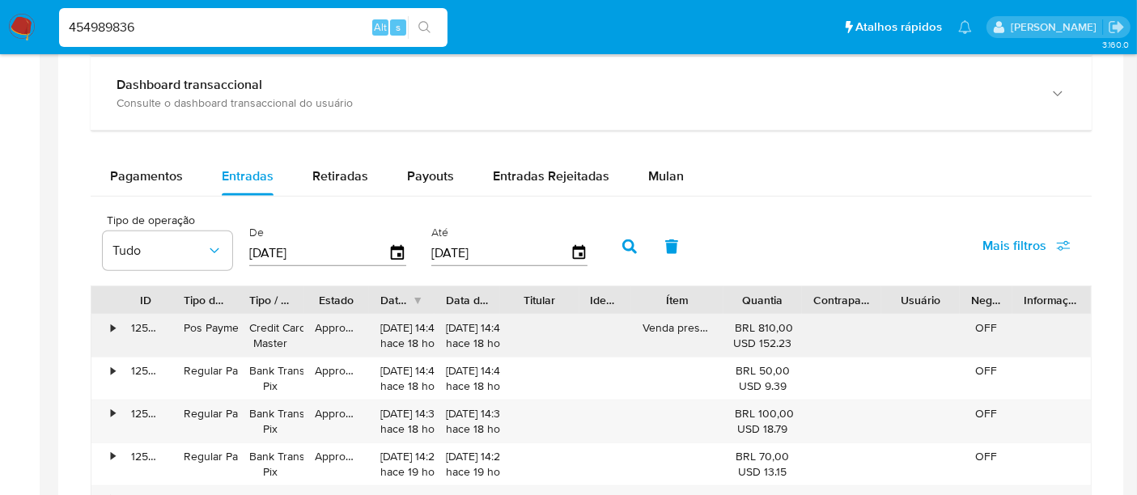
click at [114, 323] on div "•" at bounding box center [113, 327] width 4 height 15
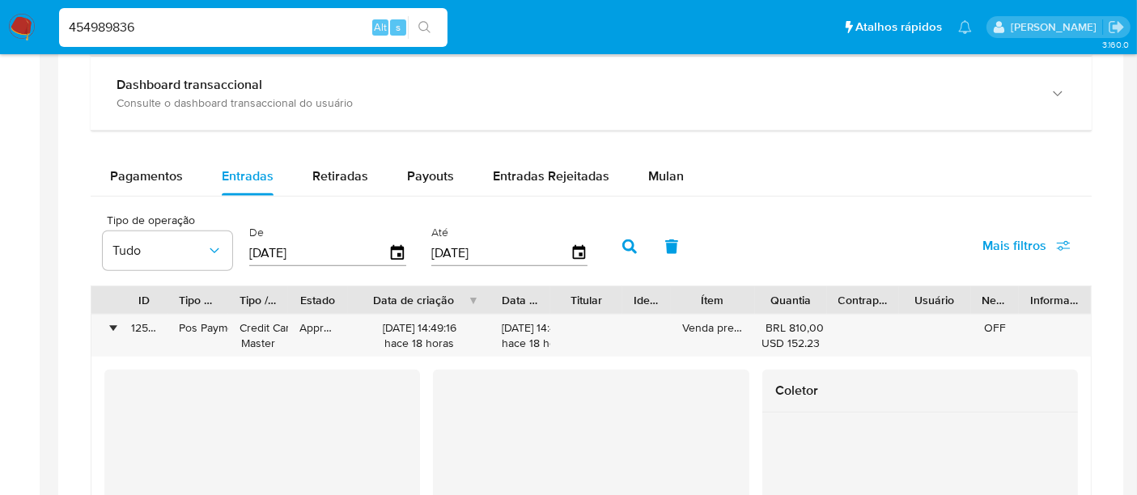
drag, startPoint x: 437, startPoint y: 298, endPoint x: 514, endPoint y: 299, distance: 76.9
click at [514, 299] on div "ID Tipo de operação Tipo / Método Estado Data de criação Data de aprovação Titu…" at bounding box center [590, 300] width 999 height 28
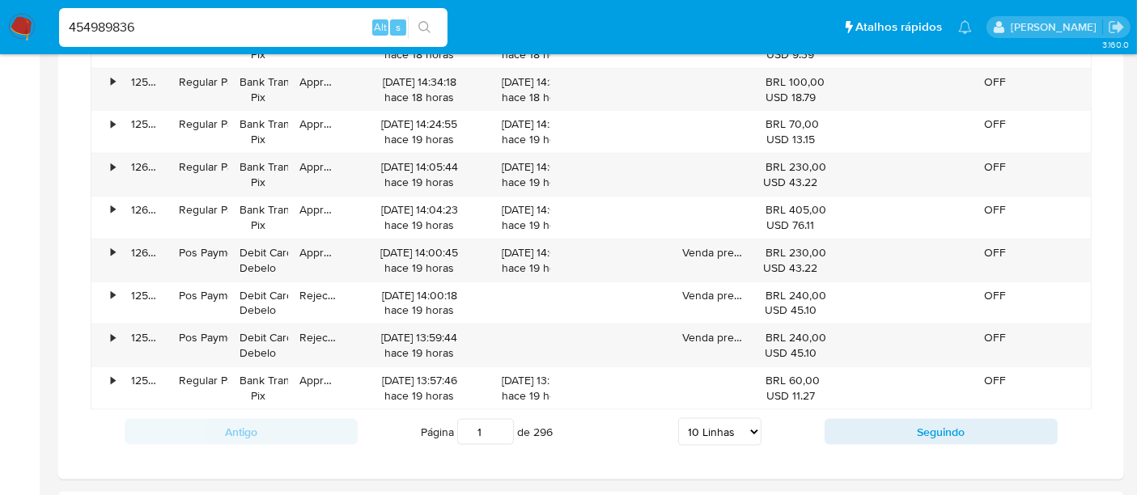
scroll to position [1978, 0]
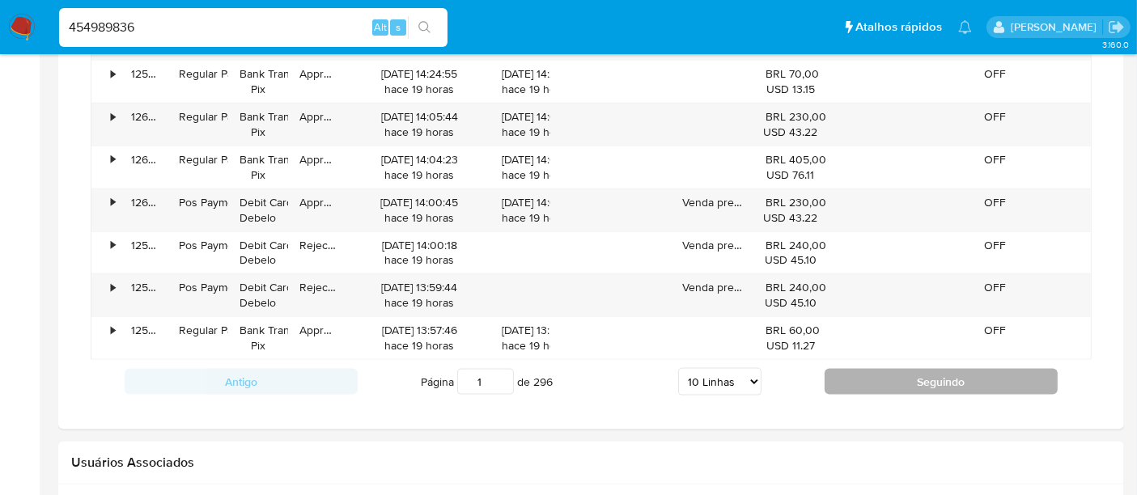
click at [897, 378] on button "Seguindo" at bounding box center [941, 382] width 233 height 26
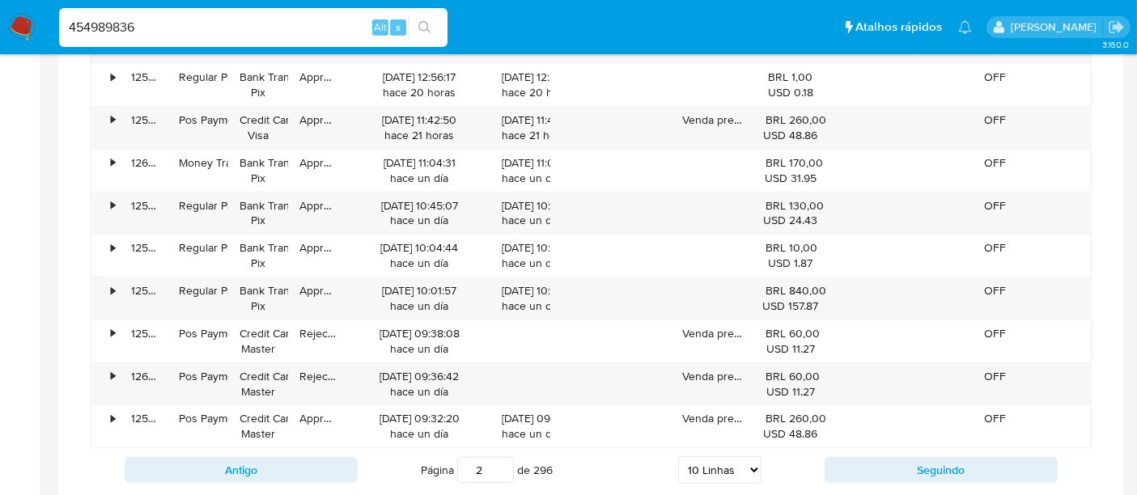
scroll to position [1311, 0]
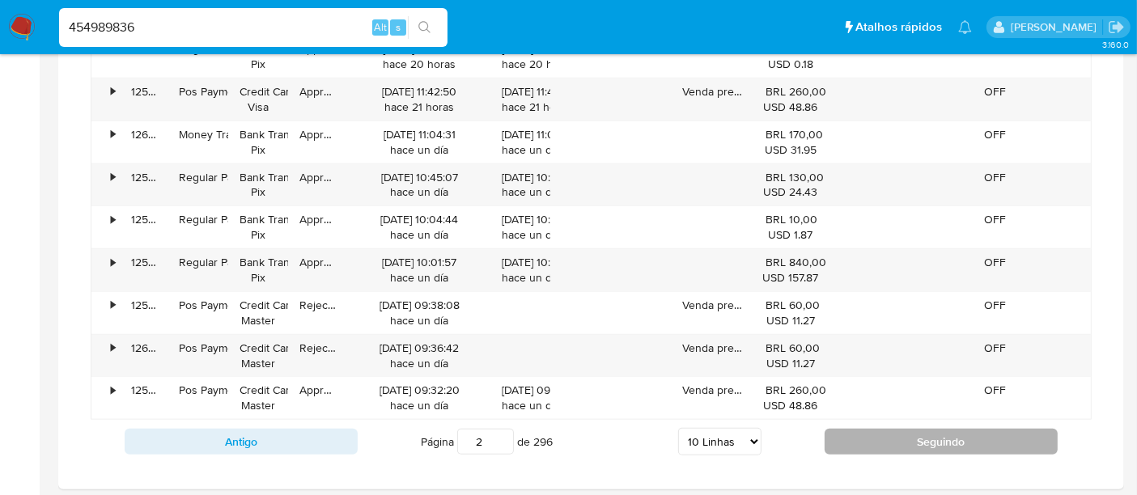
click at [906, 439] on button "Seguindo" at bounding box center [941, 442] width 233 height 26
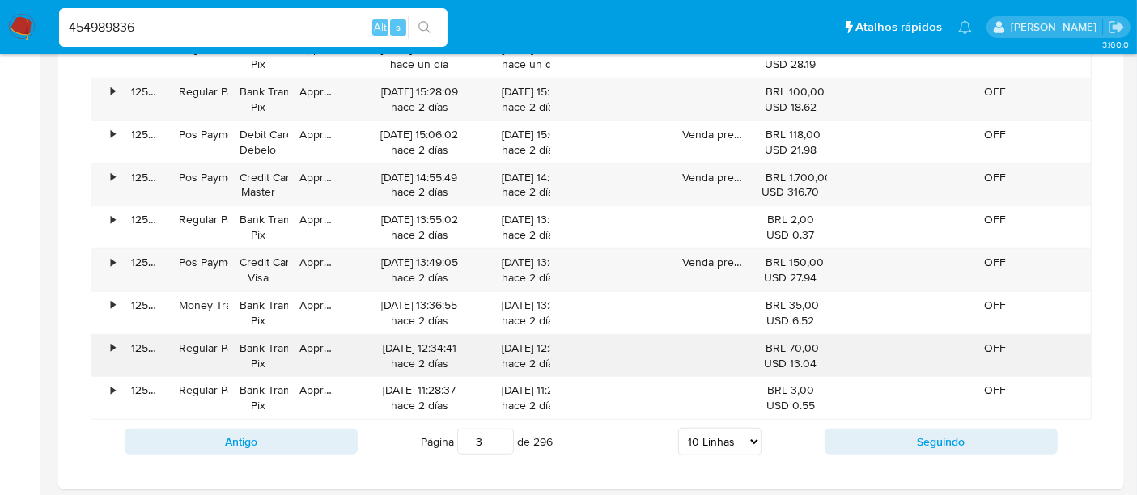
scroll to position [1401, 0]
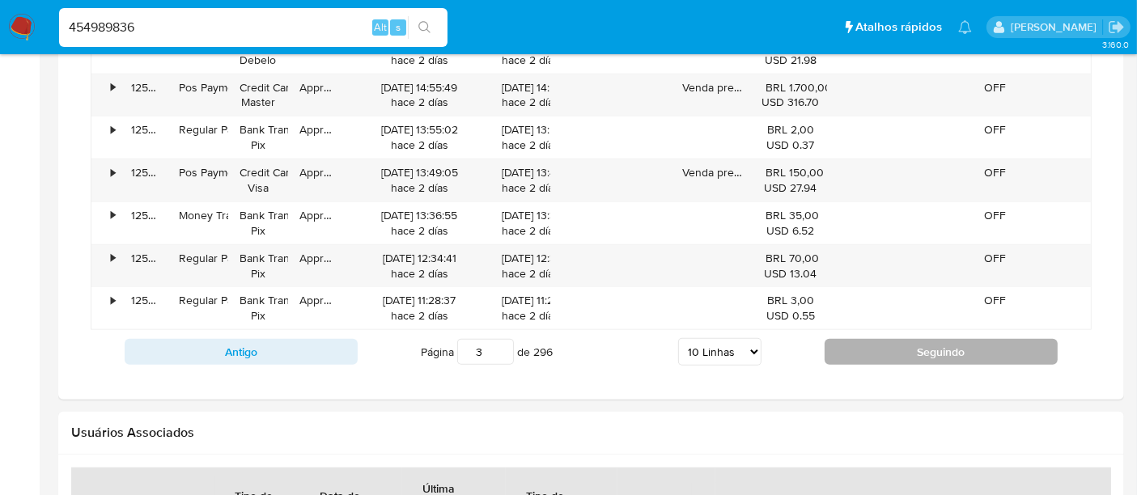
click at [927, 350] on button "Seguindo" at bounding box center [941, 352] width 233 height 26
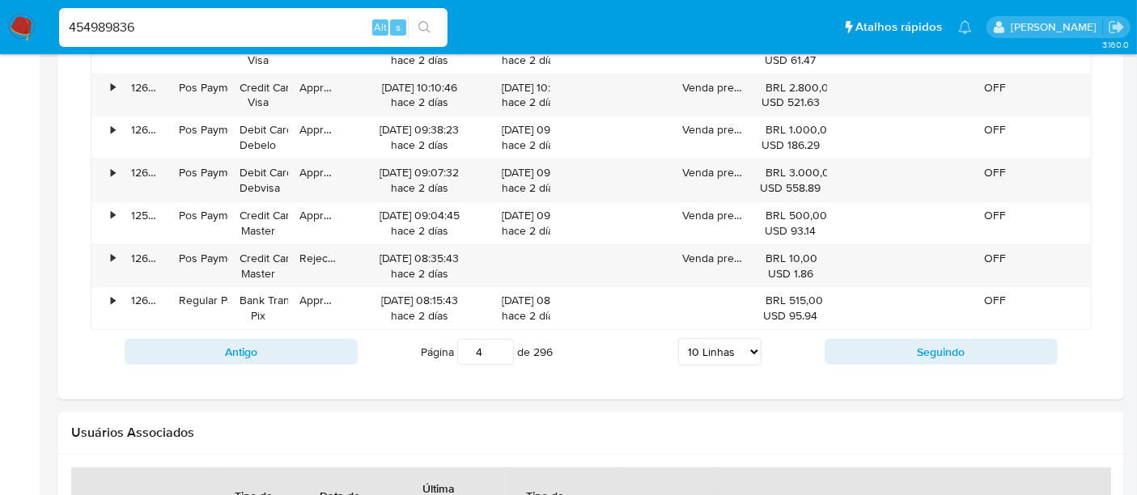
scroll to position [1491, 0]
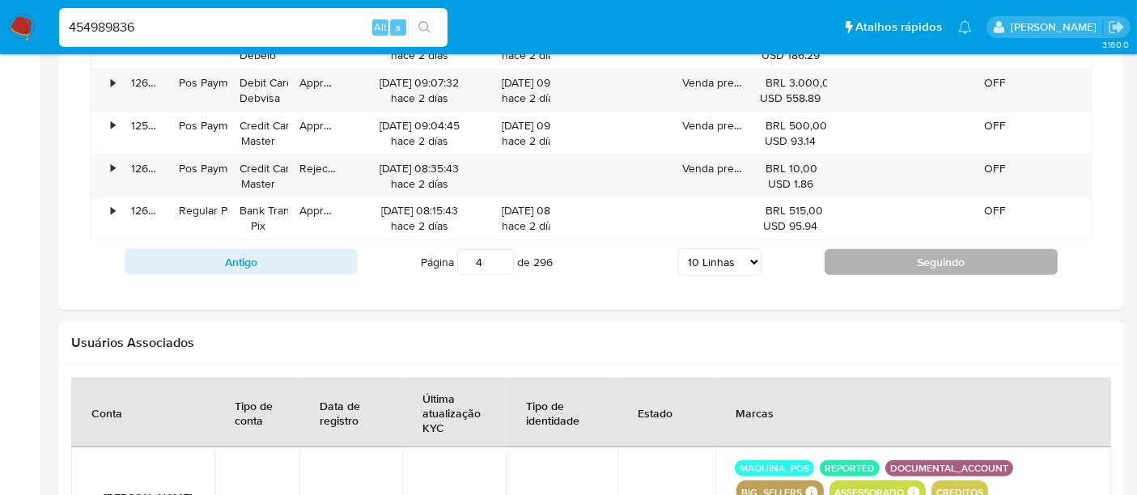
click at [969, 258] on button "Seguindo" at bounding box center [941, 262] width 233 height 26
type input "5"
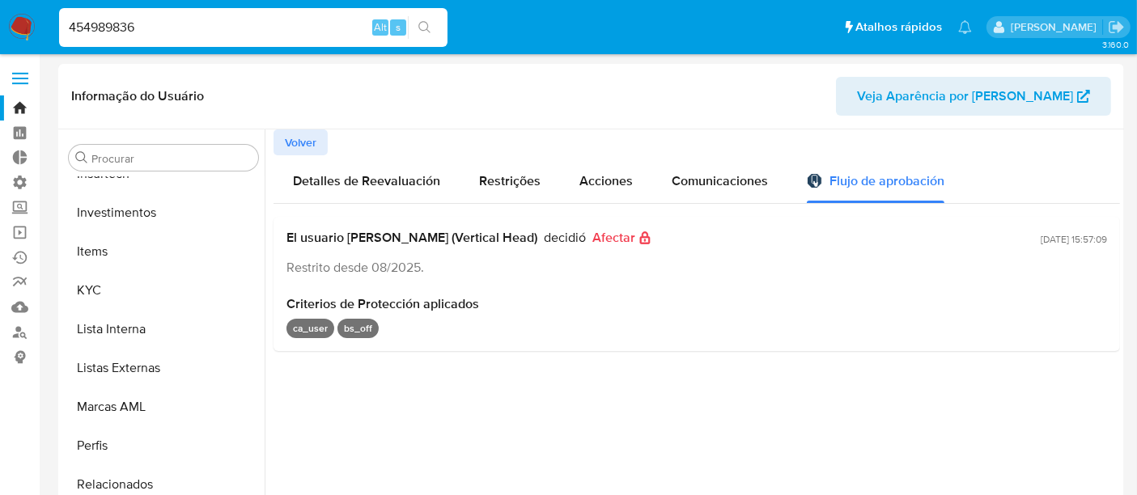
scroll to position [0, 0]
click at [297, 138] on span "Volver" at bounding box center [301, 143] width 32 height 23
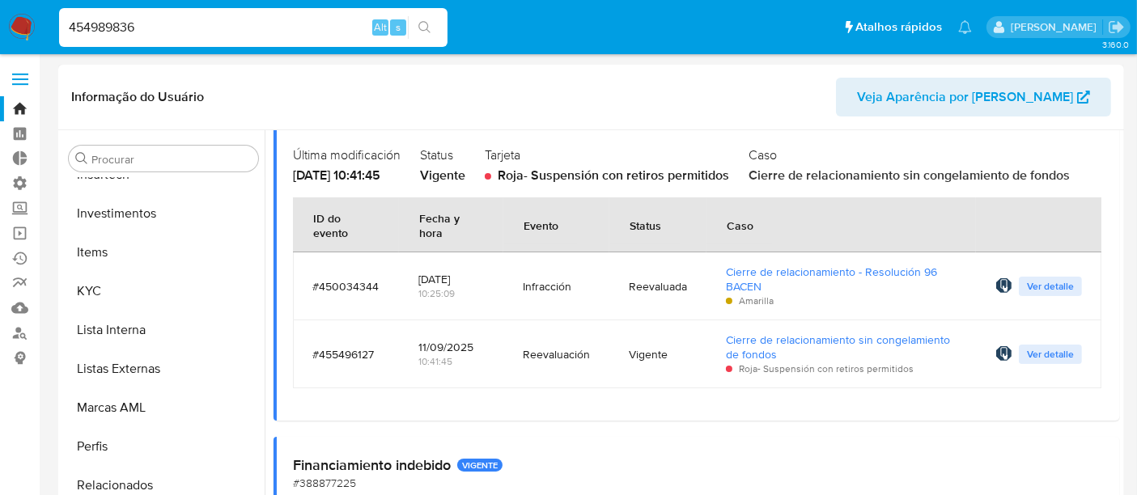
scroll to position [180, 0]
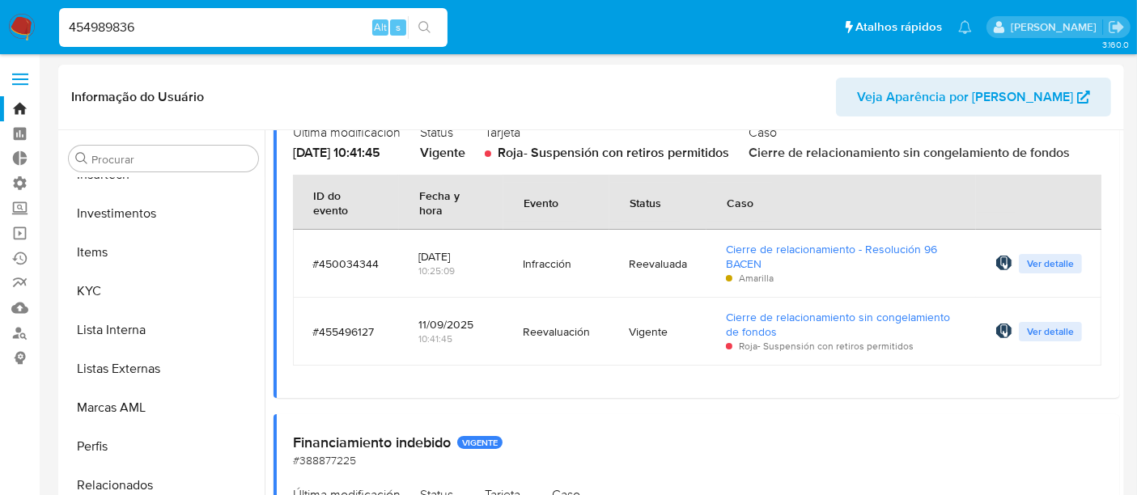
click at [1040, 338] on span "Ver detalle" at bounding box center [1050, 332] width 47 height 16
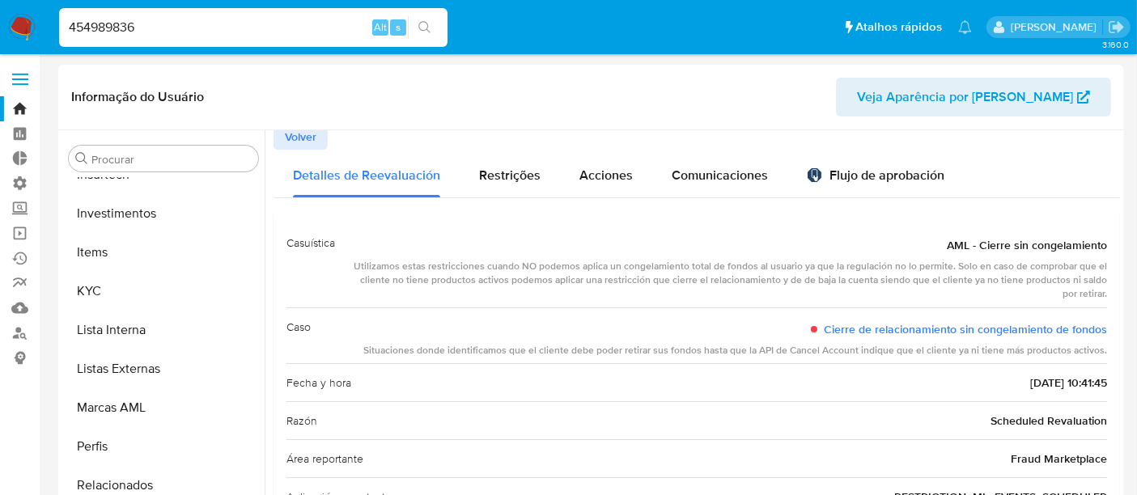
scroll to position [0, 0]
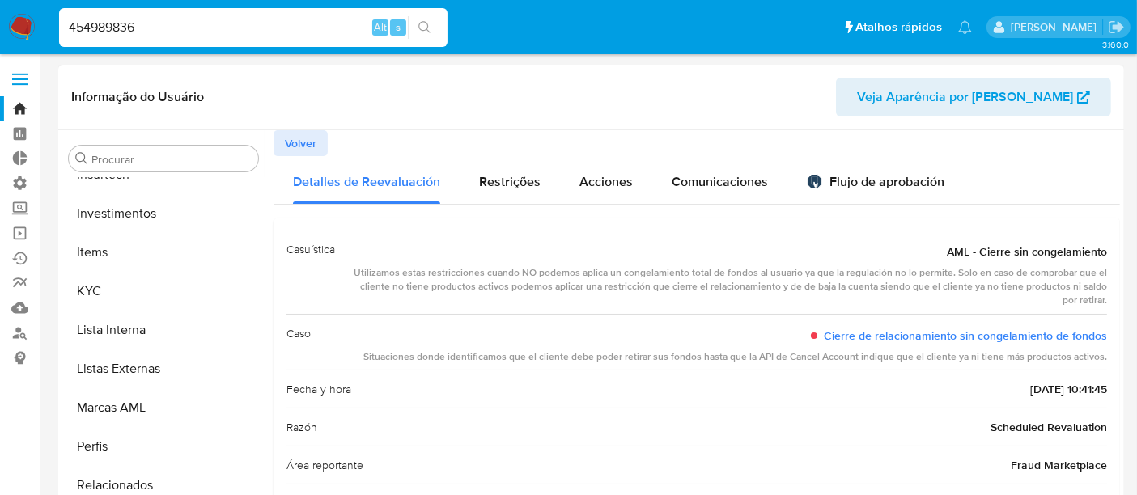
click at [314, 140] on span "Volver" at bounding box center [301, 143] width 32 height 23
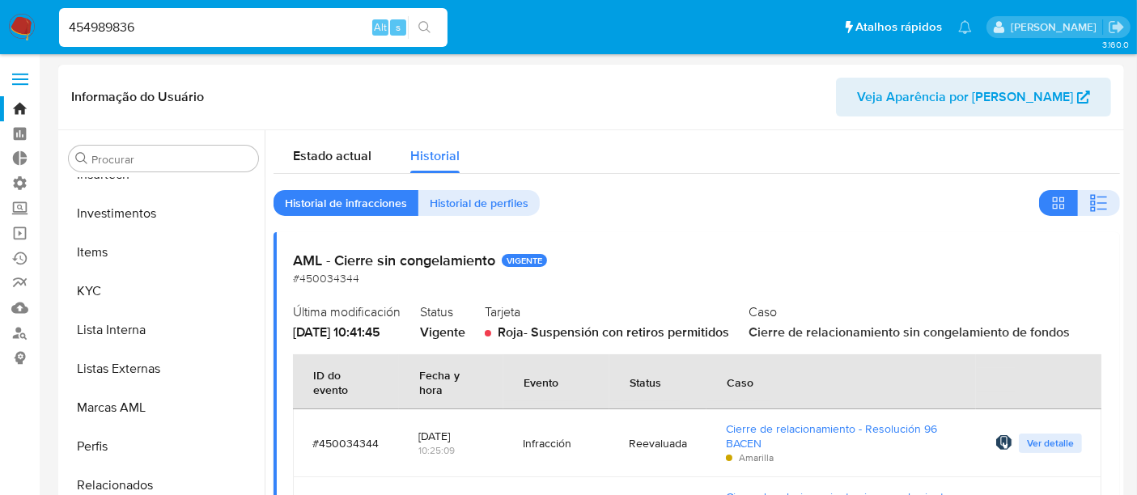
drag, startPoint x: 155, startPoint y: 22, endPoint x: 0, endPoint y: 26, distance: 155.4
click at [0, 26] on nav "Pausado Ver notificaciones 454989836 Alt s Atalhos rápidos Presiona las siguien…" at bounding box center [568, 27] width 1137 height 54
paste input "2470761737"
type input "2470761737"
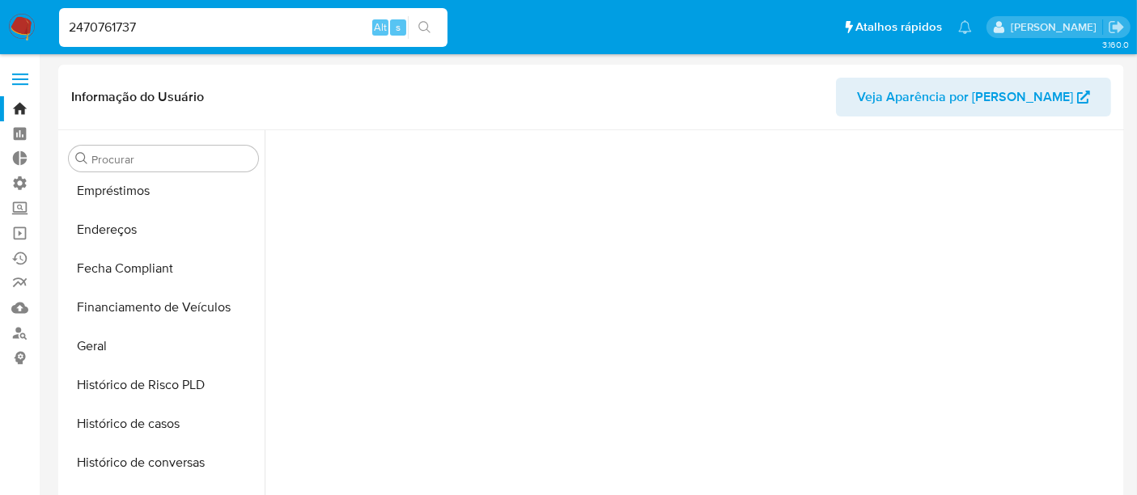
scroll to position [641, 0]
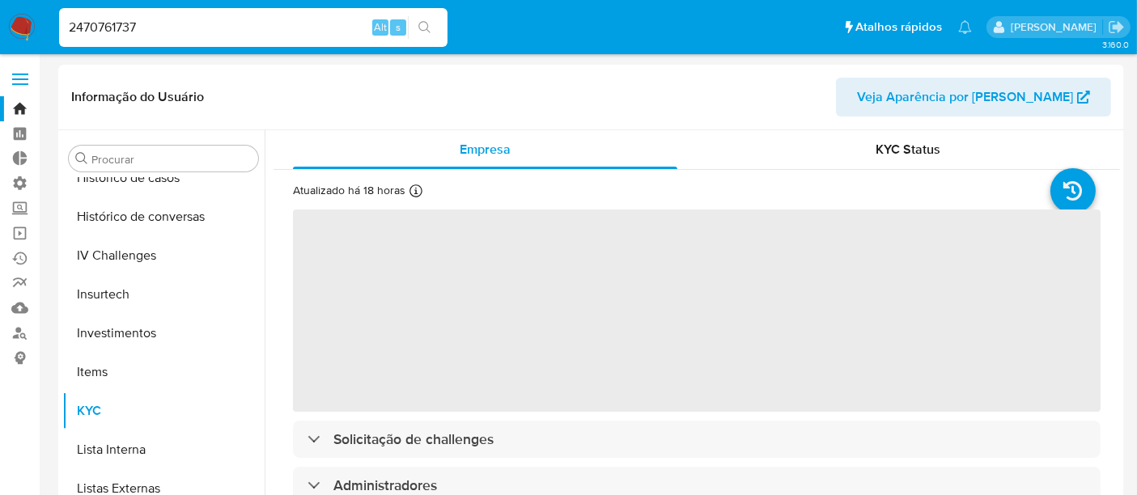
select select "10"
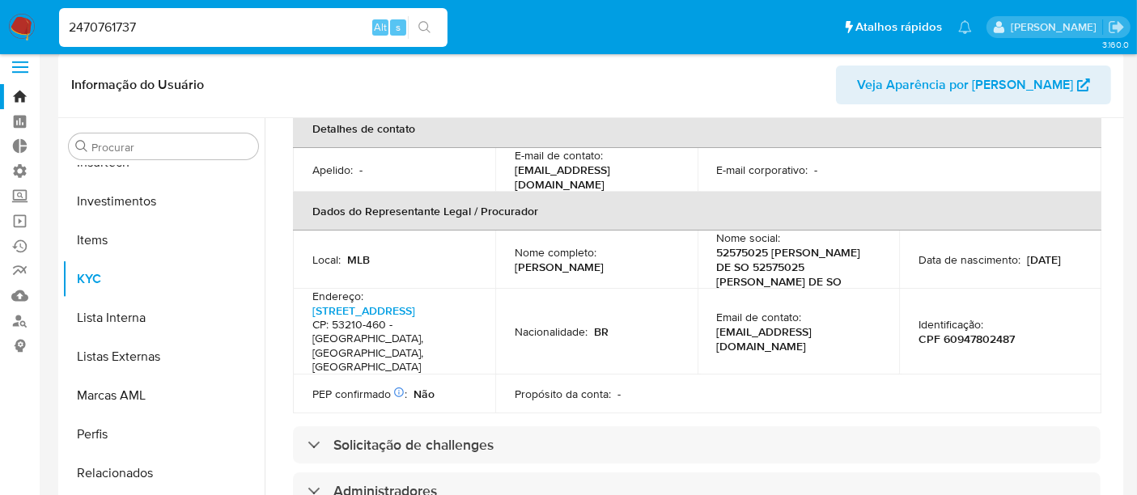
scroll to position [180, 0]
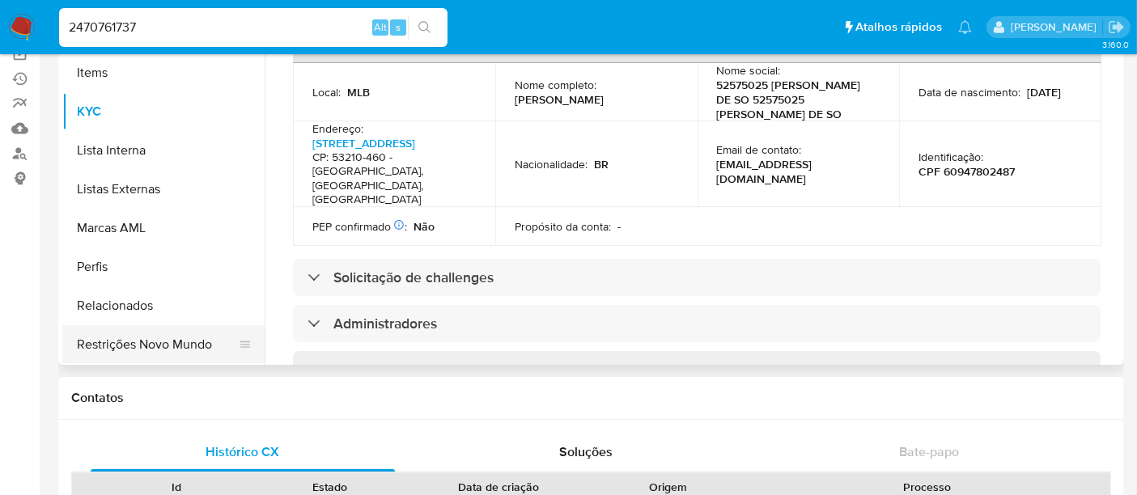
click at [171, 343] on button "Restrições Novo Mundo" at bounding box center [156, 344] width 189 height 39
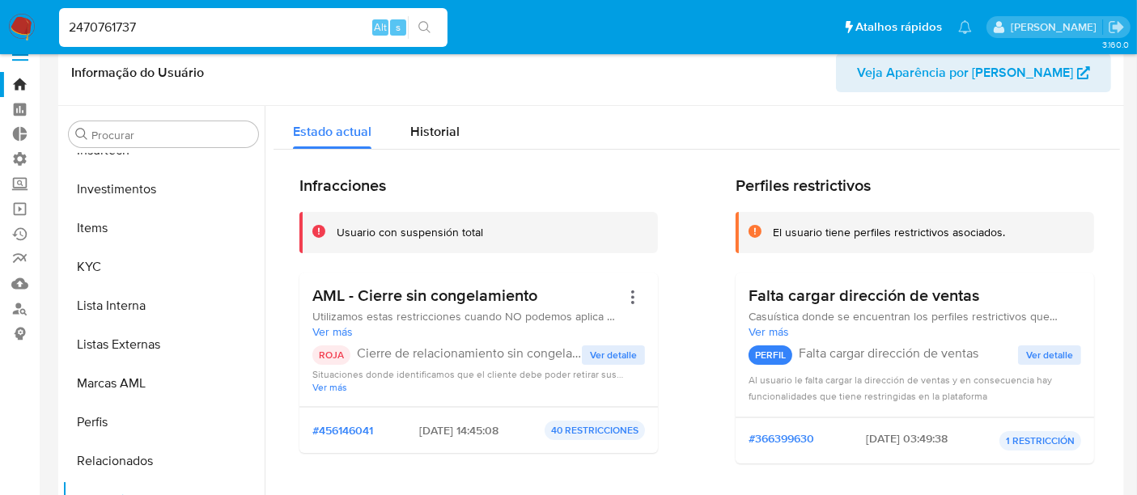
scroll to position [0, 0]
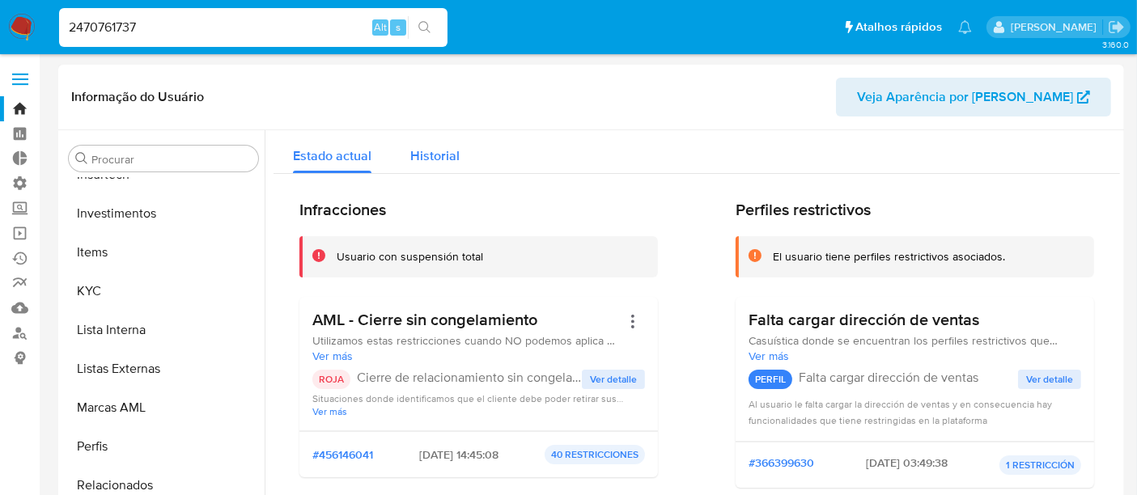
click at [436, 165] on div "Historial" at bounding box center [434, 151] width 49 height 43
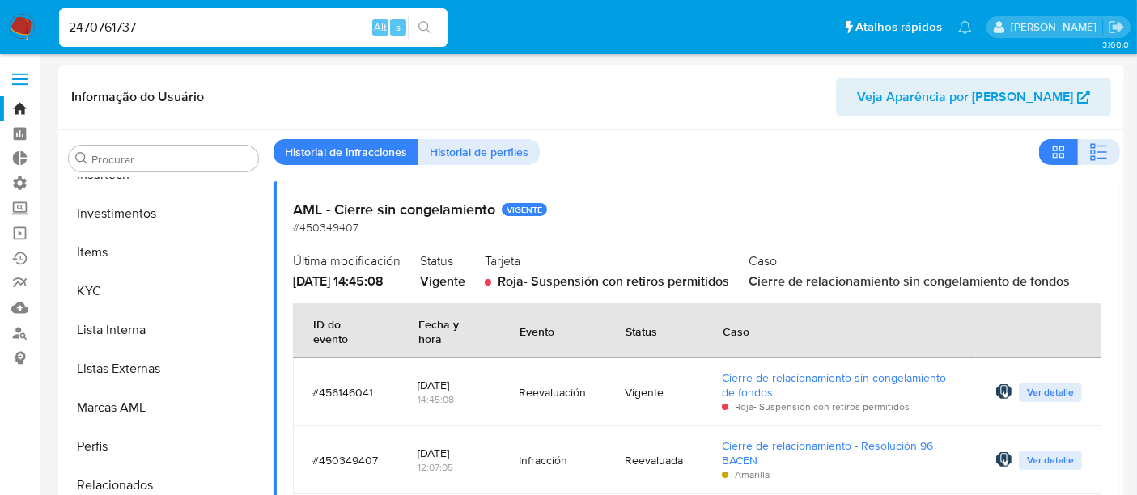
scroll to position [90, 0]
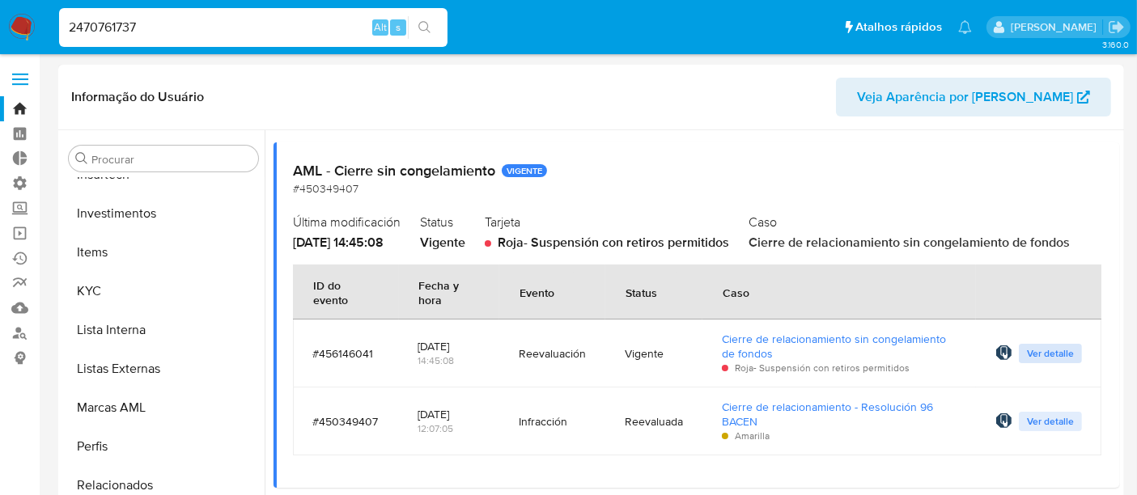
click at [1029, 351] on span "Ver detalle" at bounding box center [1050, 354] width 47 height 16
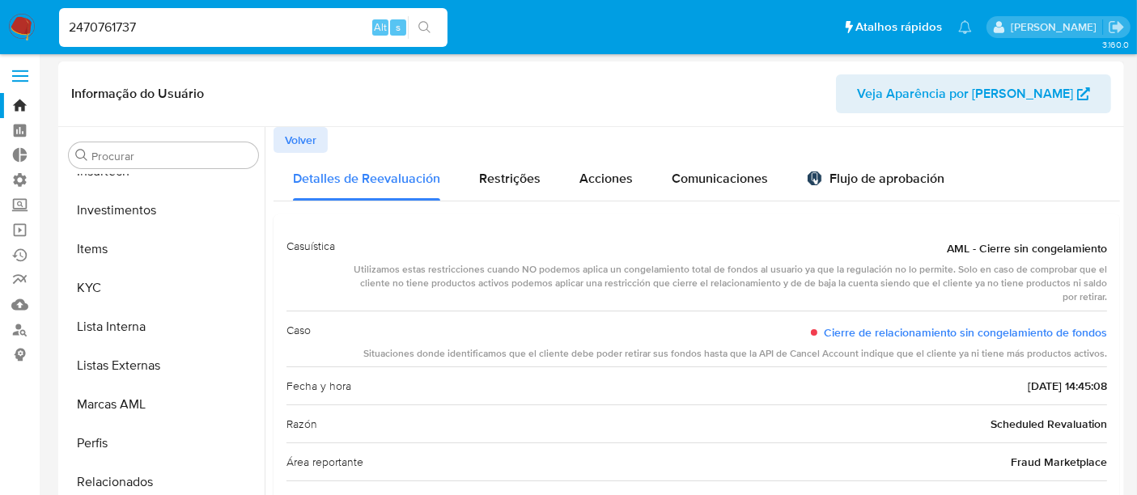
scroll to position [0, 0]
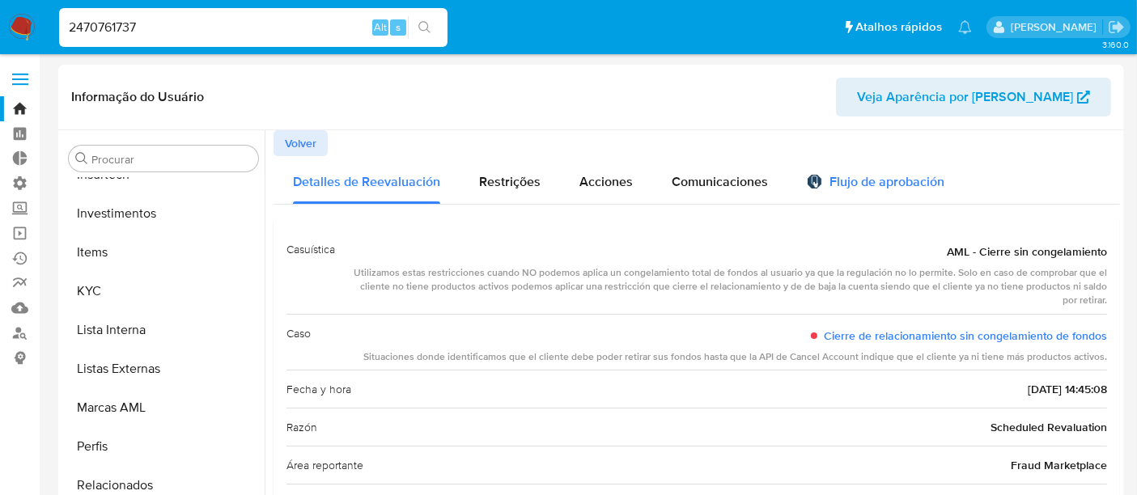
click at [901, 184] on div "Flujo de aprobación" at bounding box center [876, 185] width 138 height 18
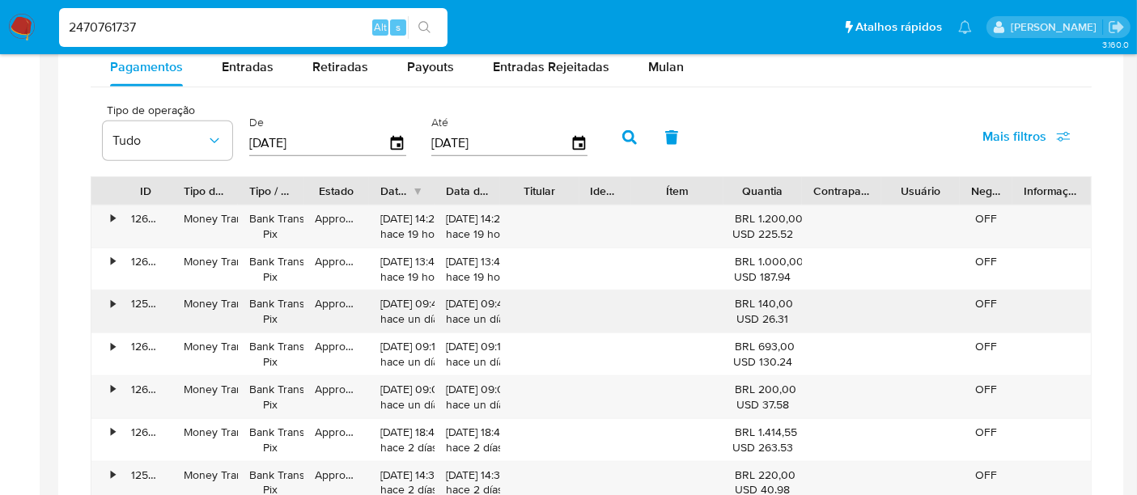
scroll to position [809, 0]
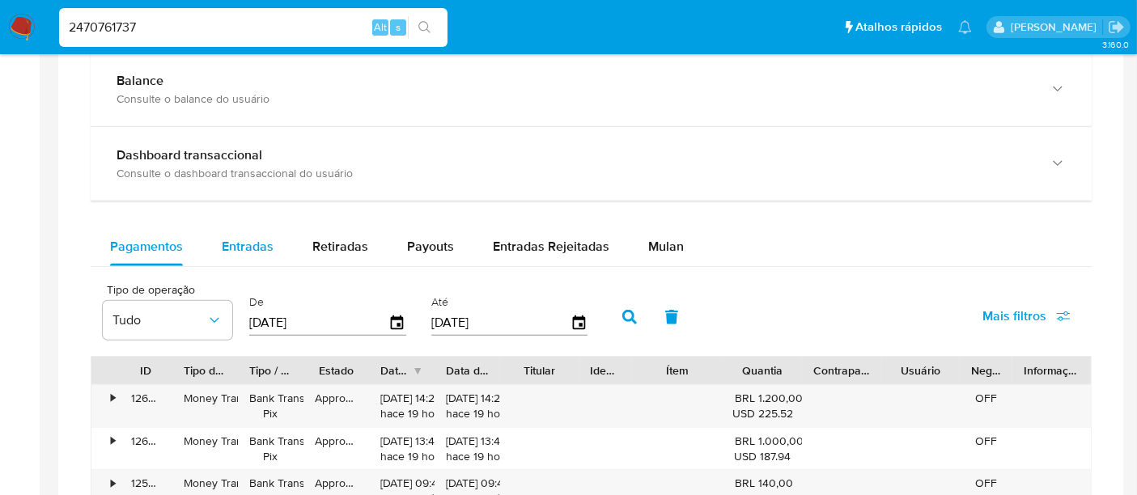
click at [254, 250] on span "Entradas" at bounding box center [248, 246] width 52 height 19
select select "10"
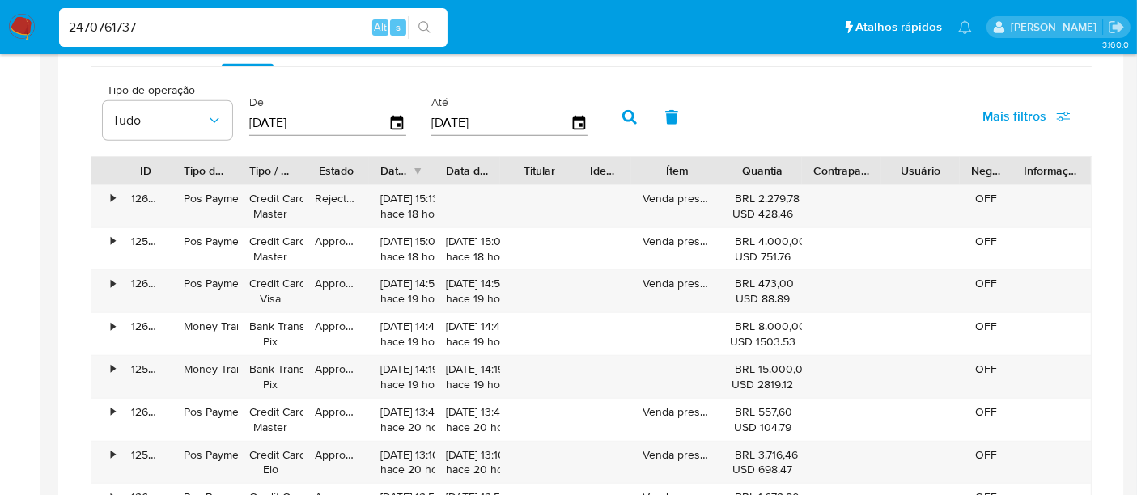
scroll to position [899, 0]
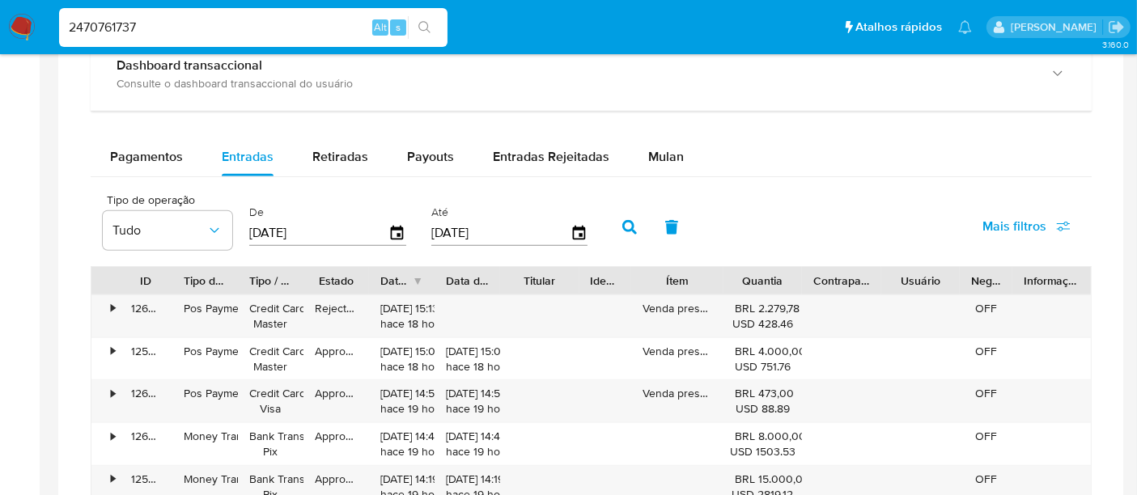
click at [441, 282] on div at bounding box center [434, 281] width 29 height 28
click at [439, 278] on div at bounding box center [434, 281] width 29 height 28
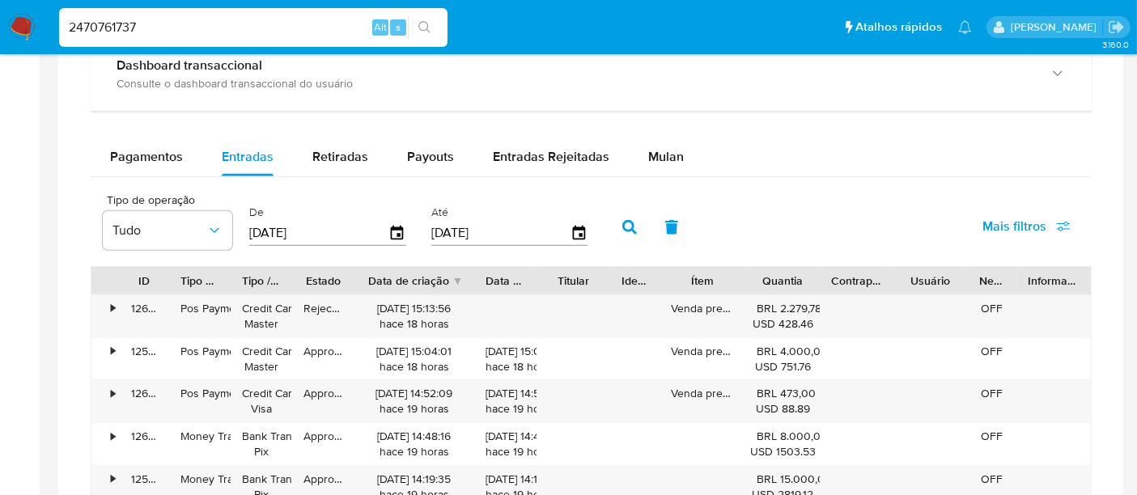
drag, startPoint x: 439, startPoint y: 274, endPoint x: 494, endPoint y: 275, distance: 55.9
click at [494, 275] on div "ID Tipo de operação Tipo / Método Estado Data de criação Data de aprovação Titu…" at bounding box center [590, 281] width 999 height 28
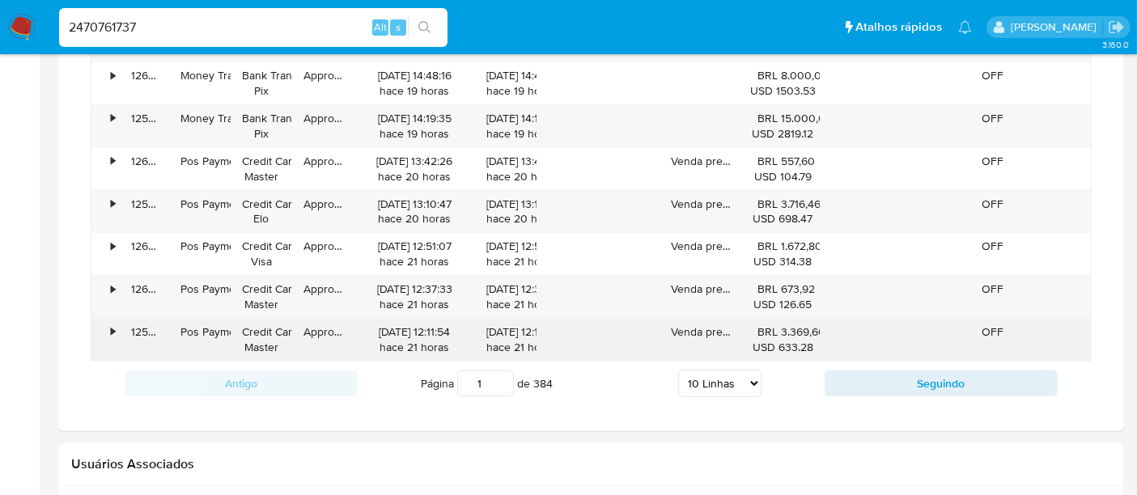
scroll to position [1572, 0]
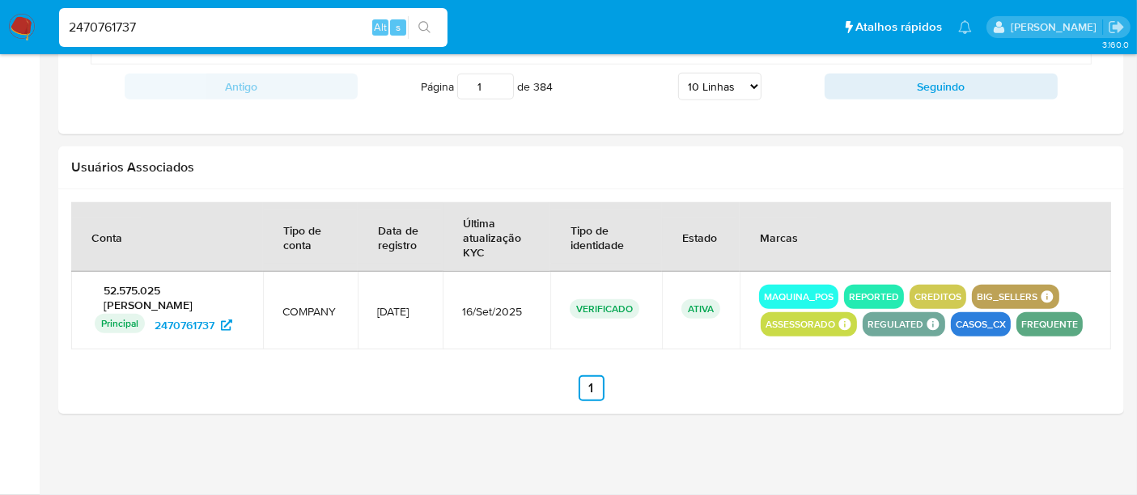
drag, startPoint x: 171, startPoint y: 27, endPoint x: 0, endPoint y: 3, distance: 172.4
click at [0, 3] on nav "Pausado Ver notificaciones 2470761737 Alt s Atalhos rápidos Presiona las siguie…" at bounding box center [568, 27] width 1137 height 54
paste input "131189753"
type input "2131189753"
click at [433, 23] on button "search-icon" at bounding box center [424, 27] width 33 height 23
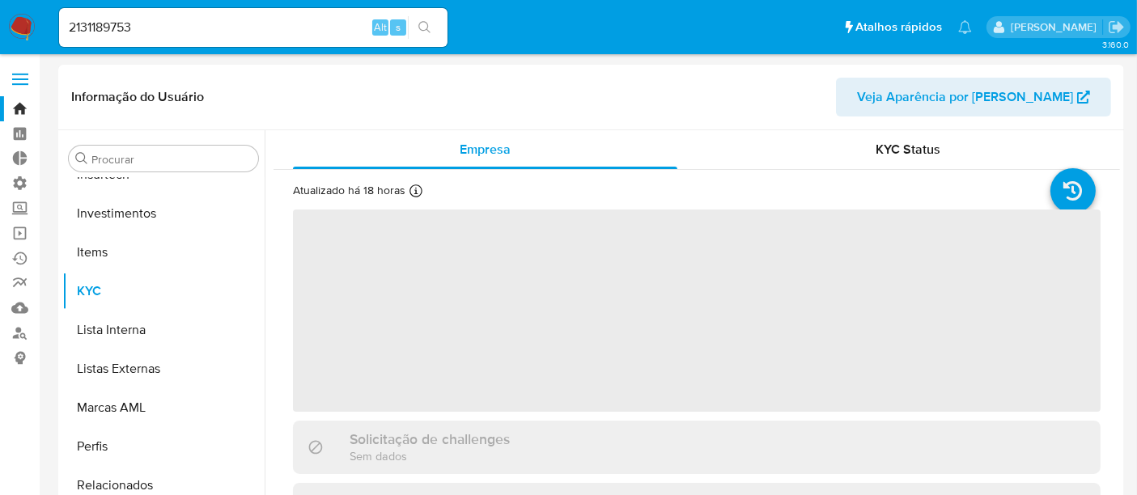
scroll to position [761, 0]
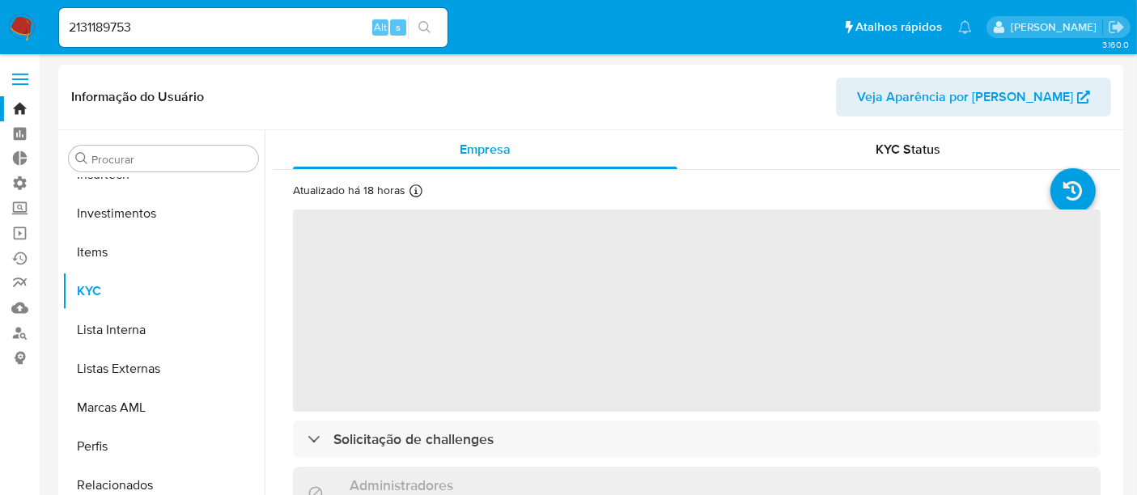
select select "10"
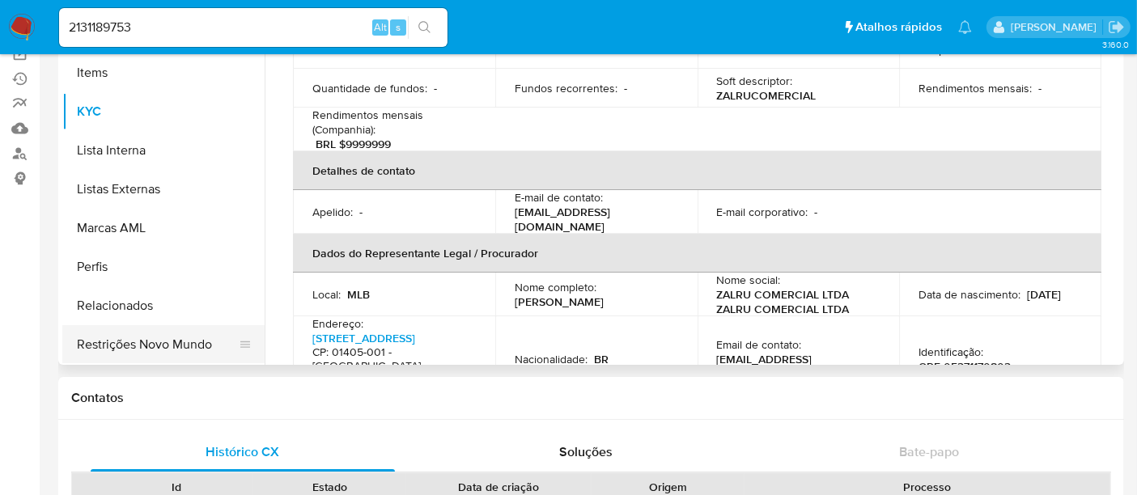
scroll to position [269, 0]
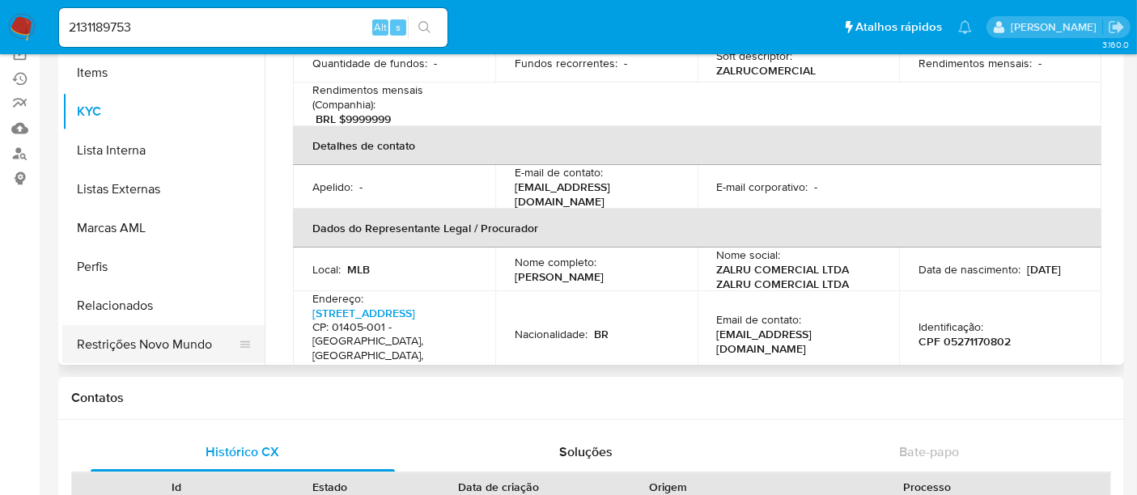
click at [119, 346] on button "Restrições Novo Mundo" at bounding box center [156, 344] width 189 height 39
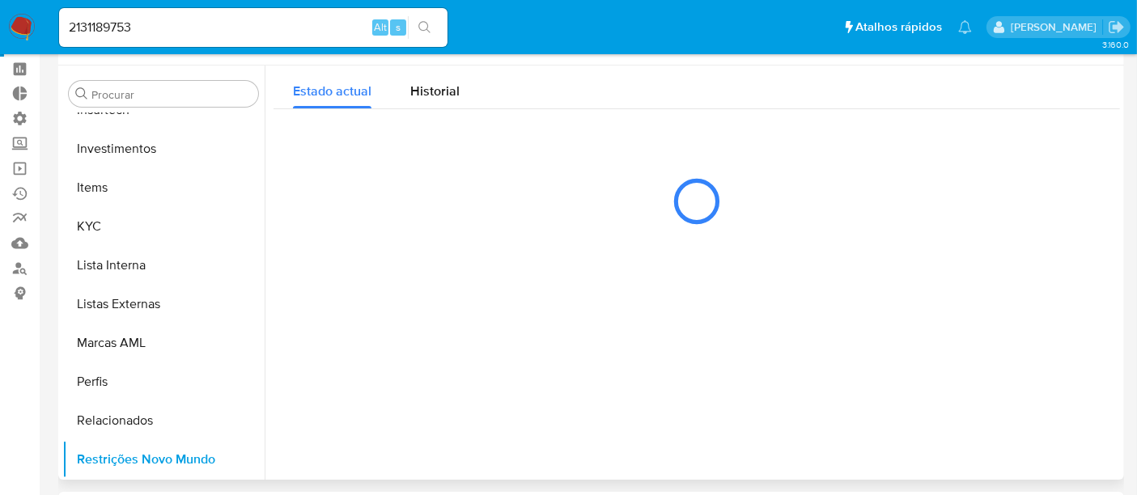
scroll to position [0, 0]
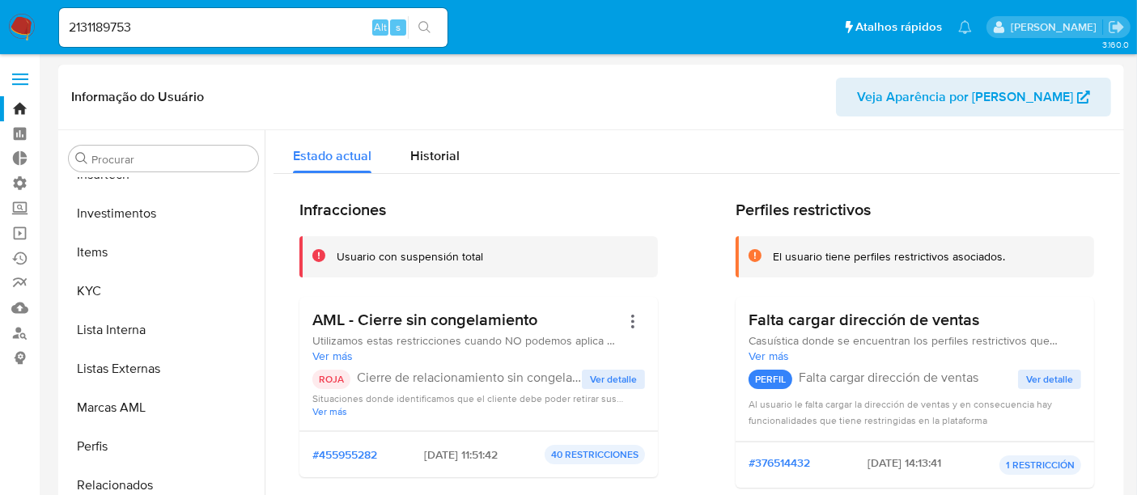
click at [593, 378] on span "Ver detalle" at bounding box center [613, 379] width 47 height 16
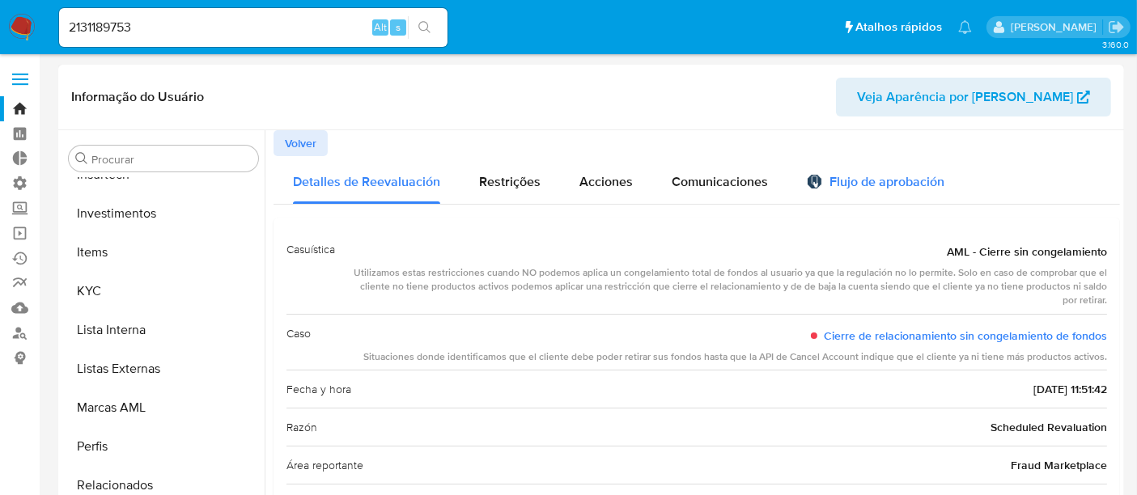
click at [864, 176] on div "Flujo de aprobación" at bounding box center [876, 185] width 138 height 18
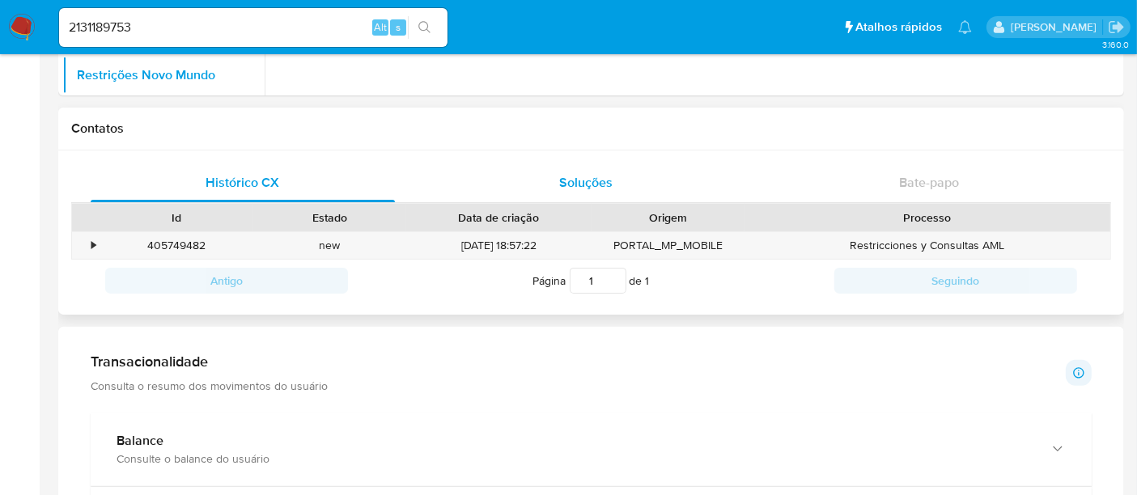
scroll to position [719, 0]
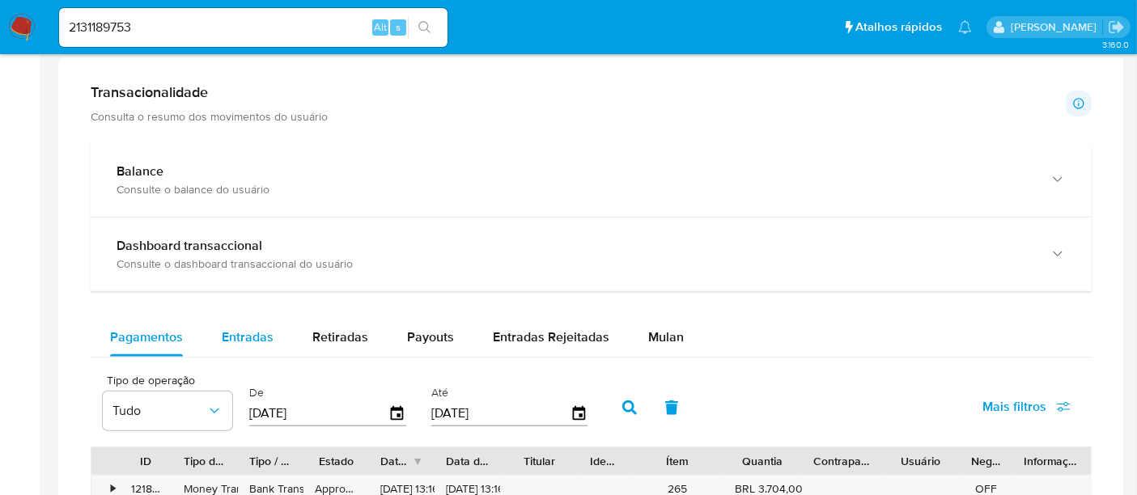
click at [277, 338] on button "Entradas" at bounding box center [247, 337] width 91 height 39
select select "10"
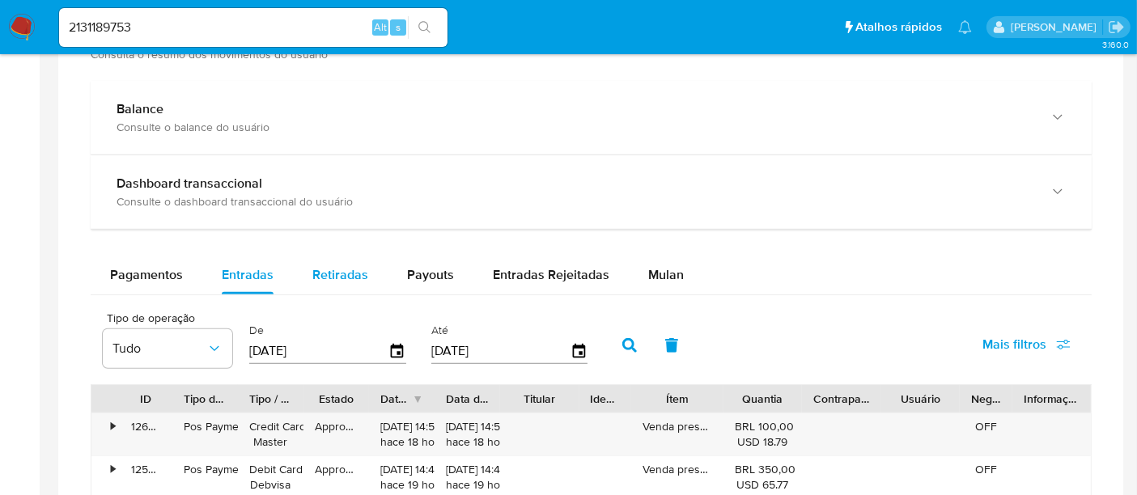
scroll to position [809, 0]
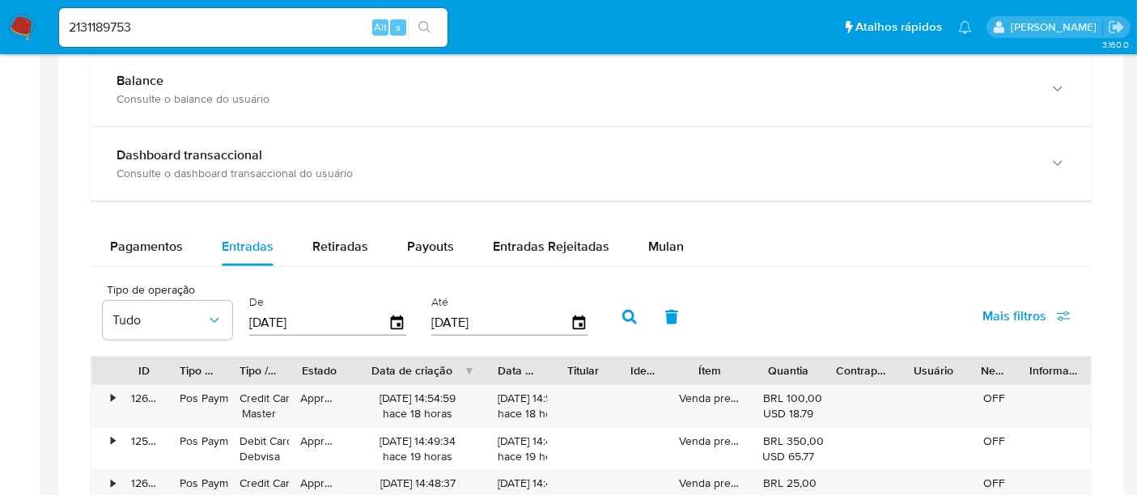
drag, startPoint x: 435, startPoint y: 359, endPoint x: 506, endPoint y: 362, distance: 71.3
click at [506, 362] on div "ID Tipo de operação Tipo / Método Estado Data de criação Data de aprovação Titu…" at bounding box center [590, 371] width 999 height 28
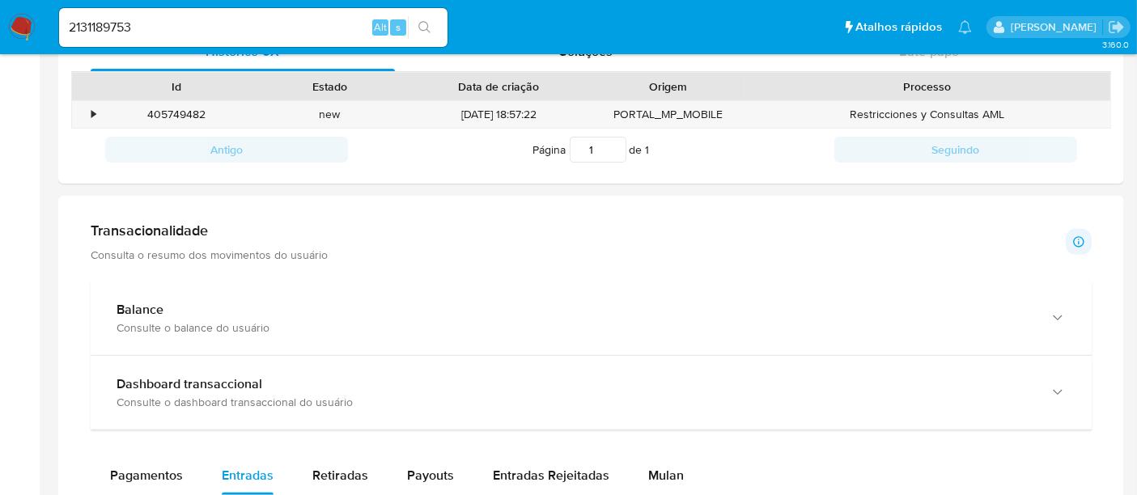
scroll to position [539, 0]
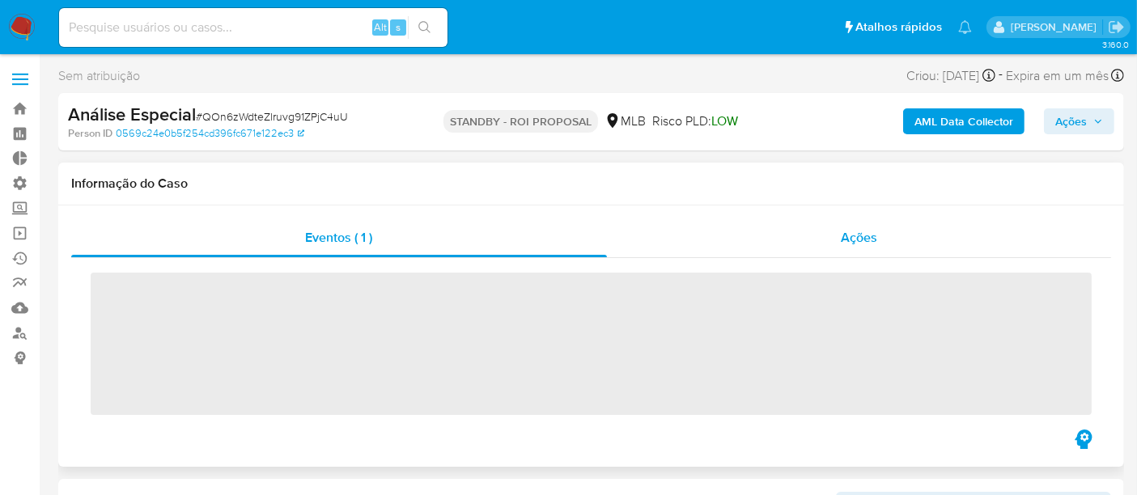
scroll to position [761, 0]
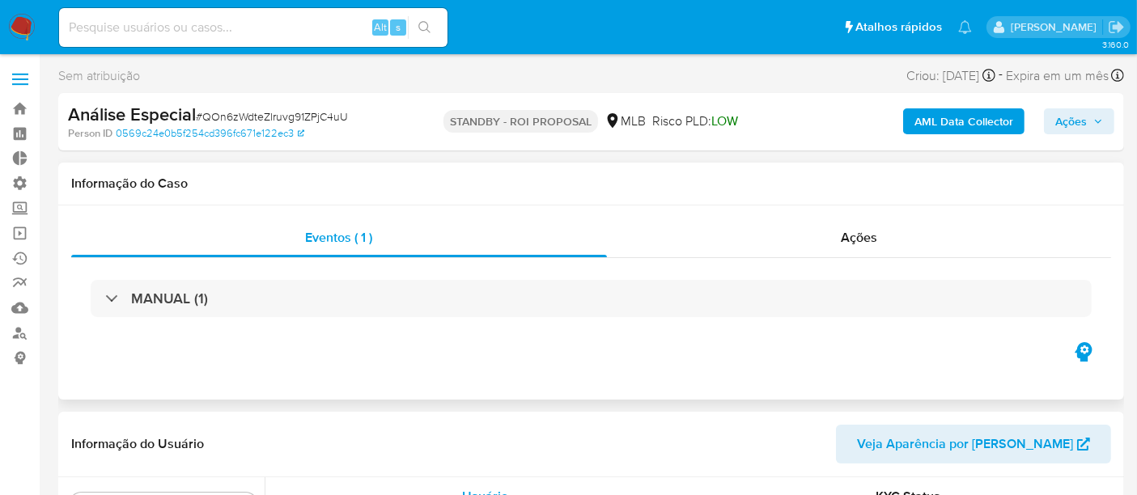
select select "10"
click at [888, 235] on div "Ações" at bounding box center [859, 237] width 505 height 39
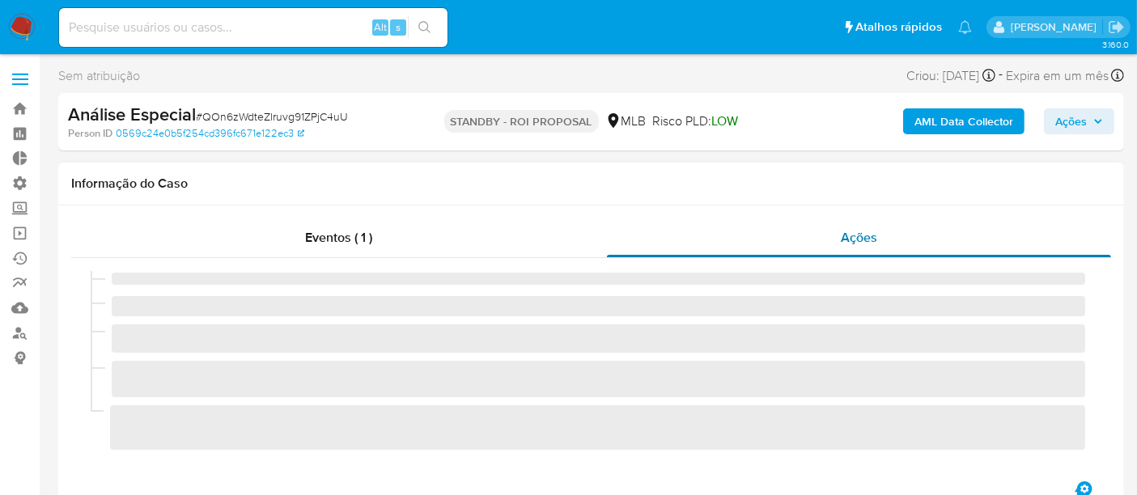
click at [864, 241] on span "Ações" at bounding box center [859, 237] width 36 height 19
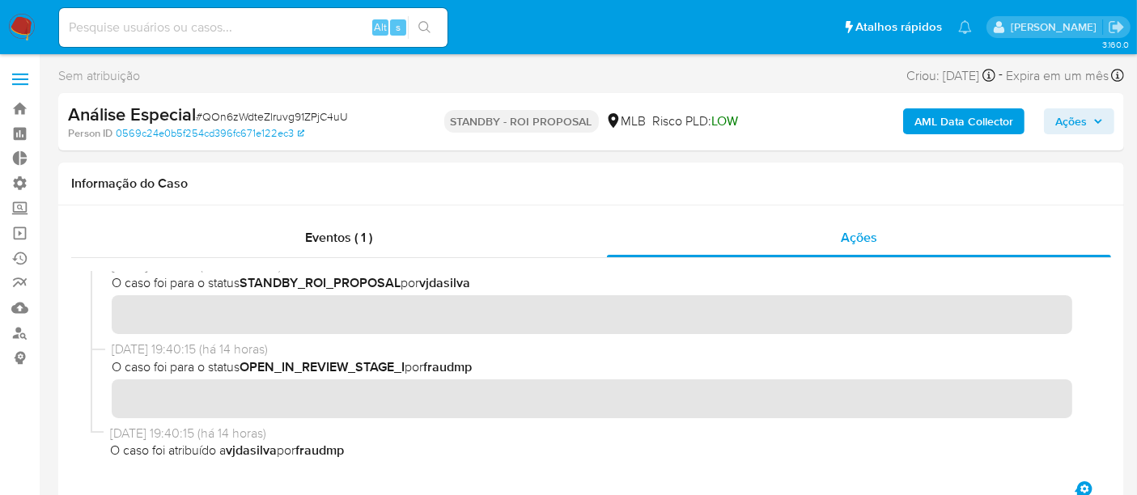
scroll to position [0, 0]
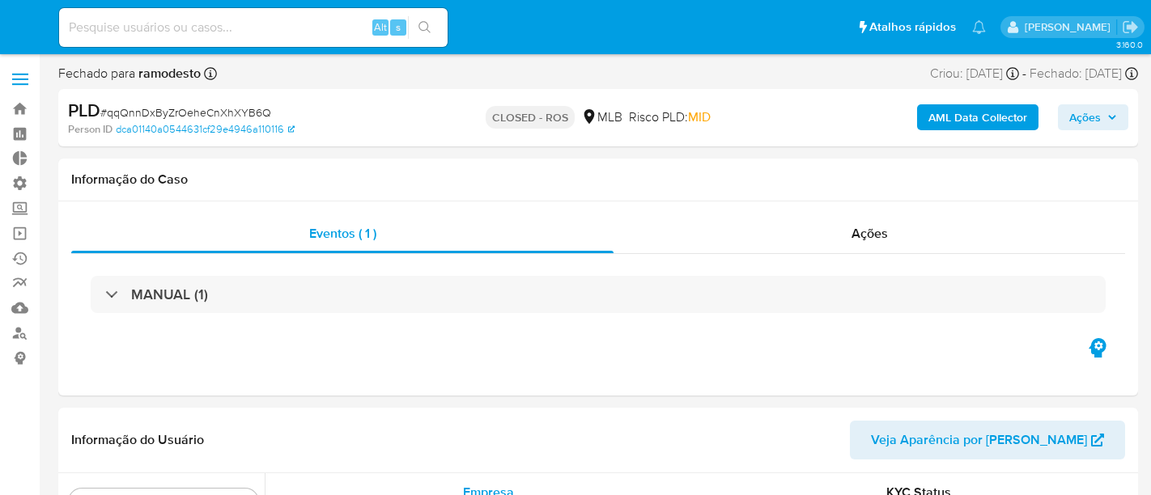
select select "10"
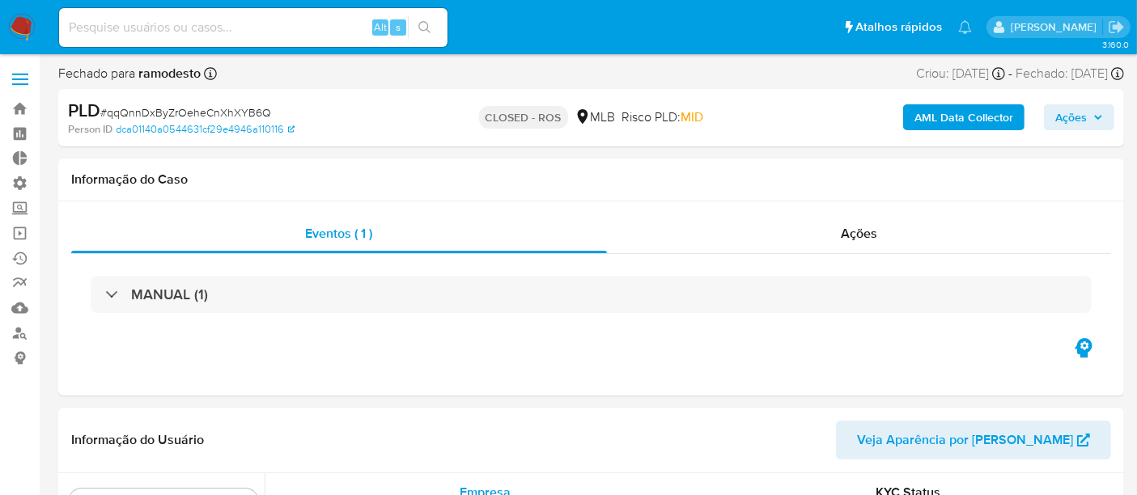
scroll to position [761, 0]
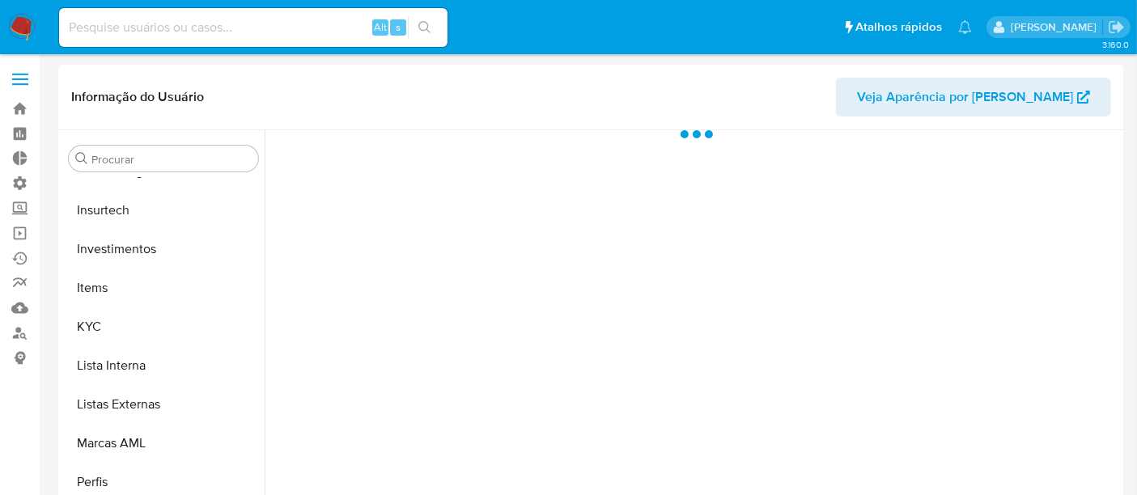
scroll to position [761, 0]
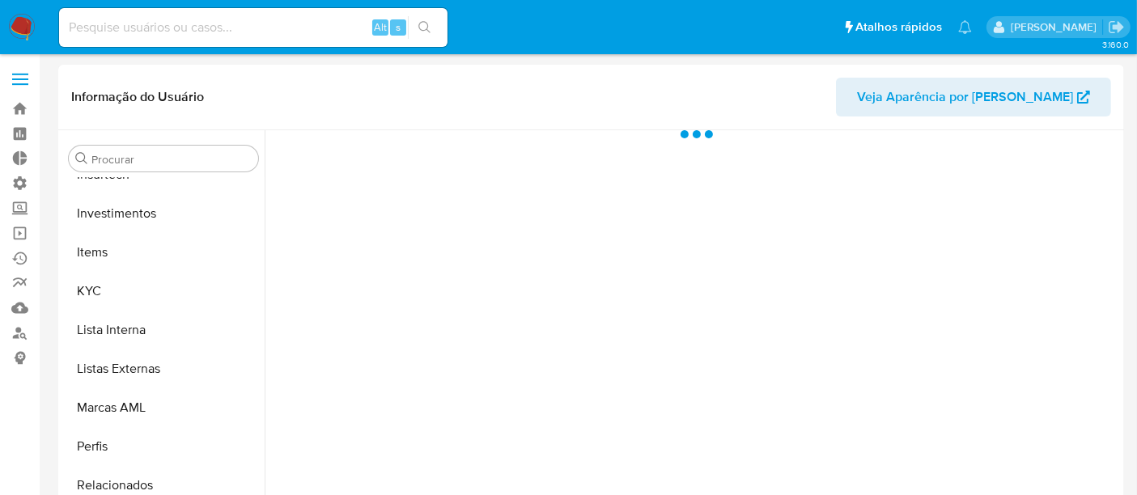
select select "10"
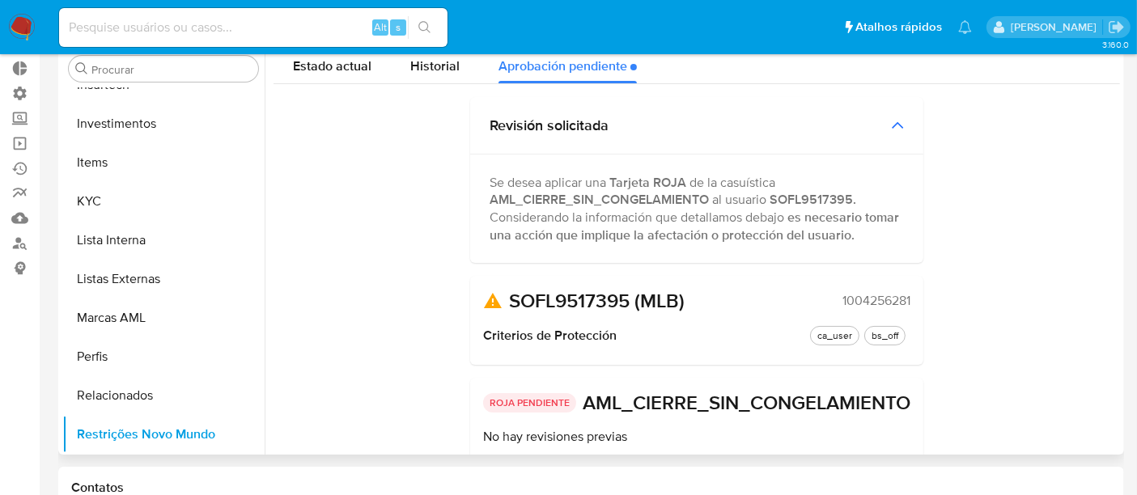
scroll to position [0, 0]
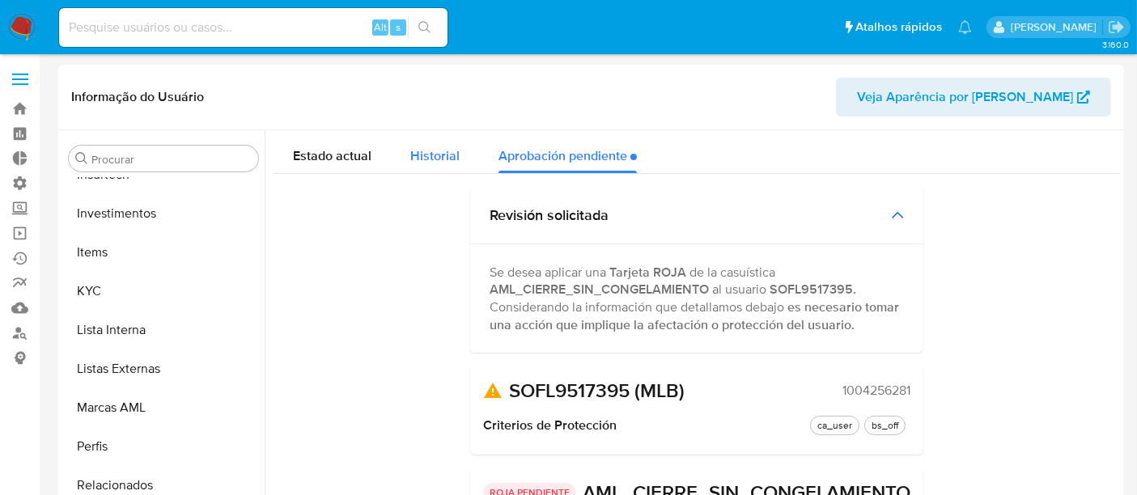
click at [457, 151] on button "Historial" at bounding box center [435, 151] width 88 height 43
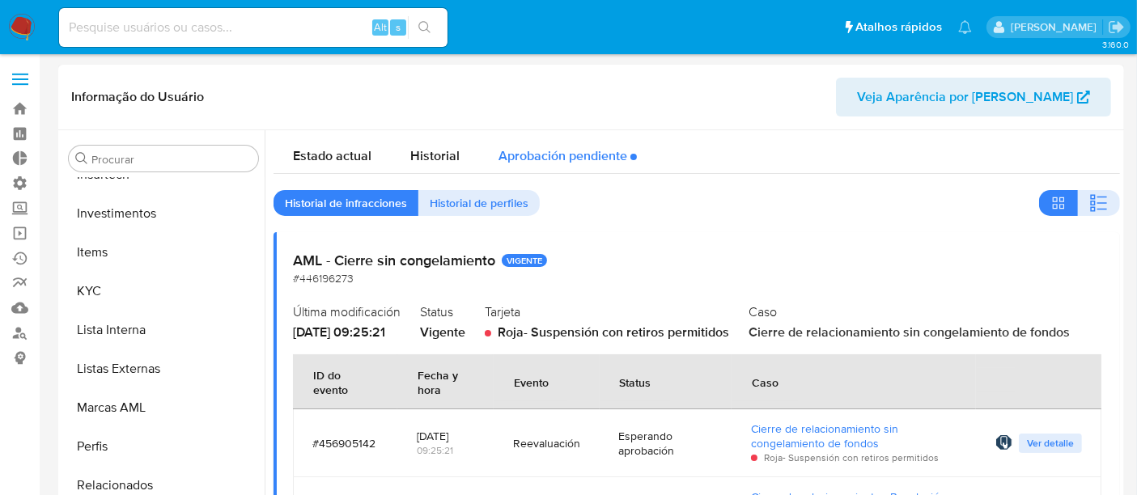
click at [572, 158] on div "Aprobación pendiente" at bounding box center [567, 151] width 138 height 43
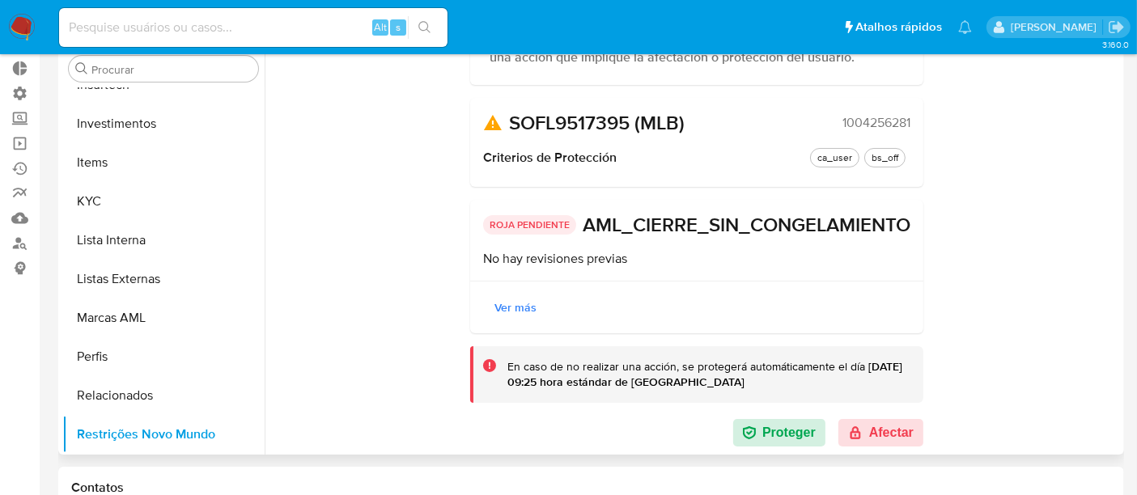
scroll to position [204, 0]
click at [863, 435] on button "Afectar" at bounding box center [880, 433] width 85 height 28
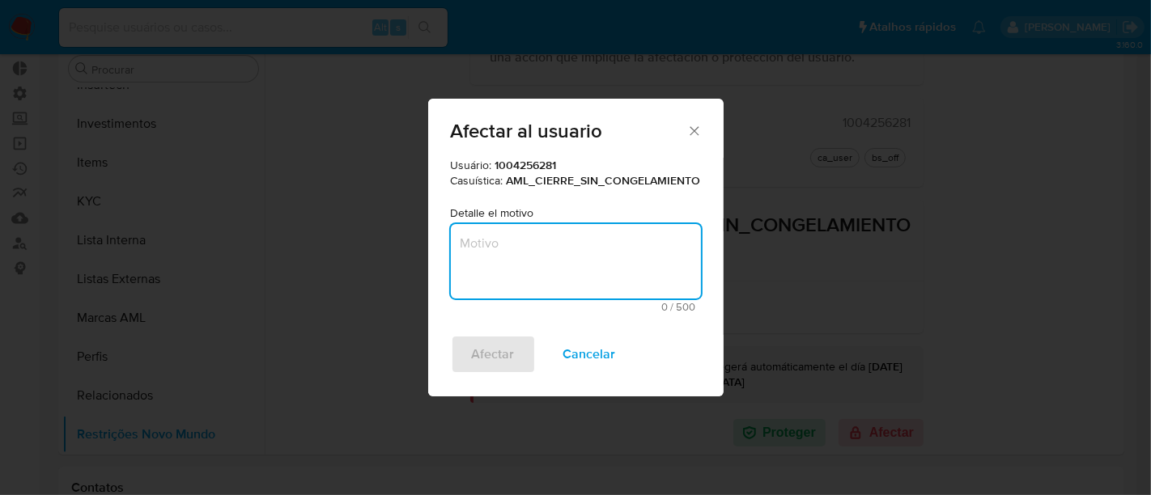
click at [567, 252] on textarea "Motivo" at bounding box center [576, 261] width 250 height 74
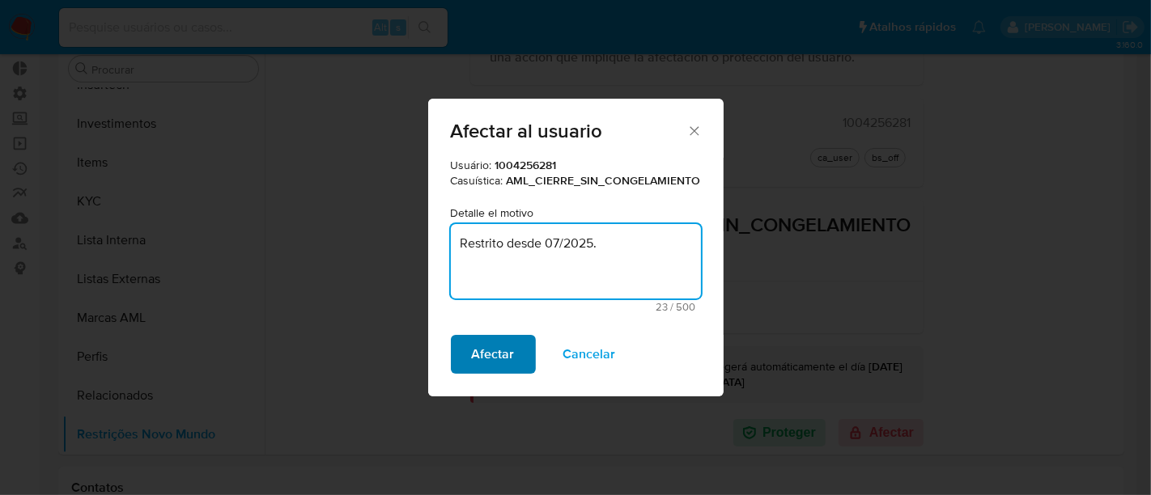
type textarea "Restrito desde 07/2025."
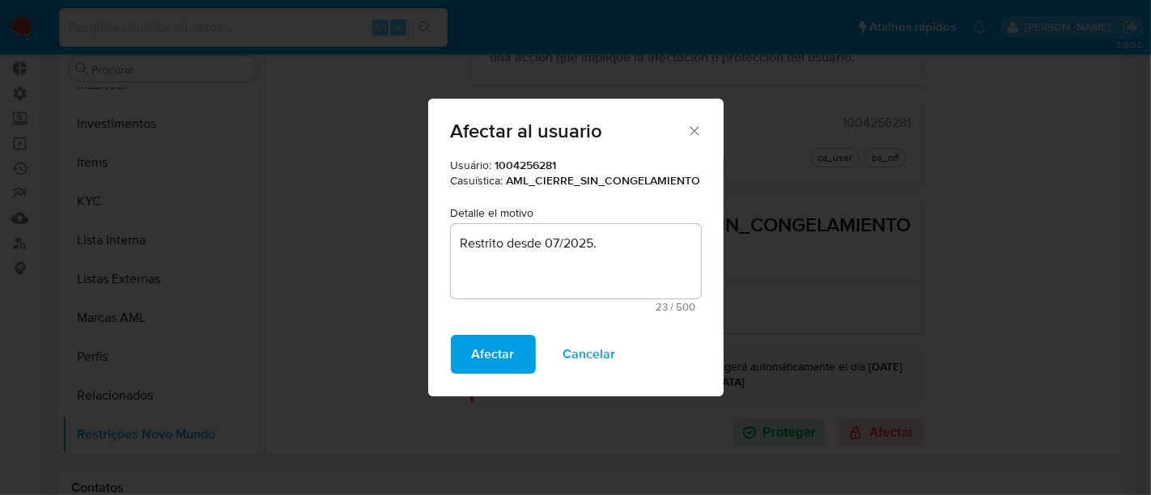
click at [498, 348] on span "Afectar" at bounding box center [493, 355] width 43 height 36
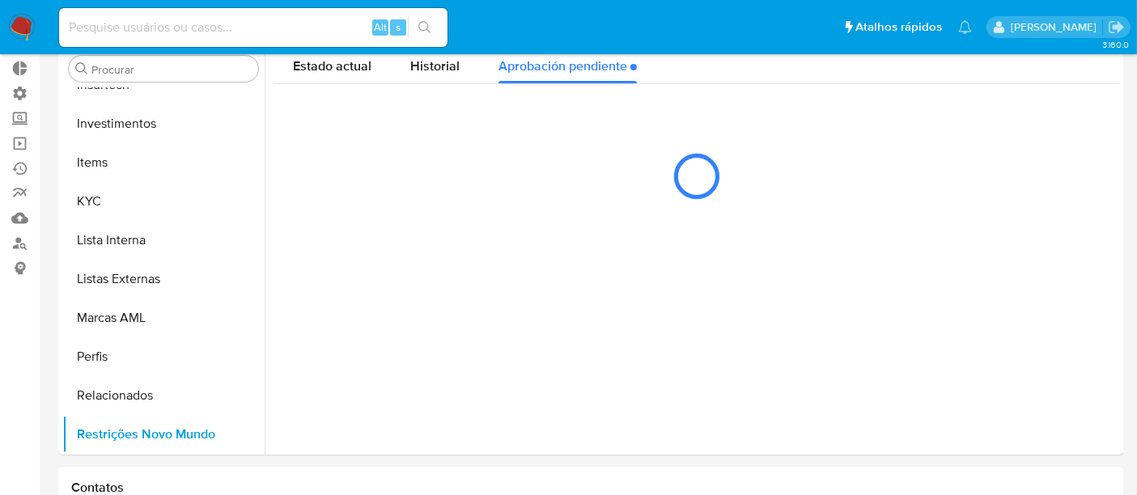
scroll to position [0, 0]
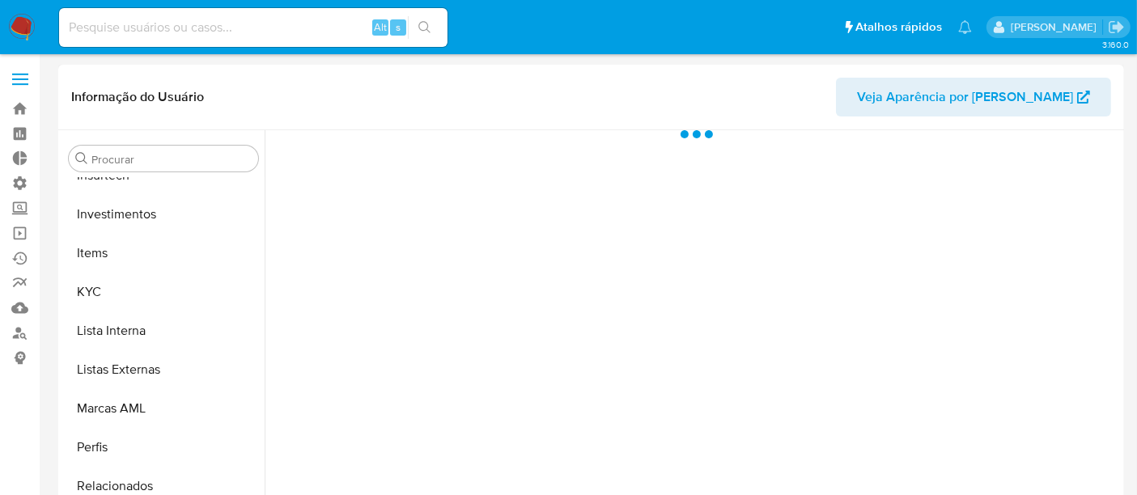
scroll to position [761, 0]
select select "10"
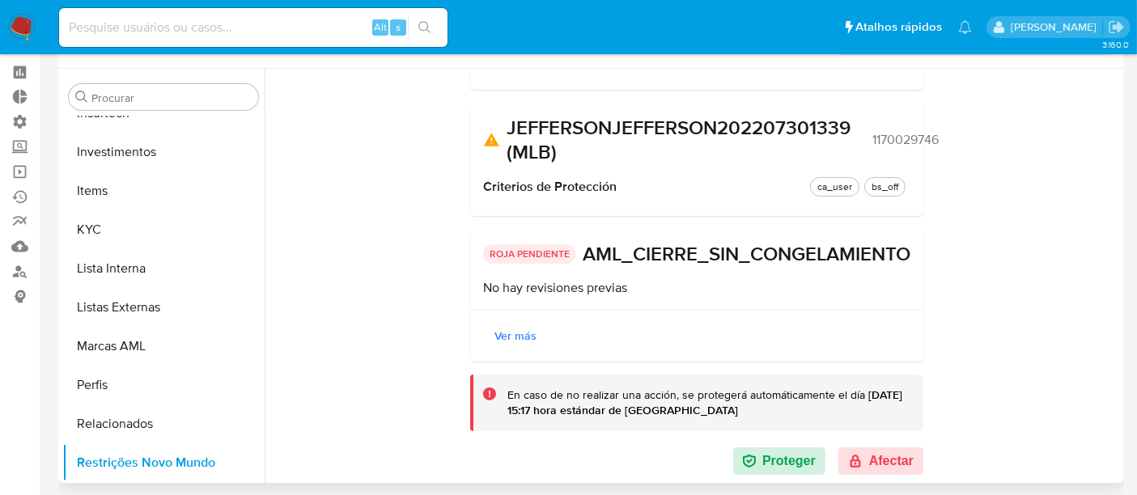
scroll to position [90, 0]
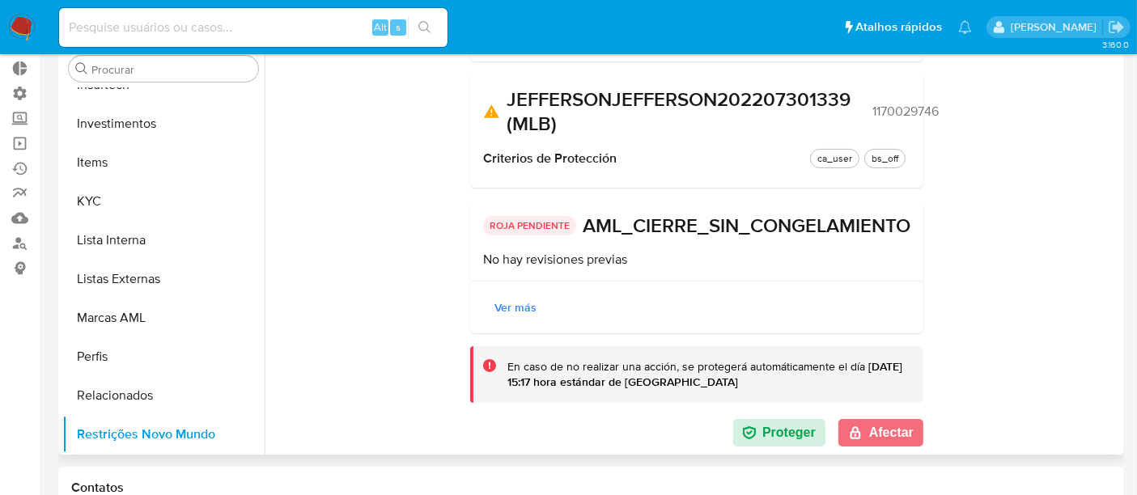
click at [884, 435] on button "Afectar" at bounding box center [880, 433] width 85 height 28
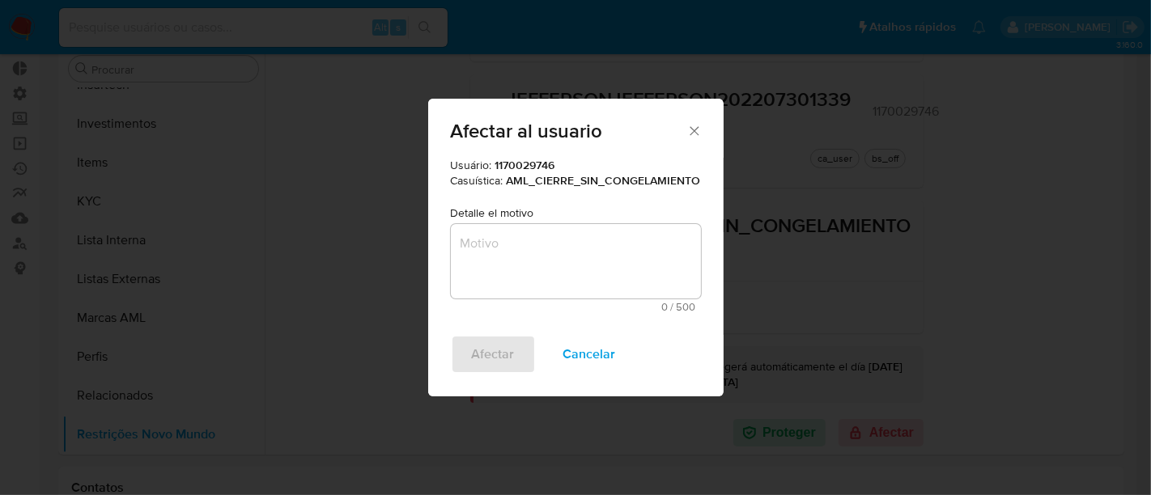
click at [513, 261] on textarea "Motivo" at bounding box center [576, 261] width 250 height 74
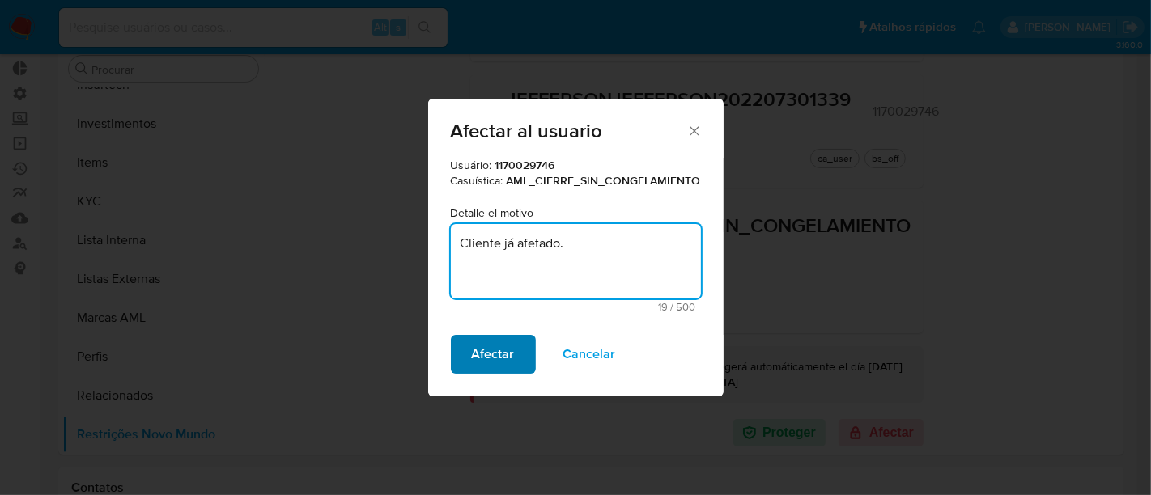
type textarea "Cliente já afetado."
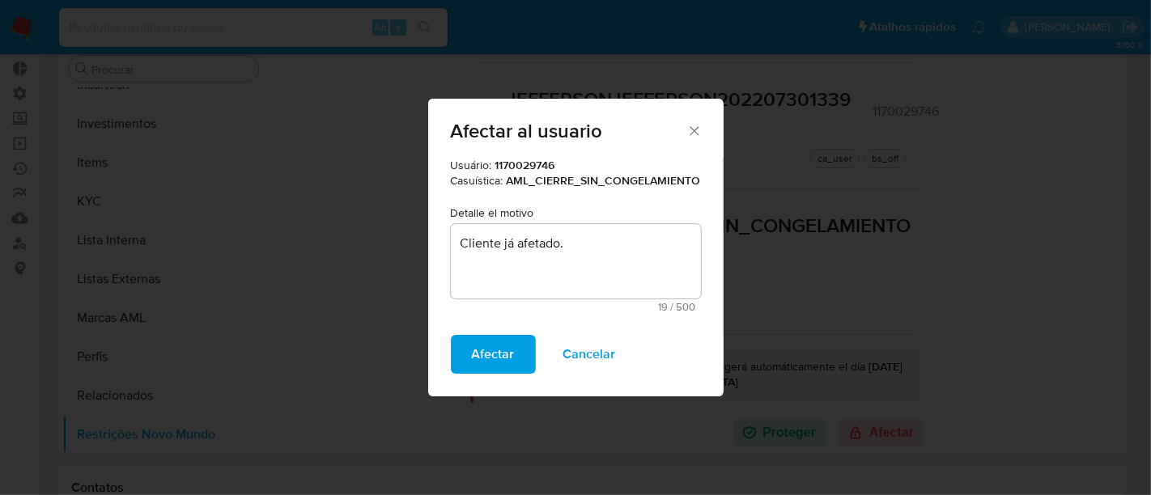
click at [504, 350] on span "Afectar" at bounding box center [493, 355] width 43 height 36
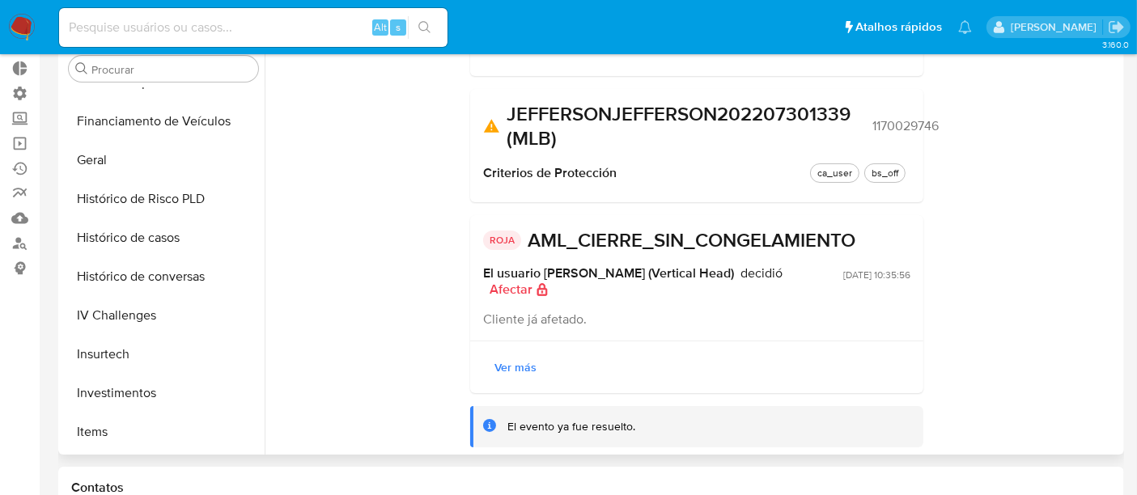
scroll to position [0, 0]
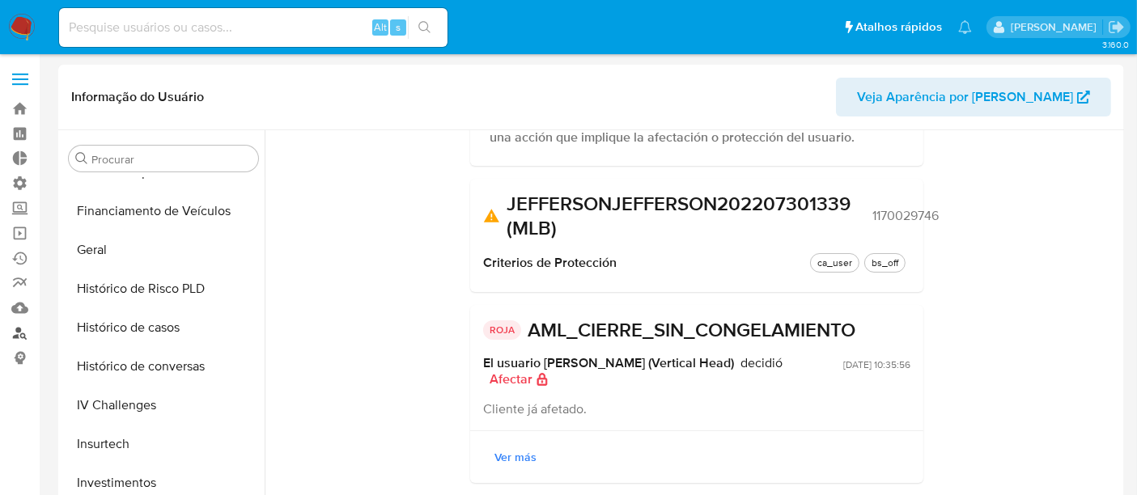
click at [17, 328] on link "Localizador de pessoas" at bounding box center [96, 332] width 193 height 25
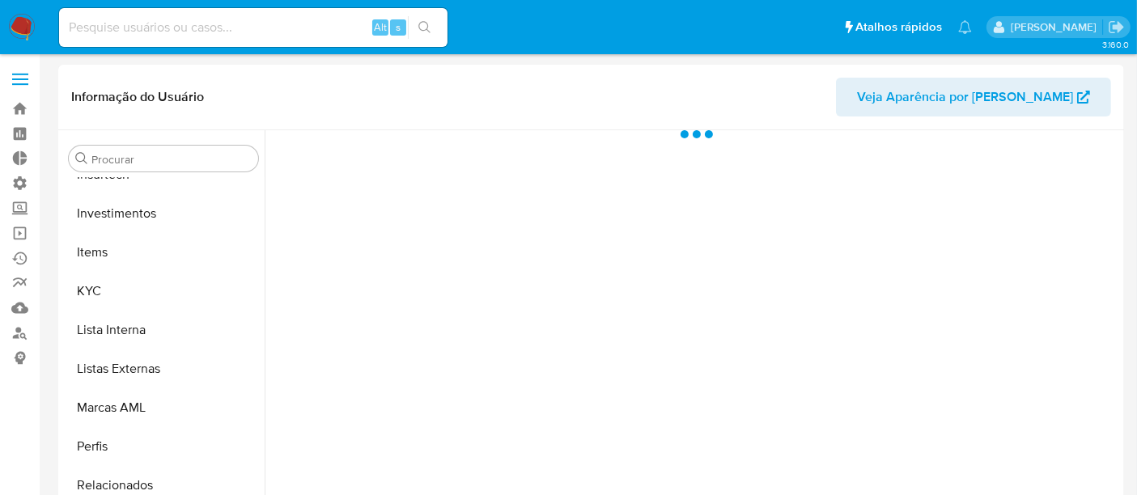
scroll to position [761, 0]
select select "10"
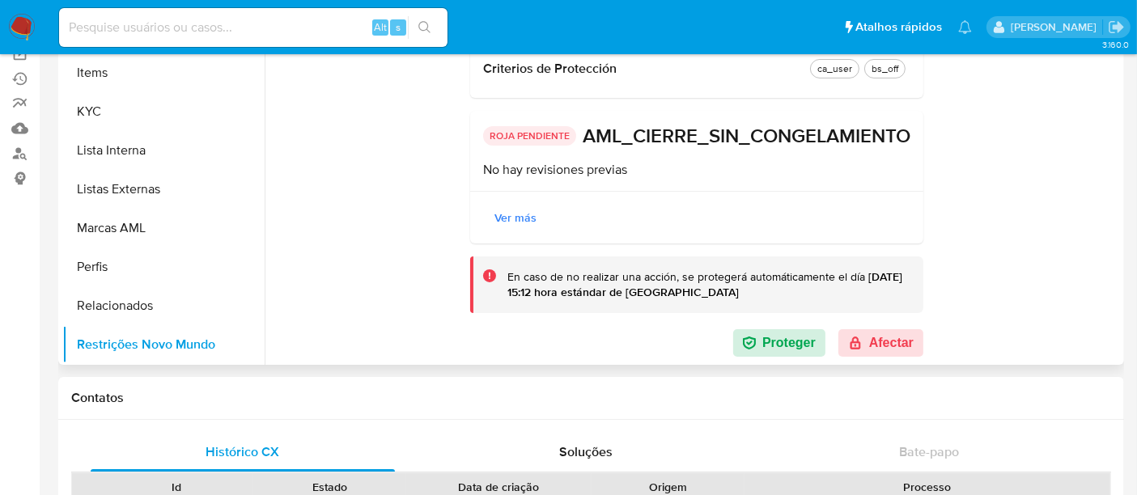
scroll to position [66, 0]
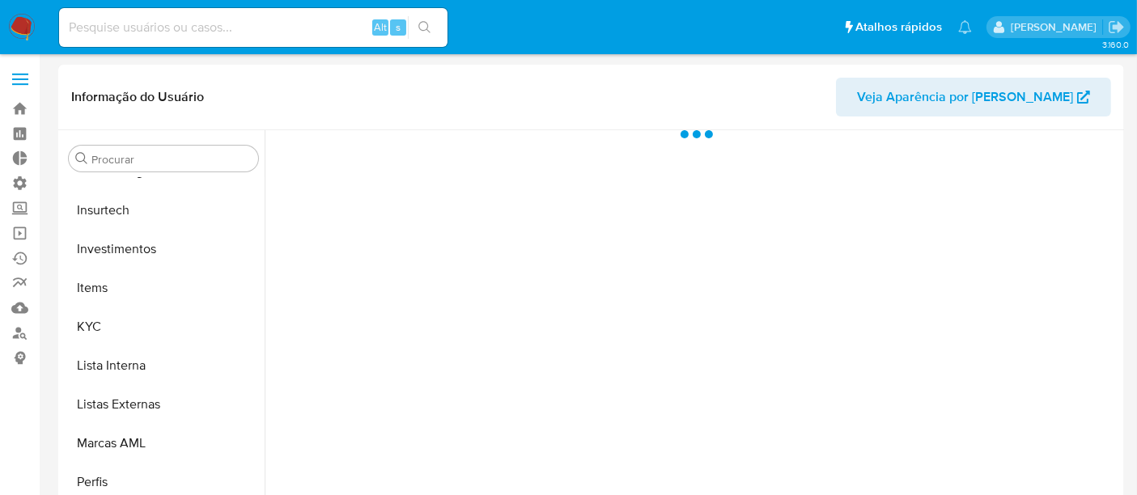
scroll to position [761, 0]
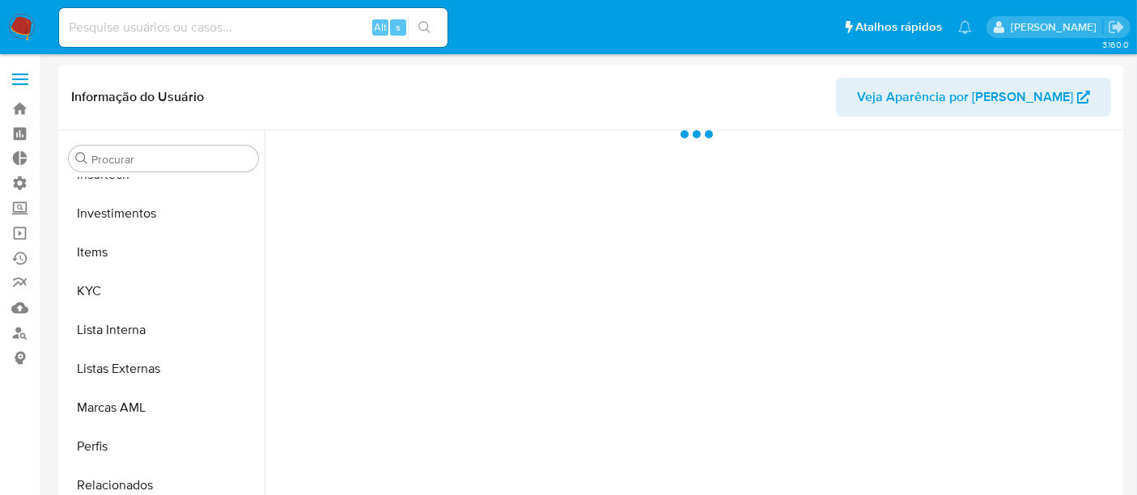
select select "10"
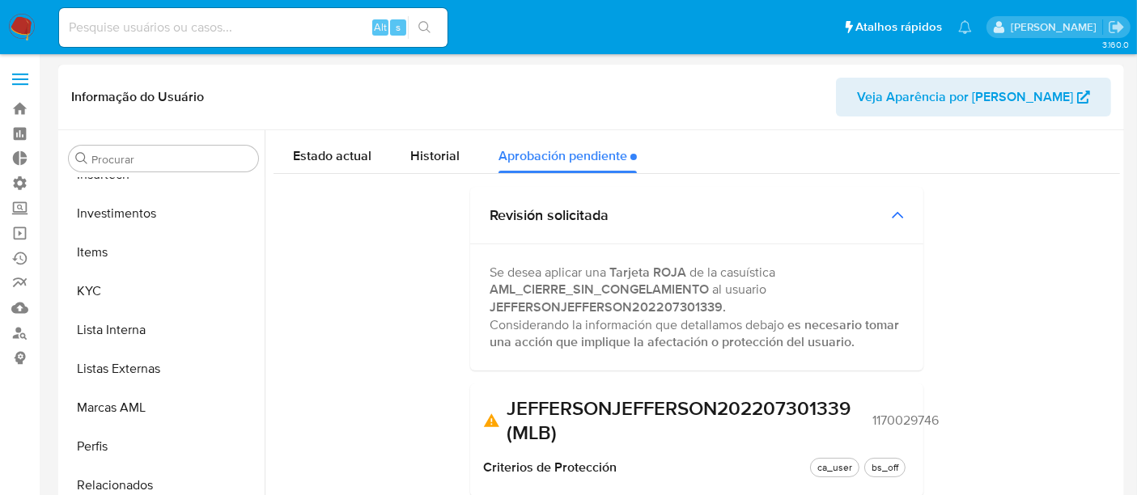
scroll to position [180, 0]
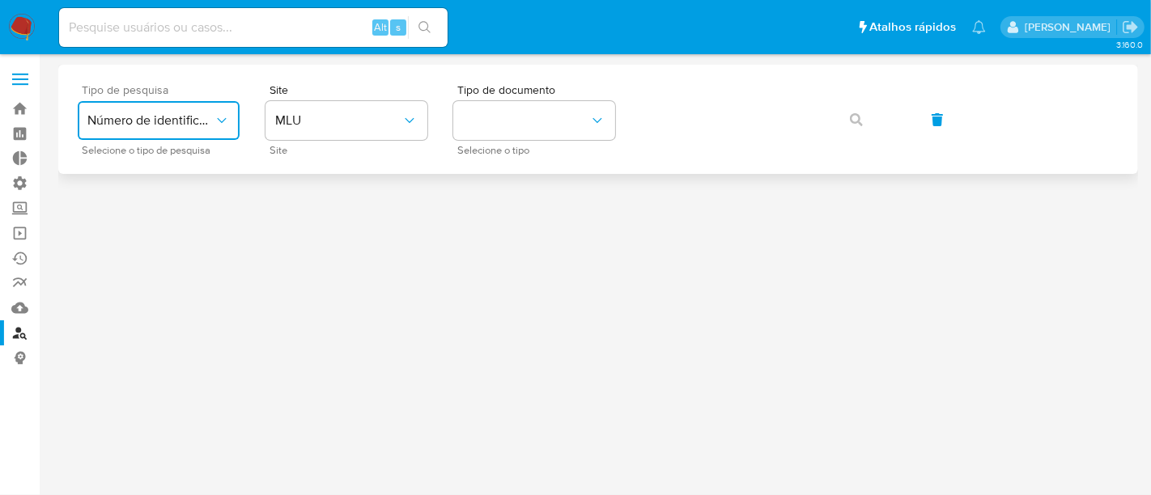
click at [211, 114] on span "Número de identificação" at bounding box center [150, 120] width 126 height 16
click at [159, 173] on span "Número de identificação" at bounding box center [153, 172] width 133 height 32
click at [341, 124] on button "site_id" at bounding box center [346, 120] width 162 height 39
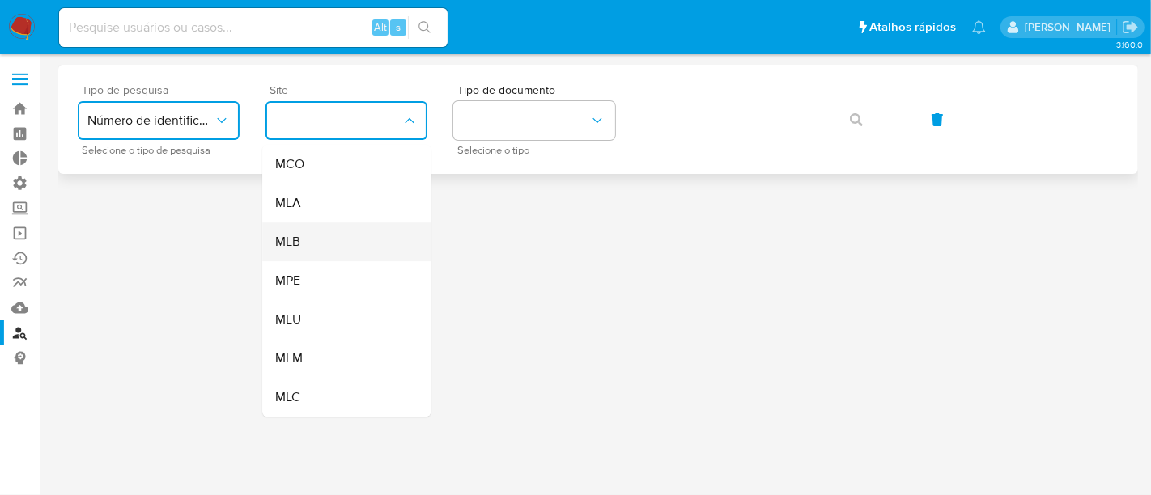
click at [322, 250] on div "MLB" at bounding box center [341, 242] width 133 height 39
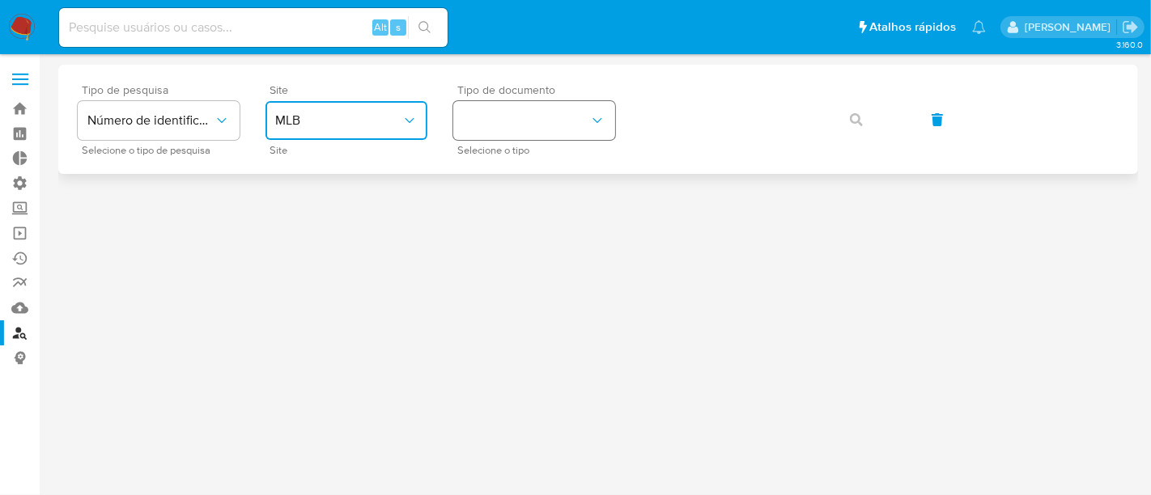
click at [503, 117] on button "identificationType" at bounding box center [534, 120] width 162 height 39
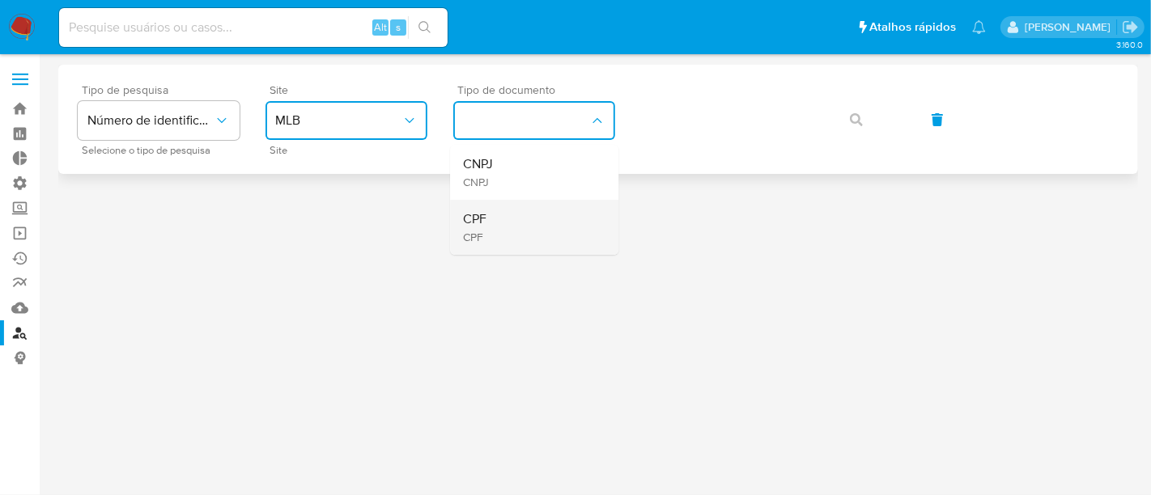
click at [503, 210] on div "CPF CPF" at bounding box center [529, 227] width 133 height 55
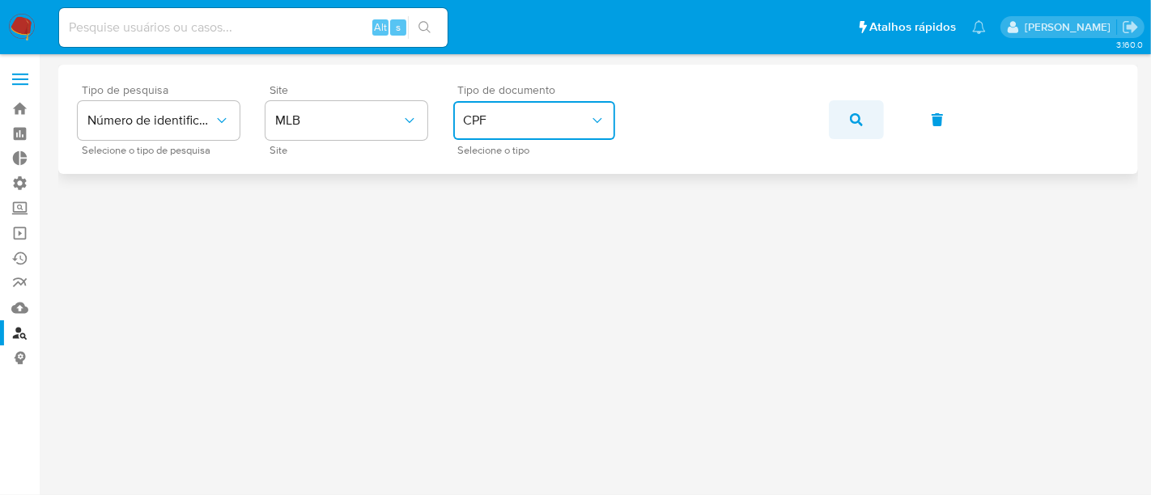
click at [846, 112] on button "button" at bounding box center [856, 119] width 55 height 39
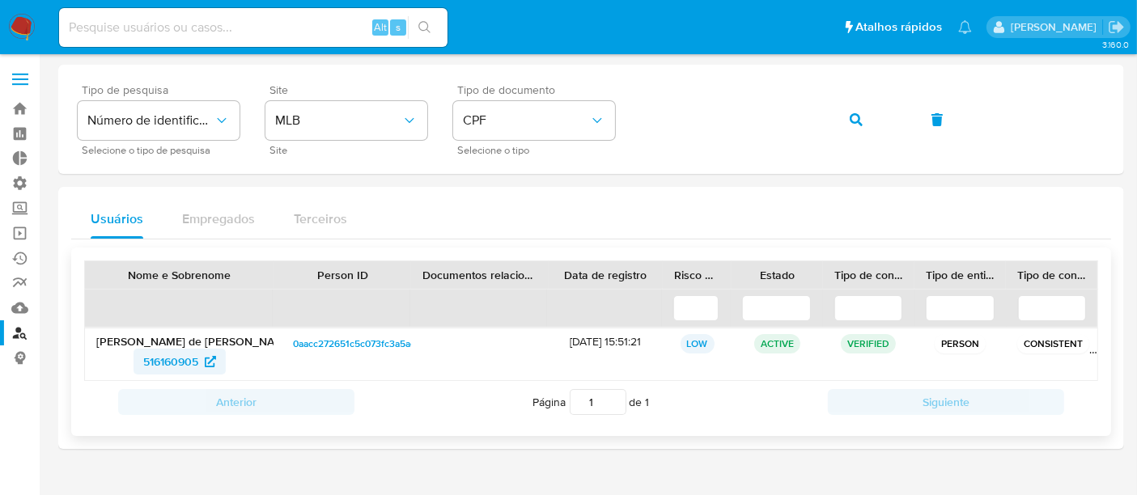
click at [155, 359] on span "516160905" at bounding box center [170, 362] width 55 height 26
click at [138, 22] on input at bounding box center [253, 27] width 388 height 21
paste input "O4lkte8kd1rDMGgS6OYneySK"
type input "O4lkte8kd1rDMGgS6OYneySK"
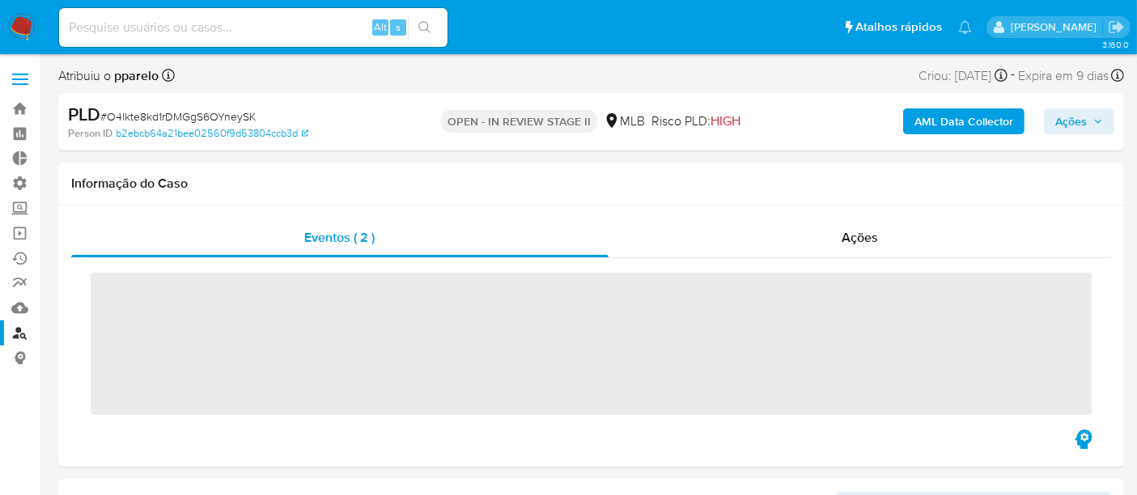
scroll to position [761, 0]
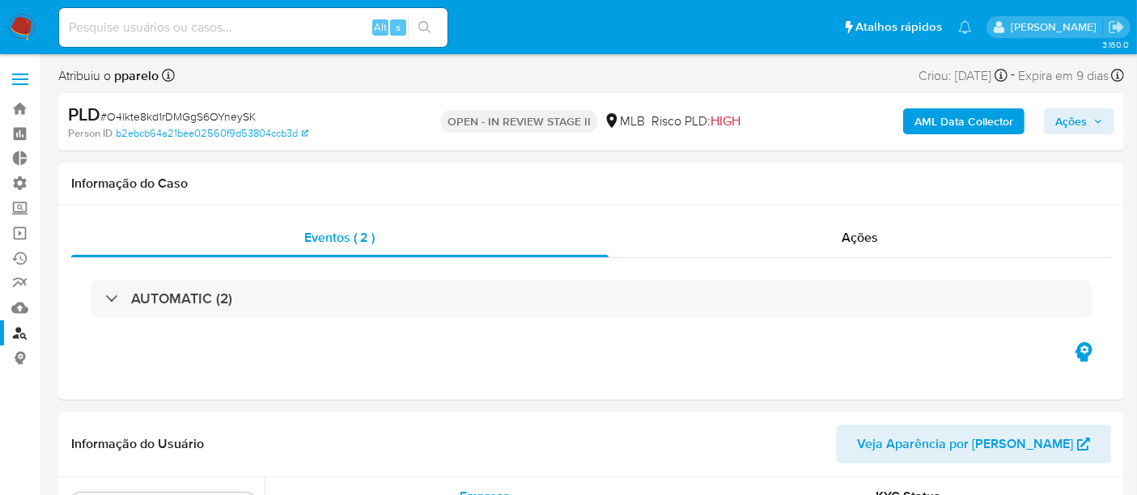
select select "10"
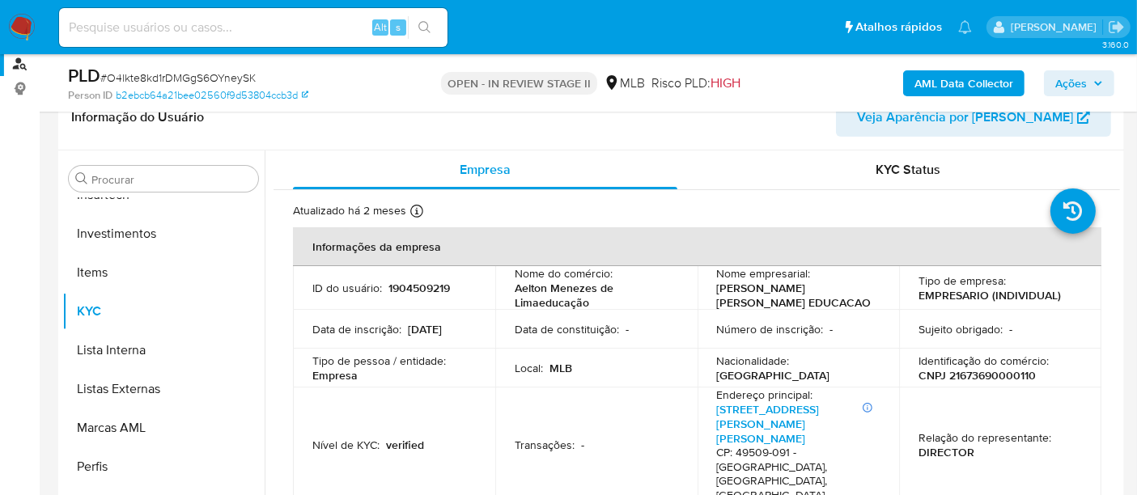
scroll to position [90, 0]
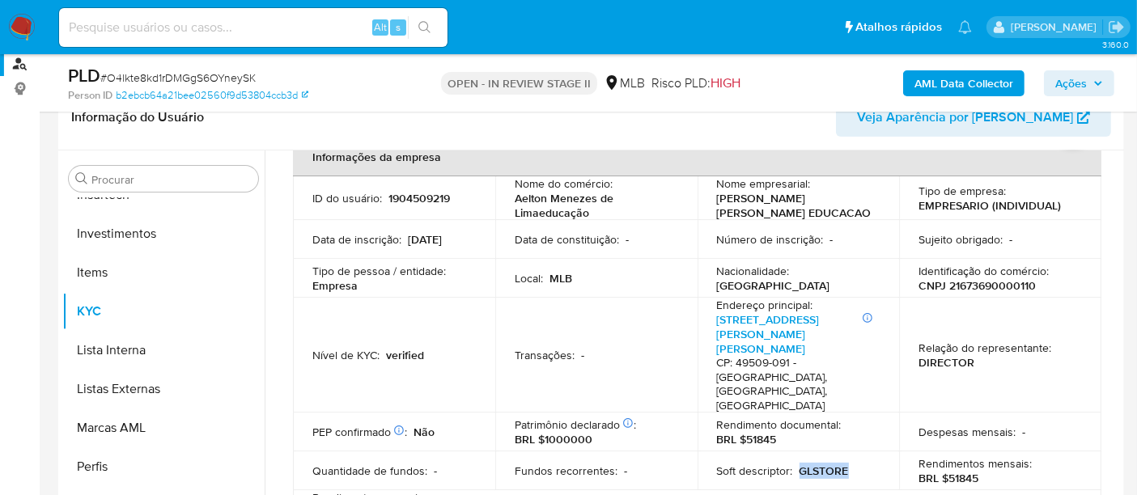
drag, startPoint x: 797, startPoint y: 444, endPoint x: 846, endPoint y: 438, distance: 49.0
click at [846, 464] on div "Soft descriptor : GLSTORE" at bounding box center [798, 471] width 163 height 15
copy p "GLSTORE"
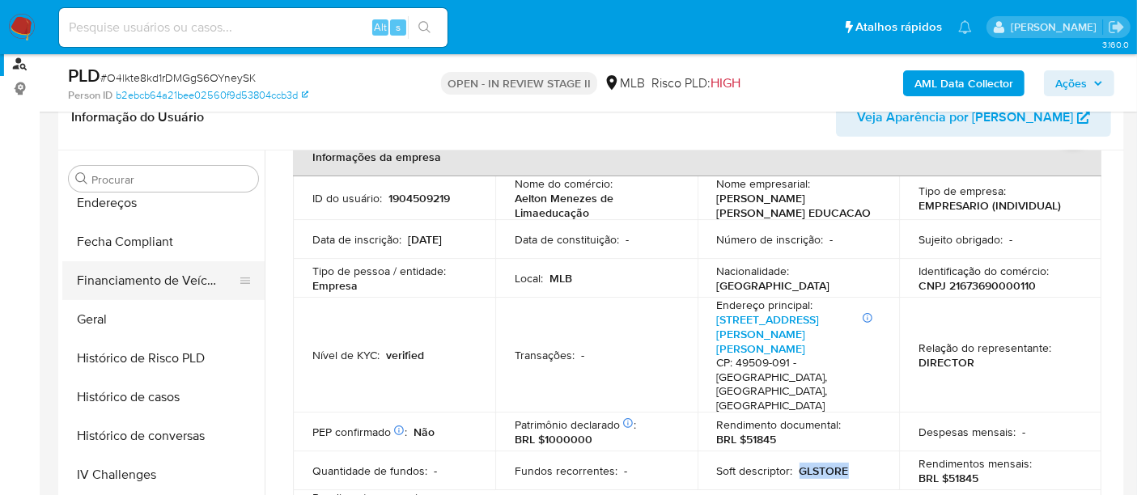
scroll to position [401, 0]
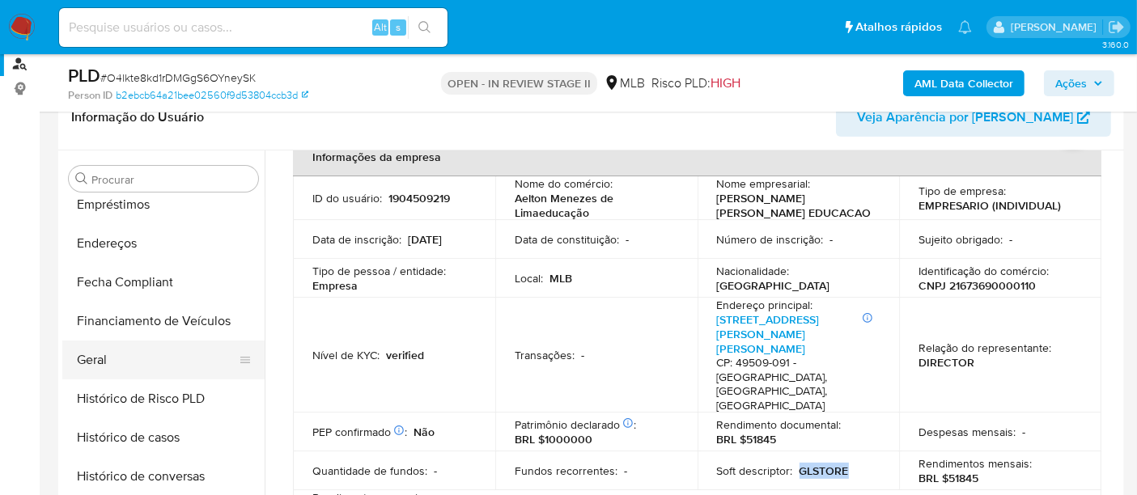
click at [93, 354] on button "Geral" at bounding box center [156, 360] width 189 height 39
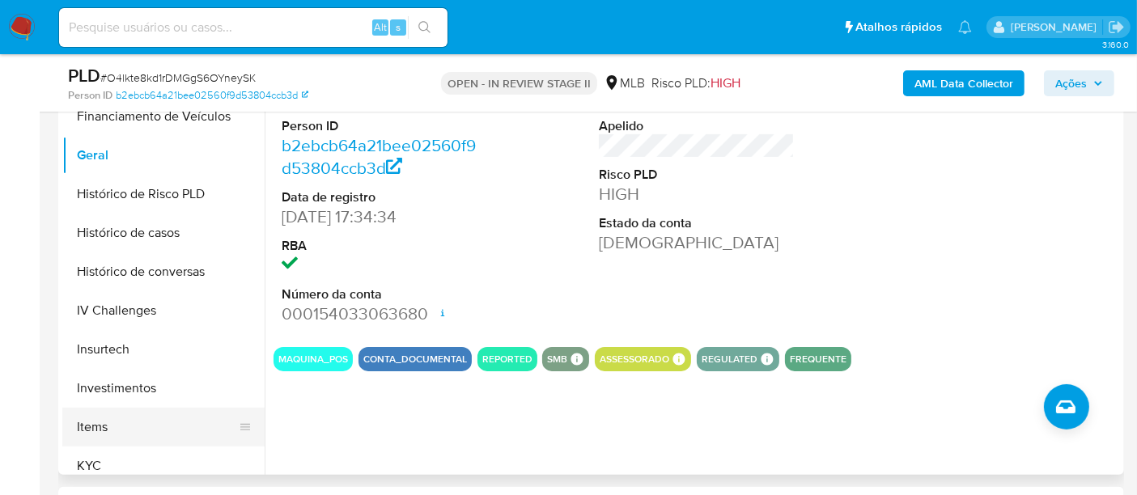
scroll to position [581, 0]
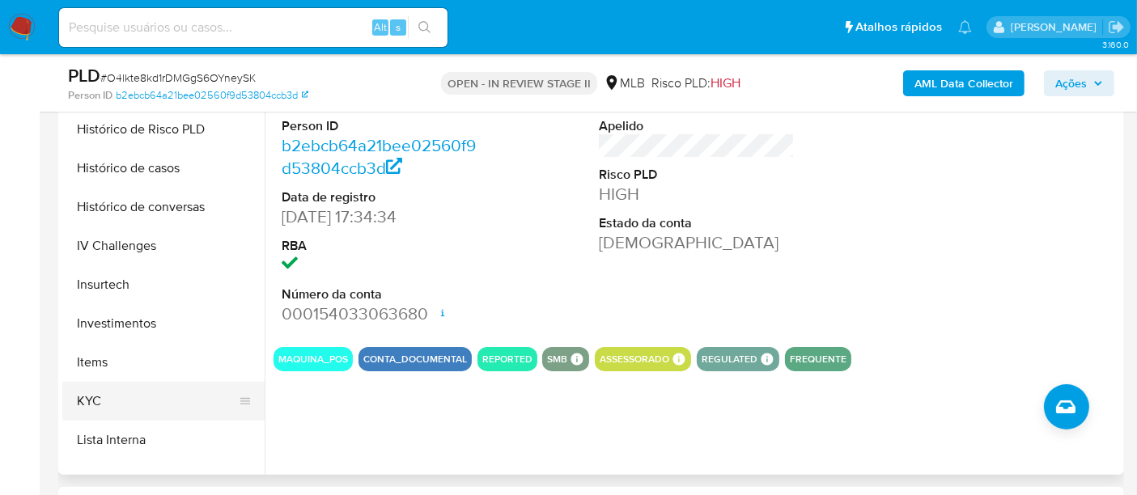
click at [103, 403] on button "KYC" at bounding box center [156, 401] width 189 height 39
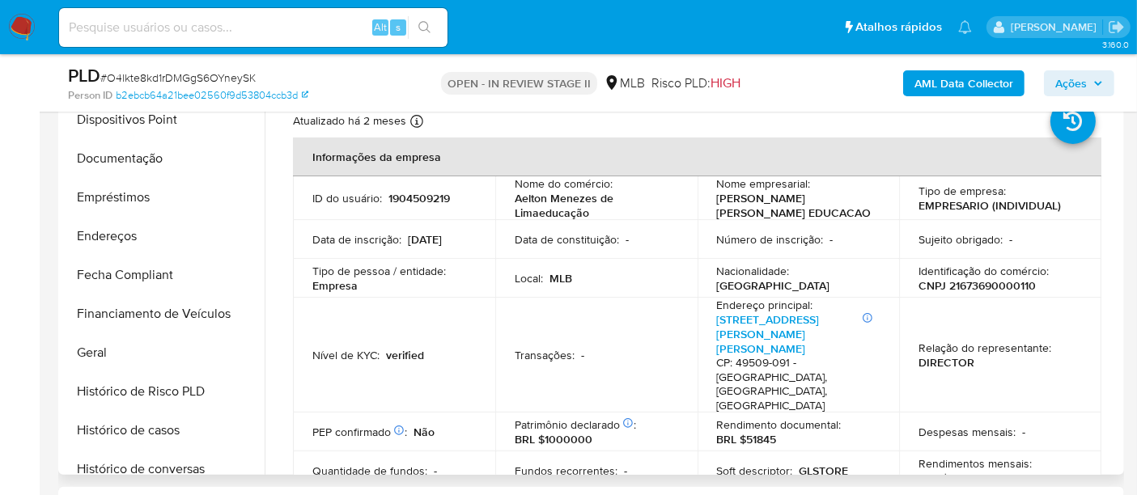
scroll to position [312, 0]
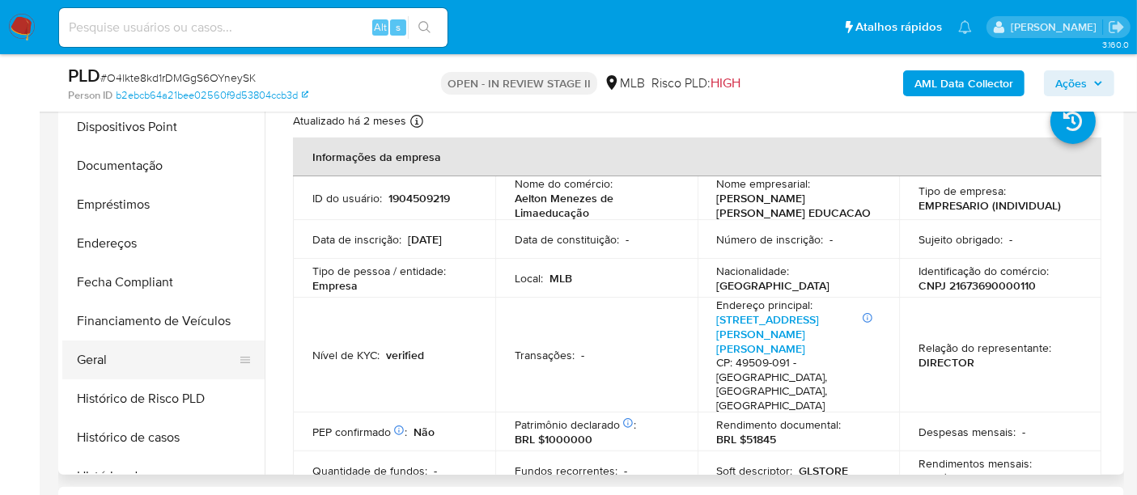
click at [111, 361] on button "Geral" at bounding box center [156, 360] width 189 height 39
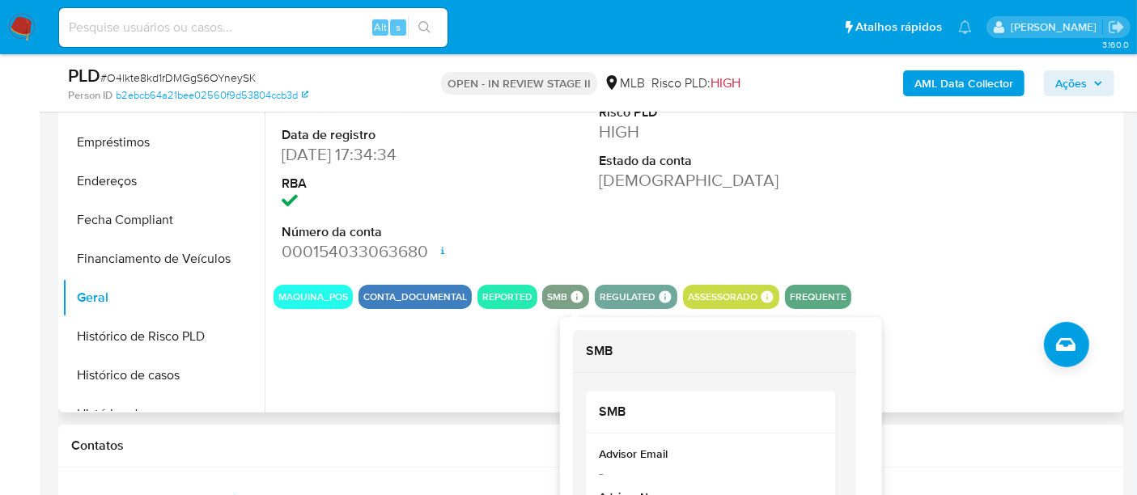
scroll to position [449, 0]
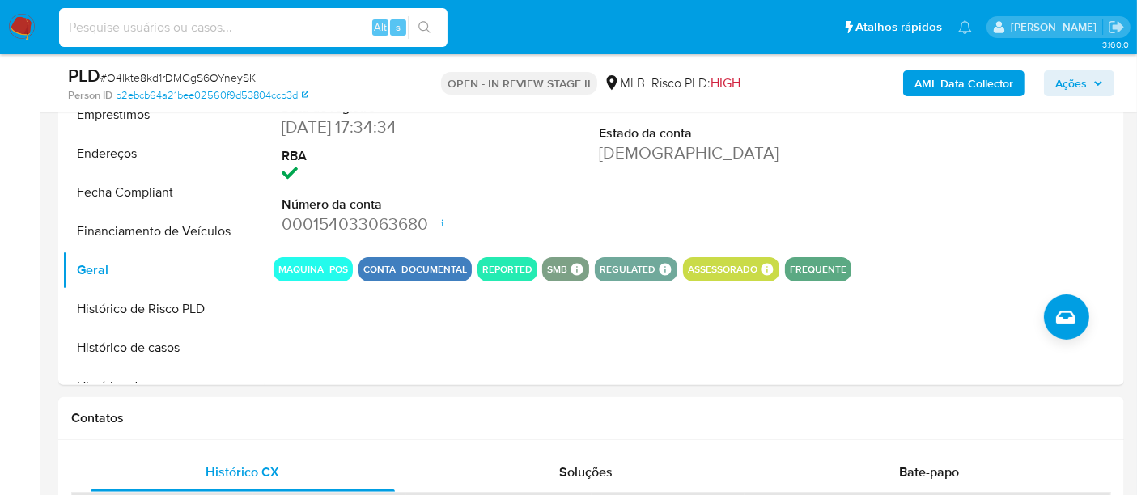
click at [117, 19] on input at bounding box center [253, 27] width 388 height 21
paste input "N3fgIWMyKXm1tD5iOK9OVcMn"
type input "N3fgIWMyKXm1tD5iOK9OVcMn"
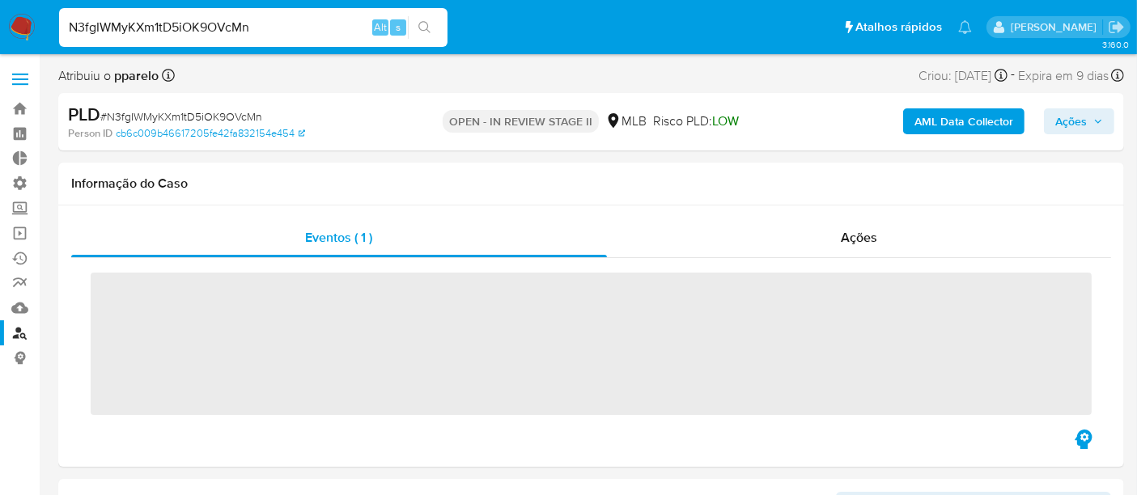
scroll to position [761, 0]
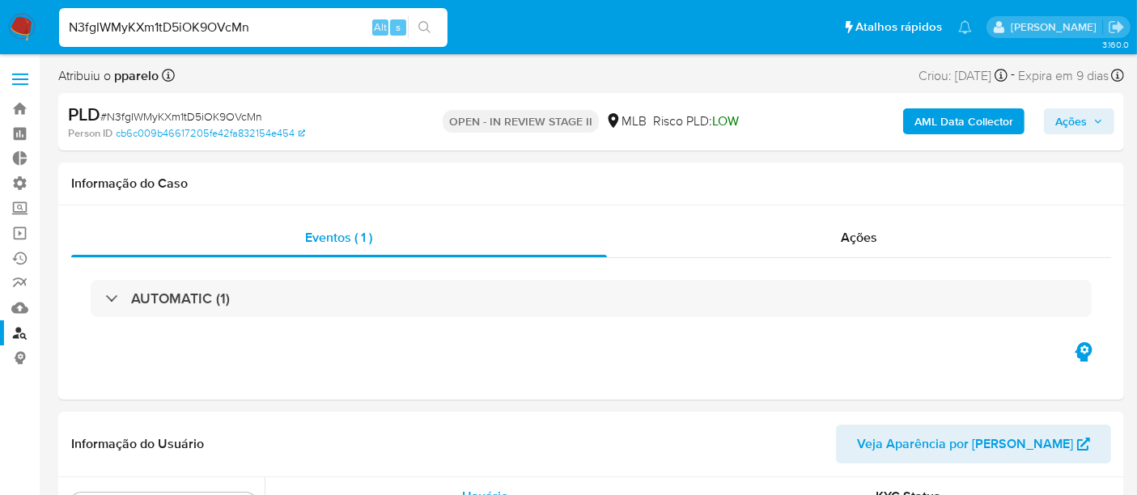
select select "10"
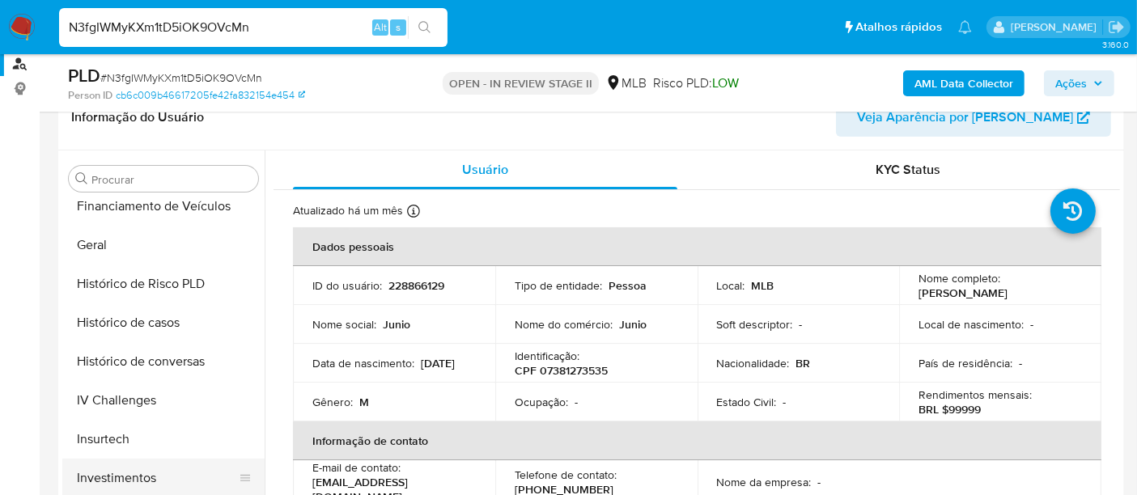
scroll to position [491, 0]
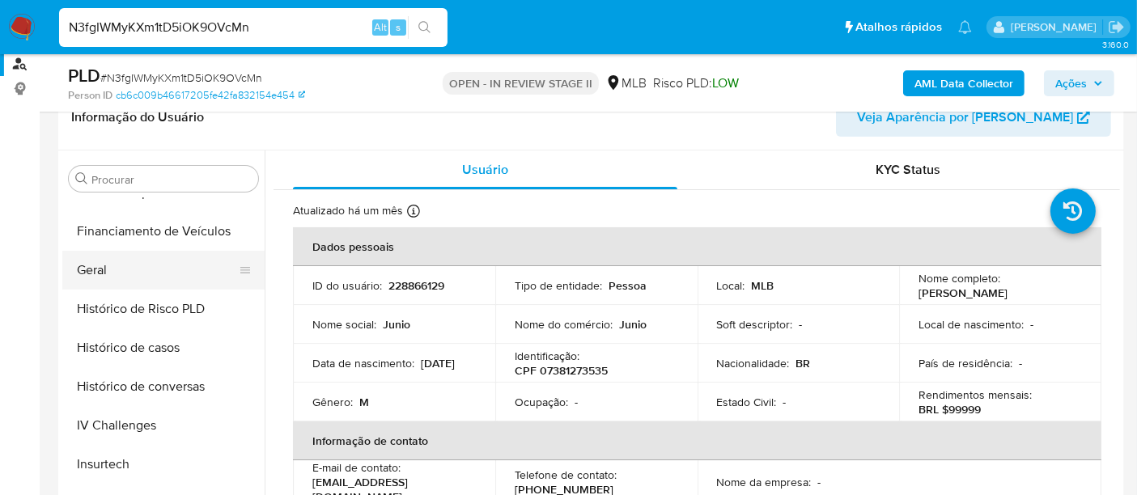
click at [104, 267] on button "Geral" at bounding box center [156, 270] width 189 height 39
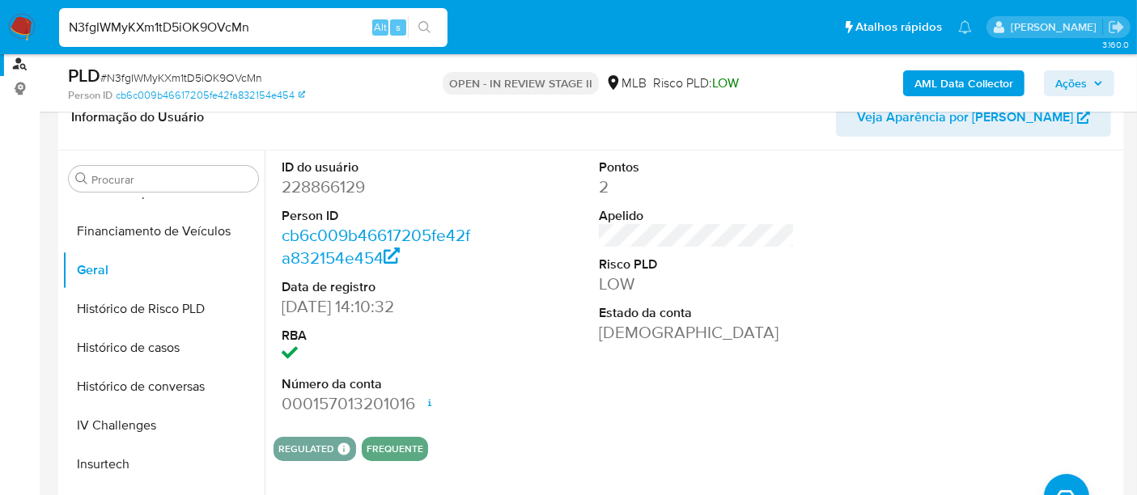
scroll to position [359, 0]
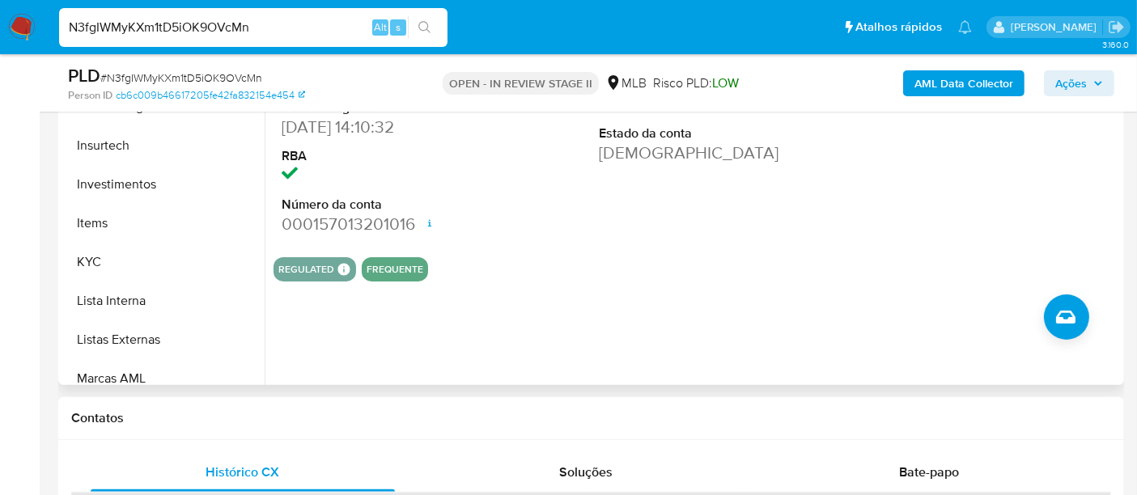
scroll to position [671, 0]
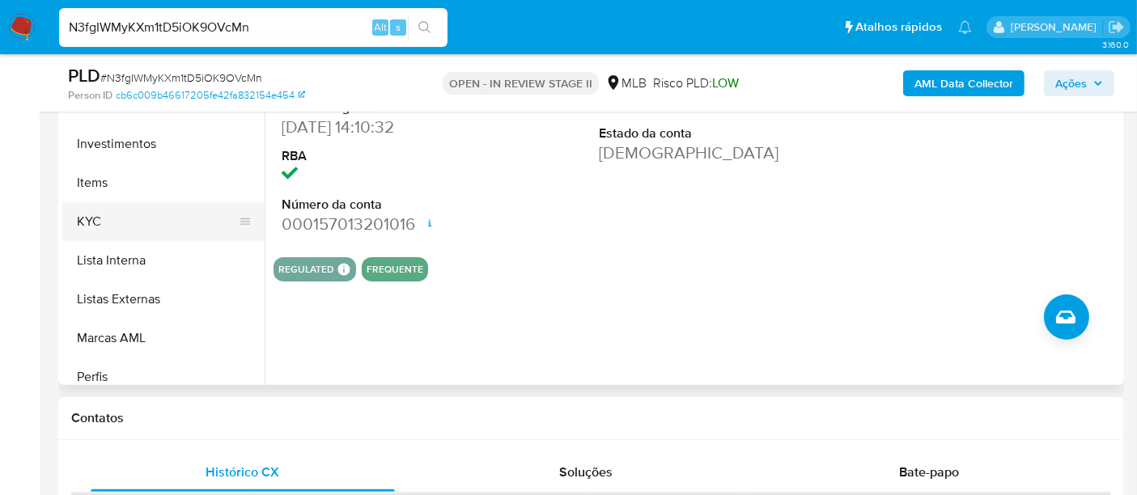
click at [92, 218] on button "KYC" at bounding box center [156, 221] width 189 height 39
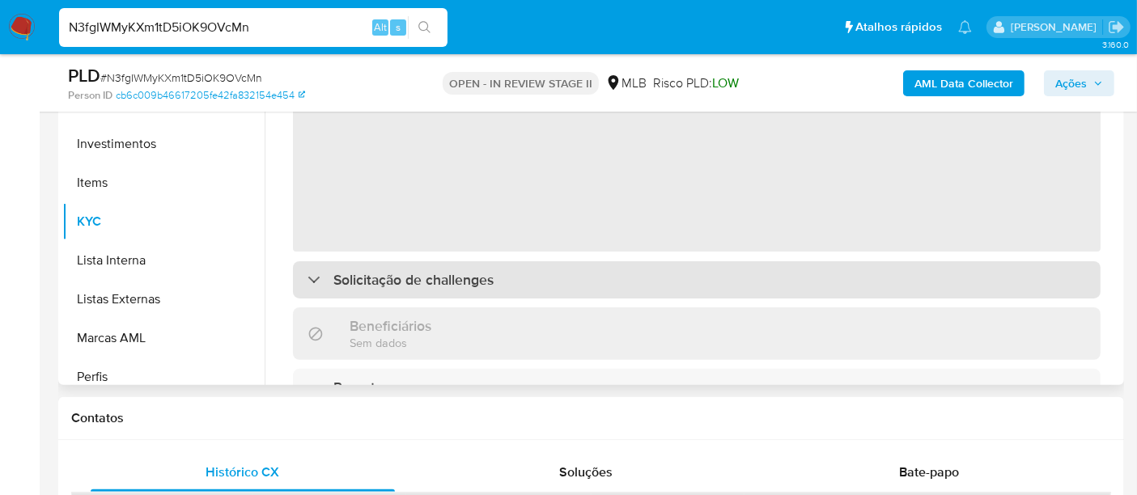
scroll to position [269, 0]
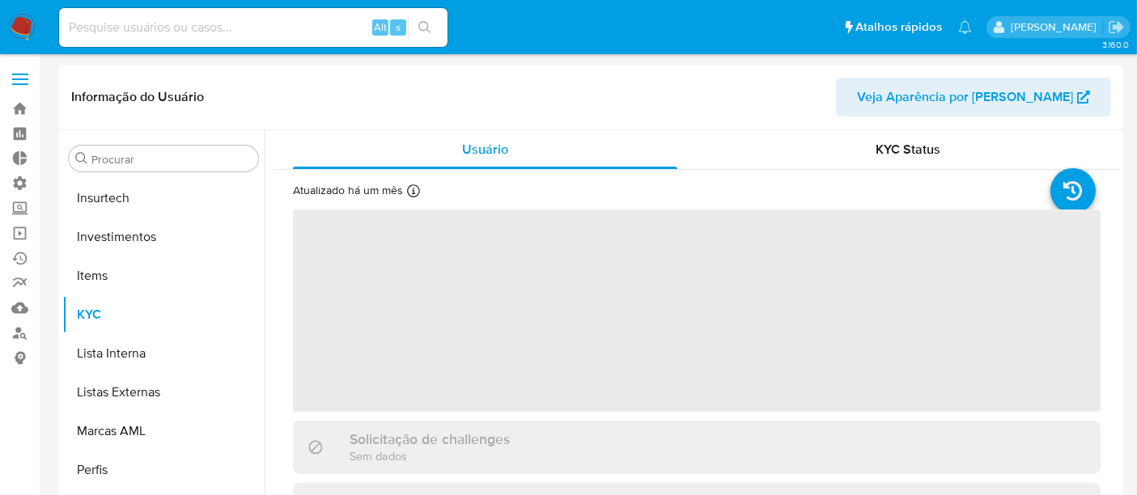
scroll to position [761, 0]
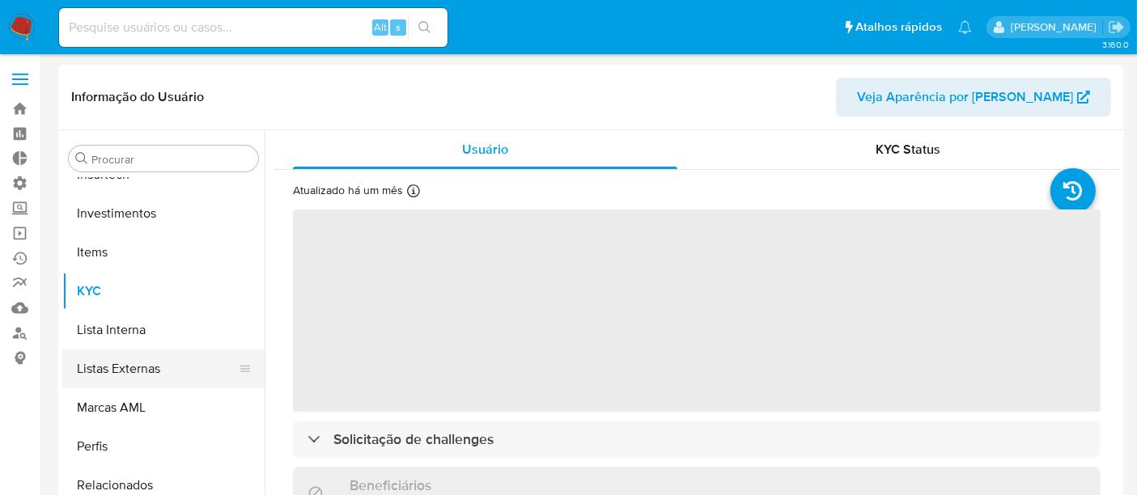
select select "10"
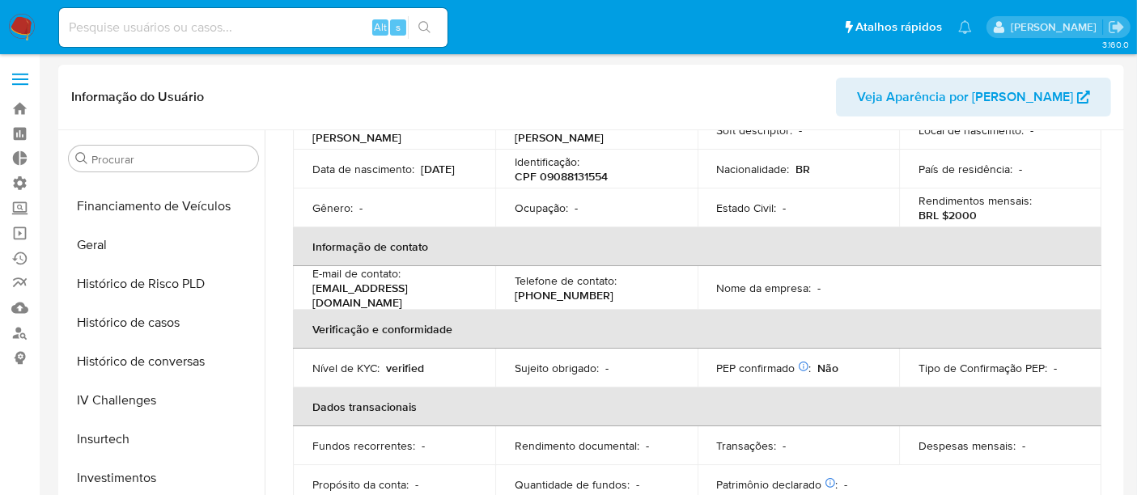
scroll to position [491, 0]
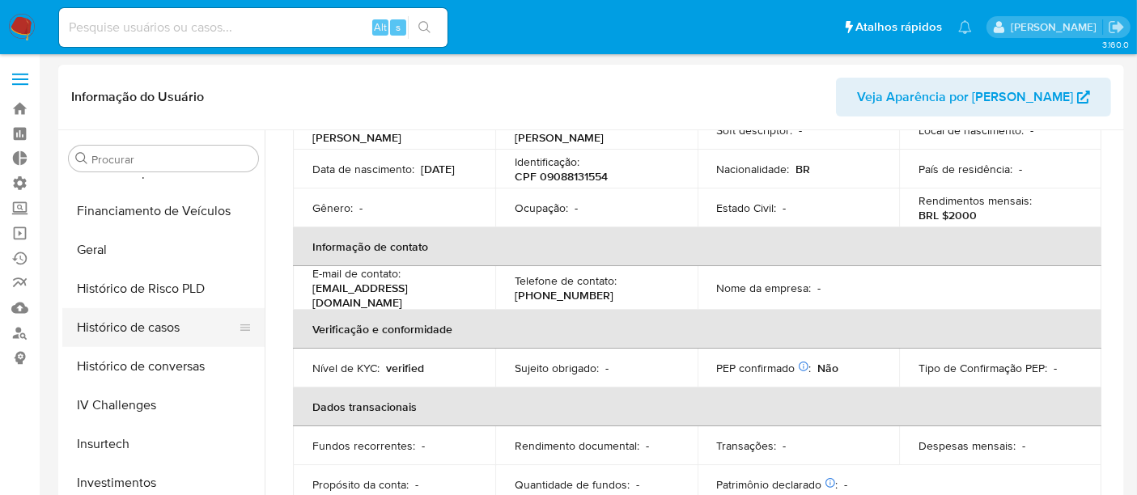
click at [155, 325] on button "Histórico de casos" at bounding box center [156, 327] width 189 height 39
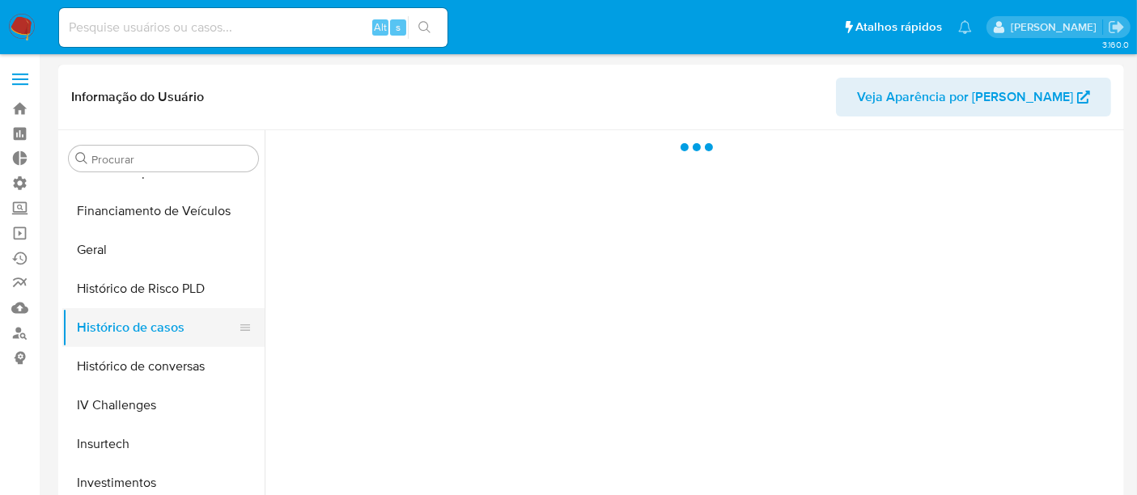
scroll to position [0, 0]
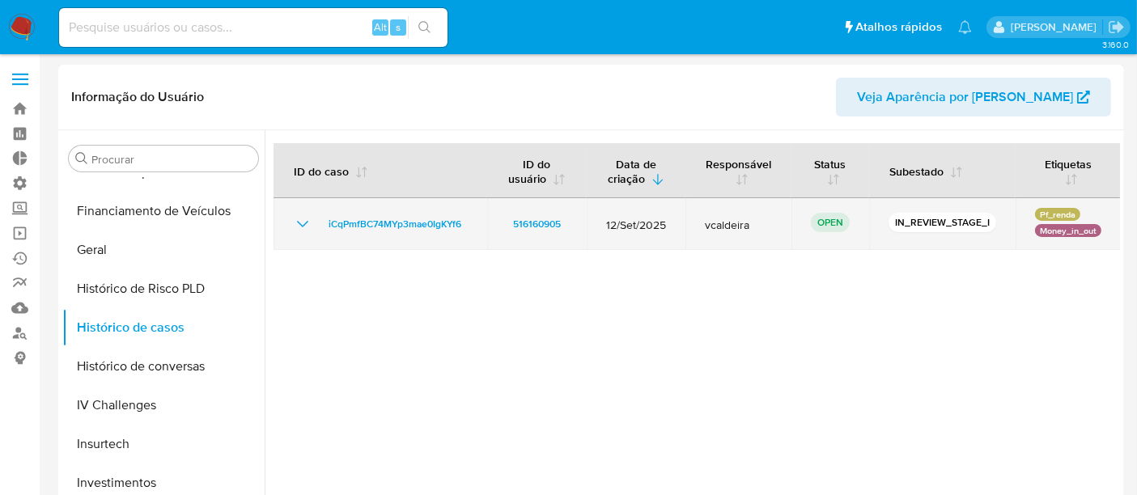
click at [305, 225] on icon "Mostrar/Ocultar" at bounding box center [302, 223] width 19 height 19
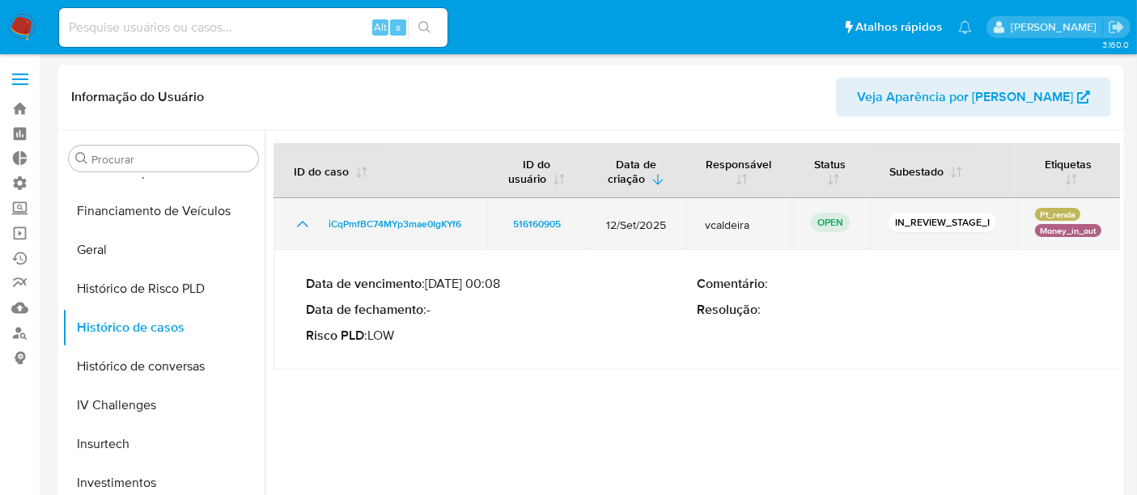
click at [305, 225] on icon "Mostrar/Ocultar" at bounding box center [302, 223] width 19 height 19
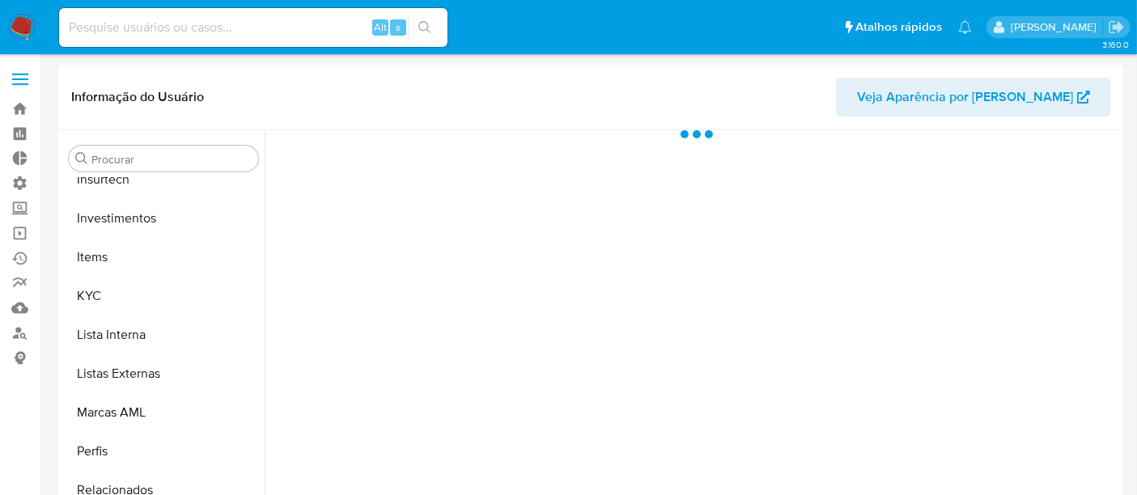
scroll to position [761, 0]
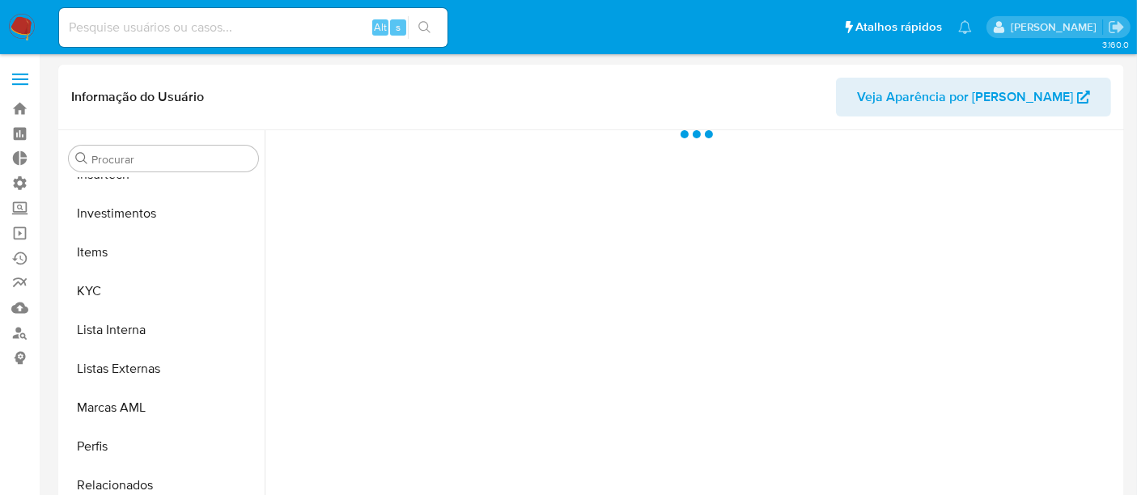
select select "10"
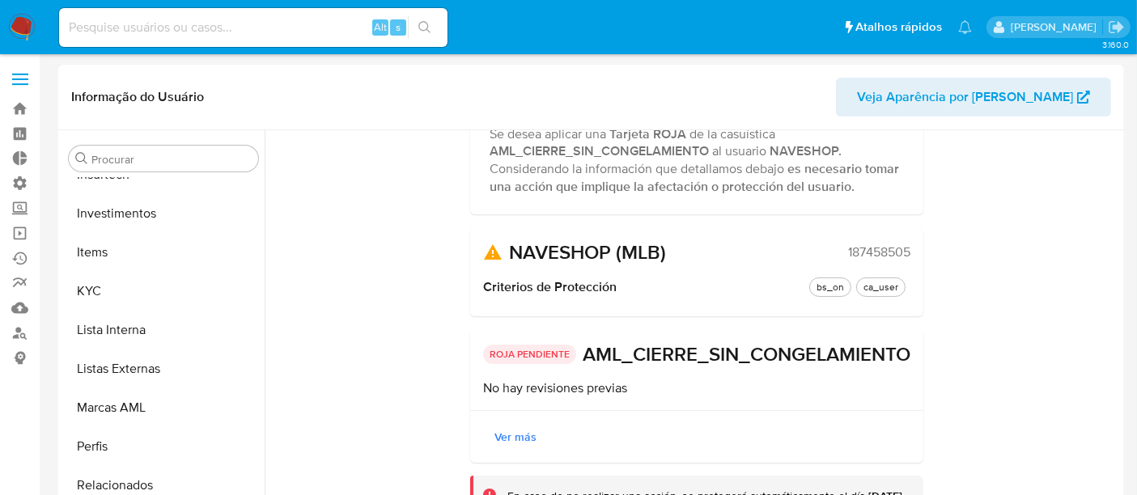
scroll to position [0, 0]
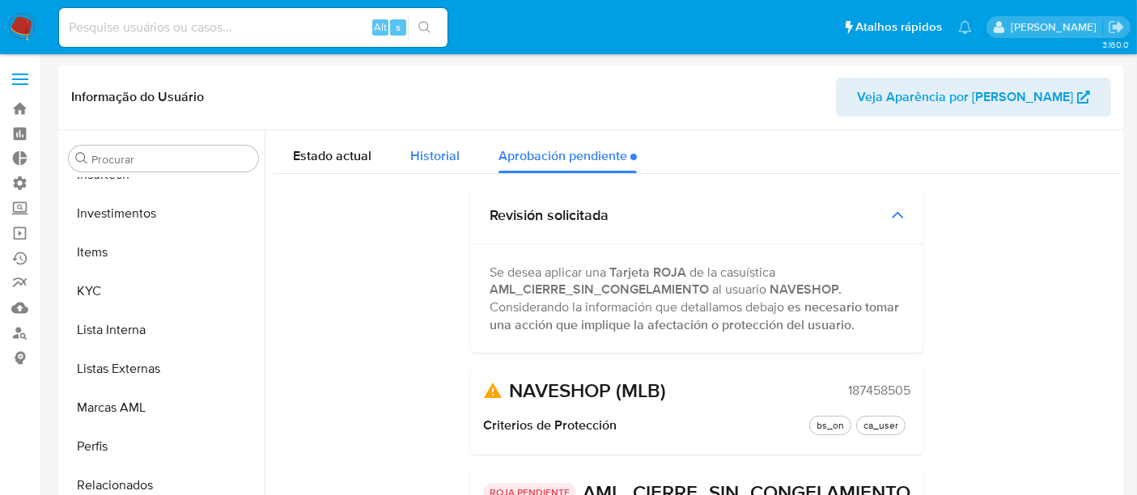
click at [448, 154] on span "Historial" at bounding box center [434, 155] width 49 height 19
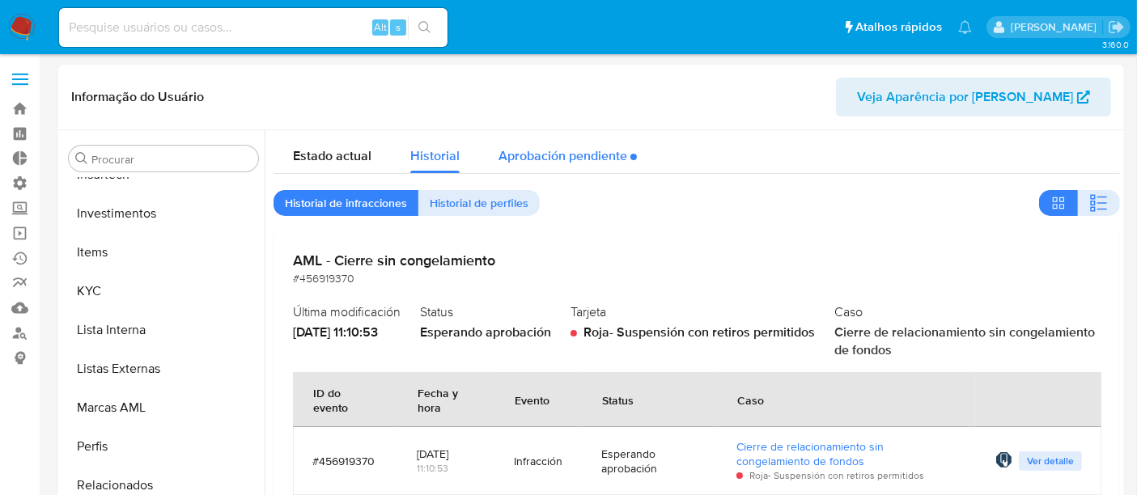
click at [596, 155] on div "Aprobación pendiente" at bounding box center [567, 151] width 138 height 43
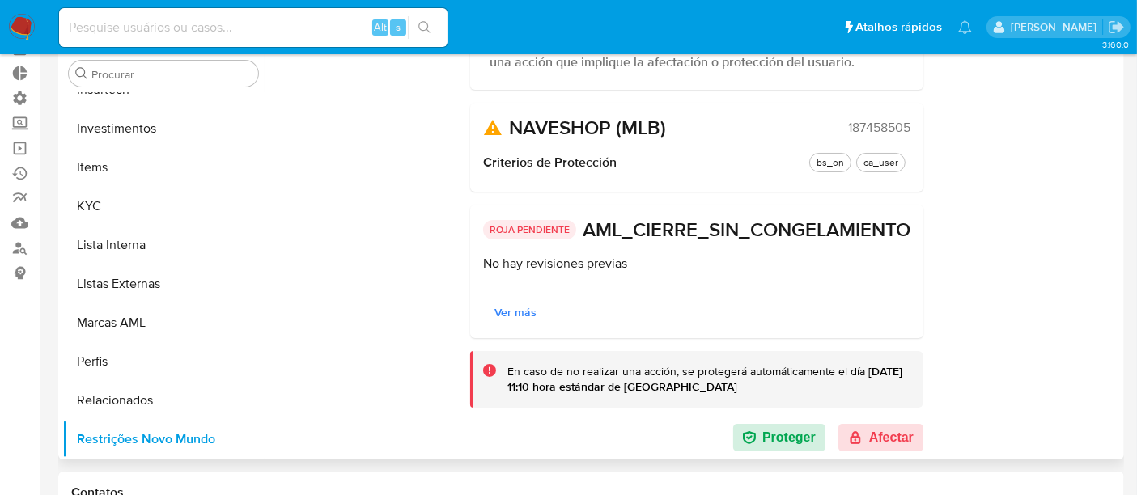
scroll to position [180, 0]
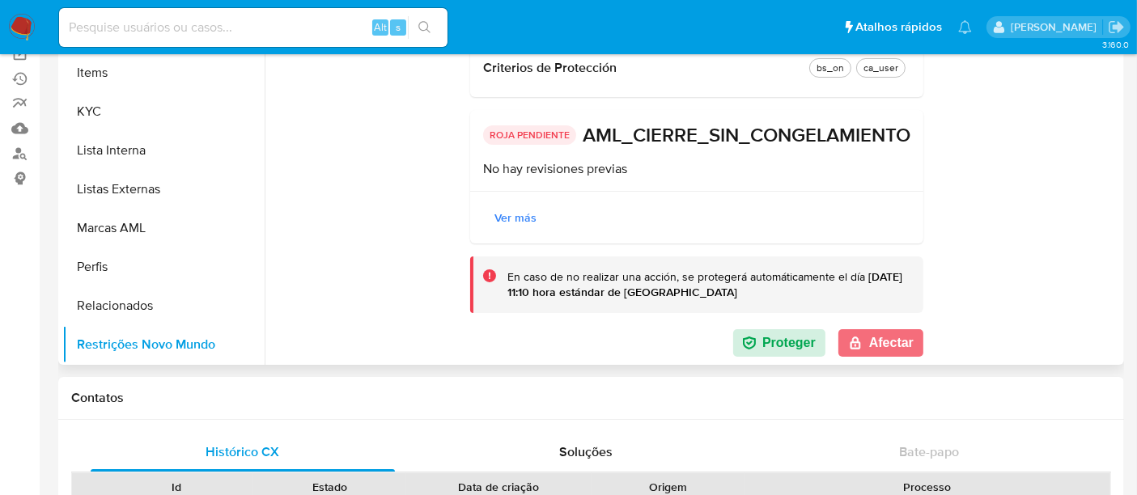
click at [877, 349] on button "Afectar" at bounding box center [880, 343] width 85 height 28
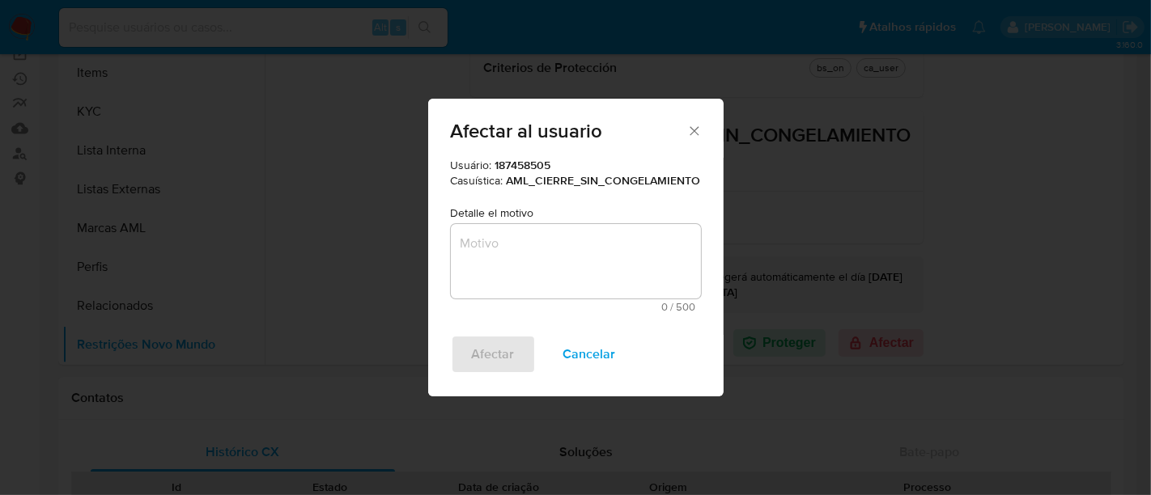
click at [506, 256] on textarea "Motivo" at bounding box center [576, 261] width 250 height 74
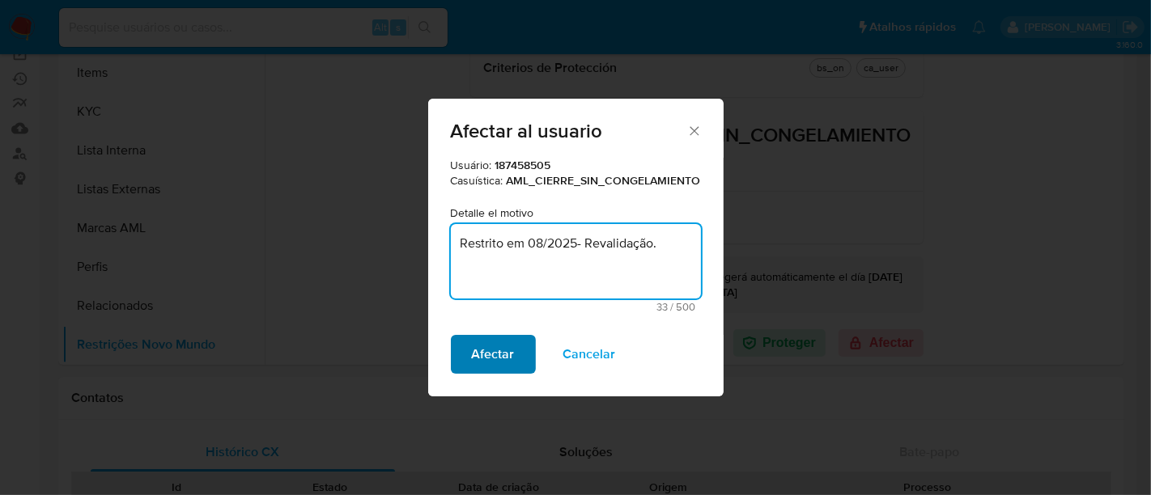
type textarea "Restrito em 08/2025- Revalidação."
click at [496, 348] on span "Afectar" at bounding box center [493, 355] width 43 height 36
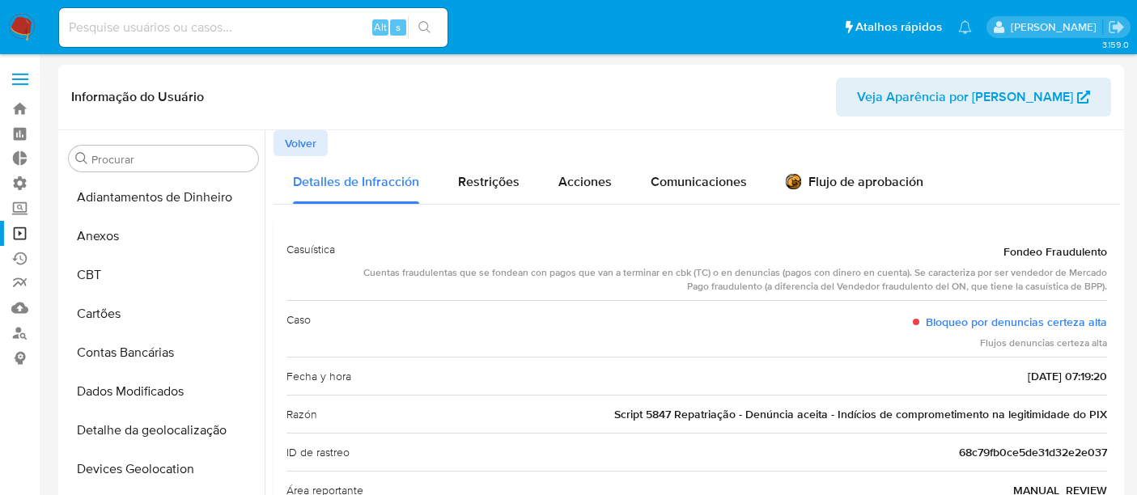
select select "10"
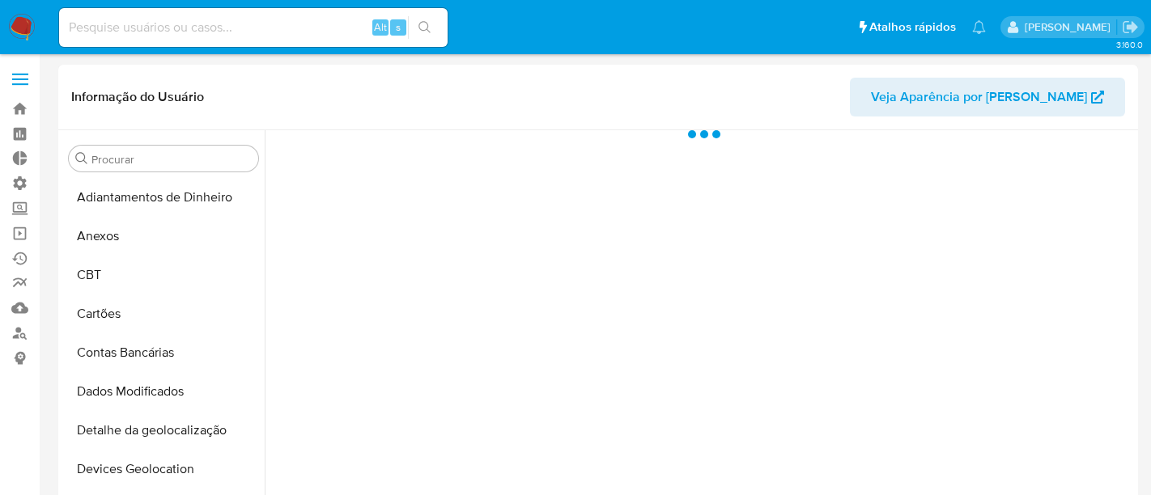
select select "10"
